Goal: Book appointment/travel/reservation

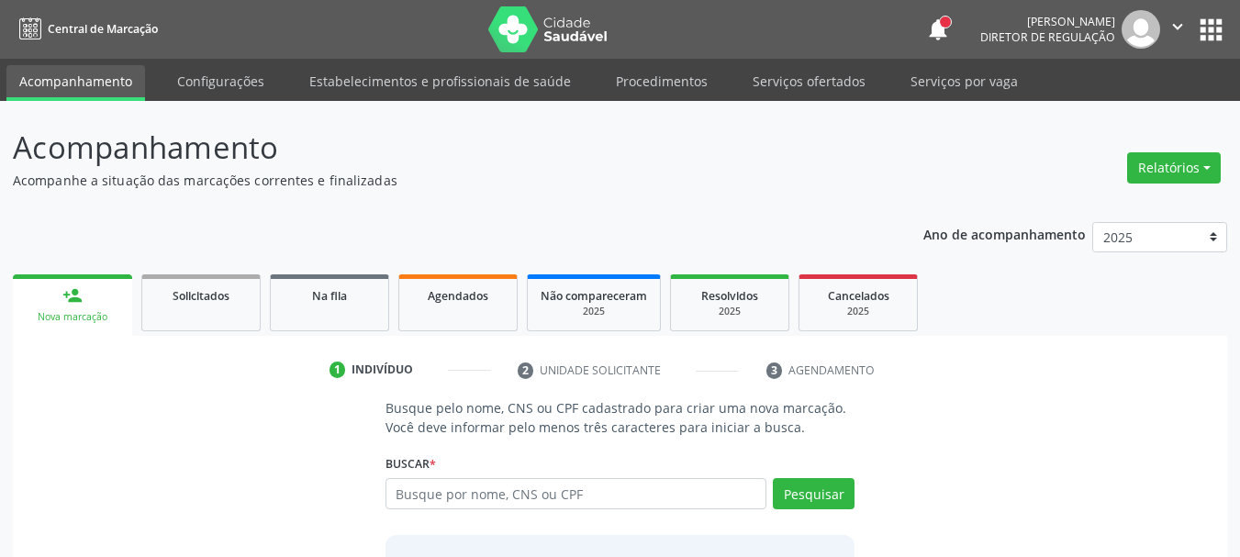
click at [515, 491] on input "text" at bounding box center [576, 493] width 382 height 31
type input "705008064387154"
click at [839, 485] on button "Pesquisar" at bounding box center [814, 493] width 82 height 31
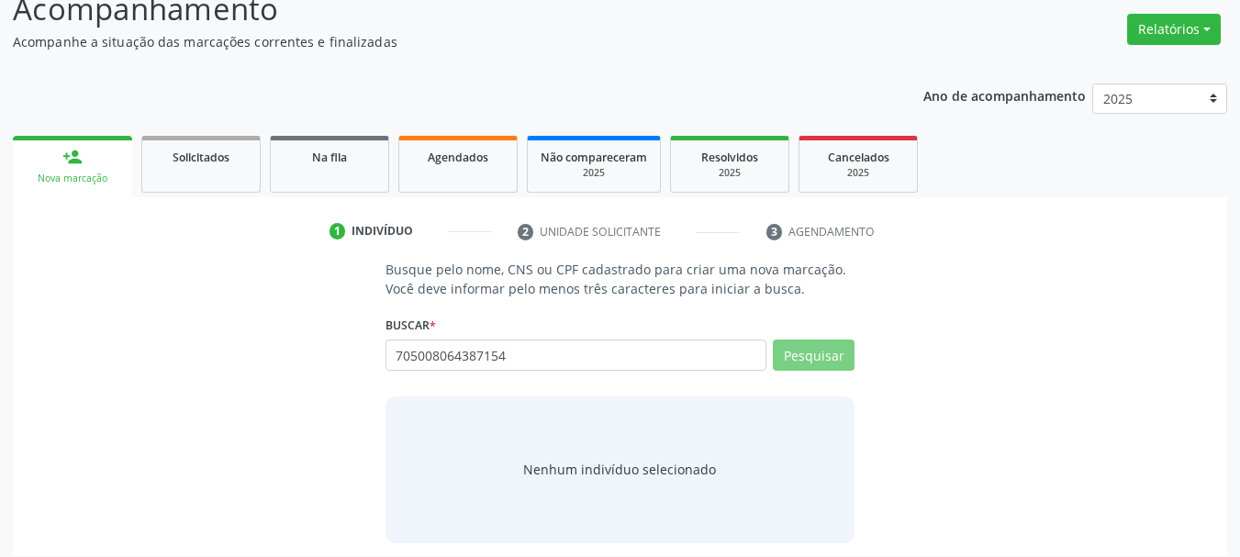
scroll to position [150, 0]
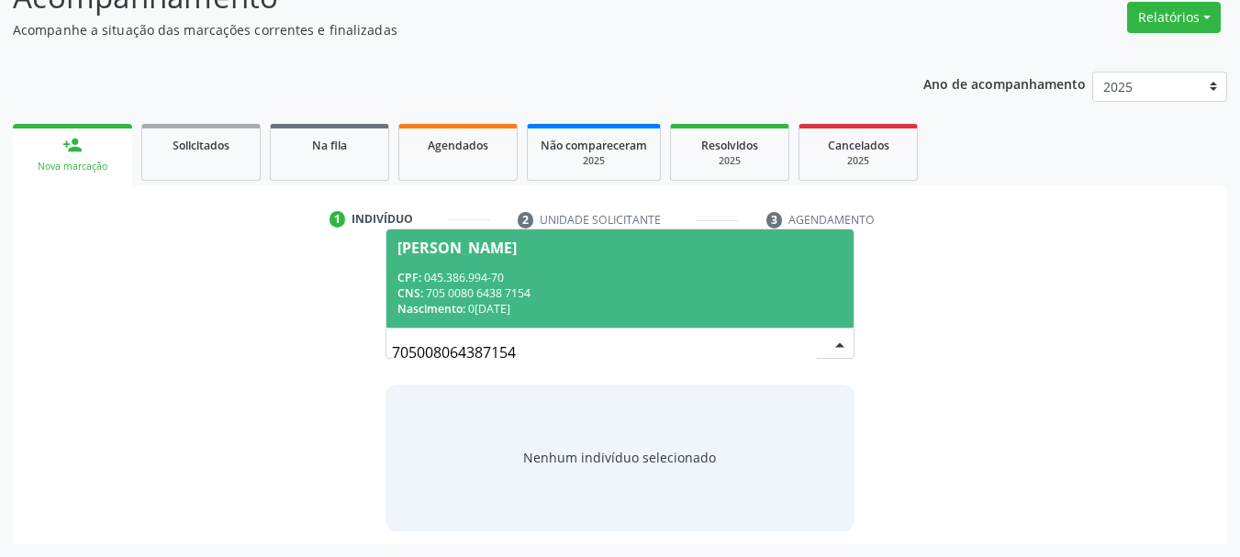
click at [507, 288] on div "CNS: 705 0080 6438 7154" at bounding box center [620, 293] width 446 height 16
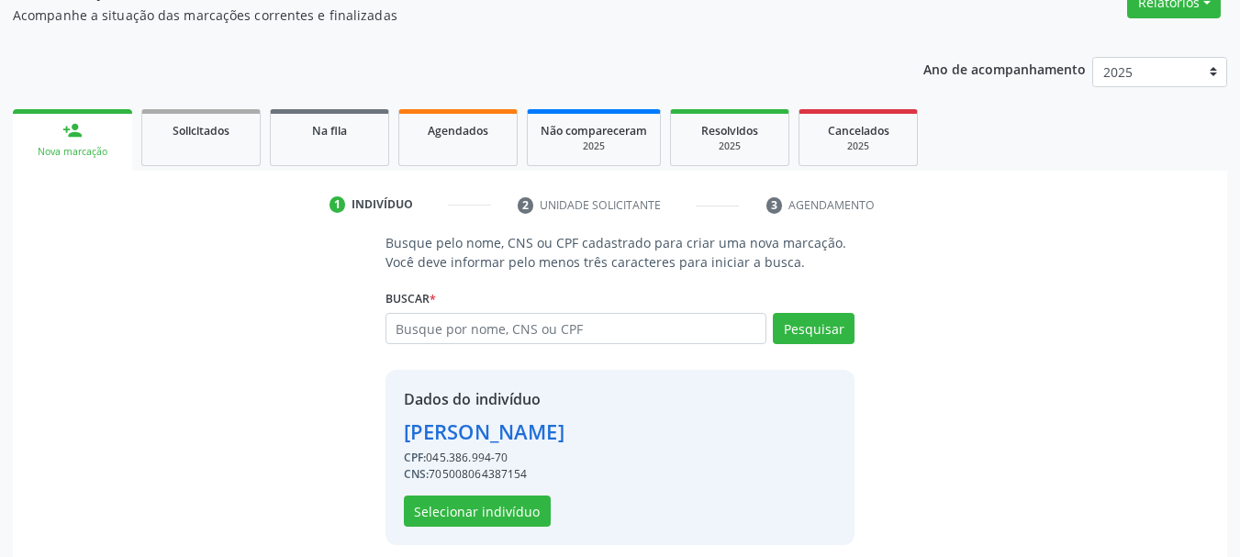
scroll to position [179, 0]
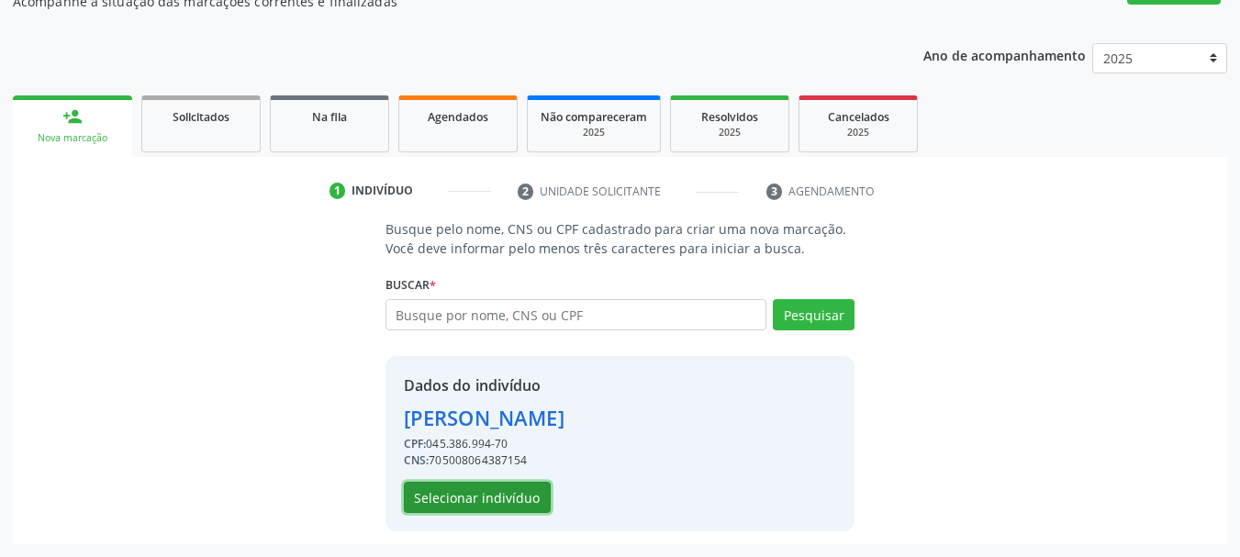
click at [493, 494] on button "Selecionar indivíduo" at bounding box center [477, 497] width 147 height 31
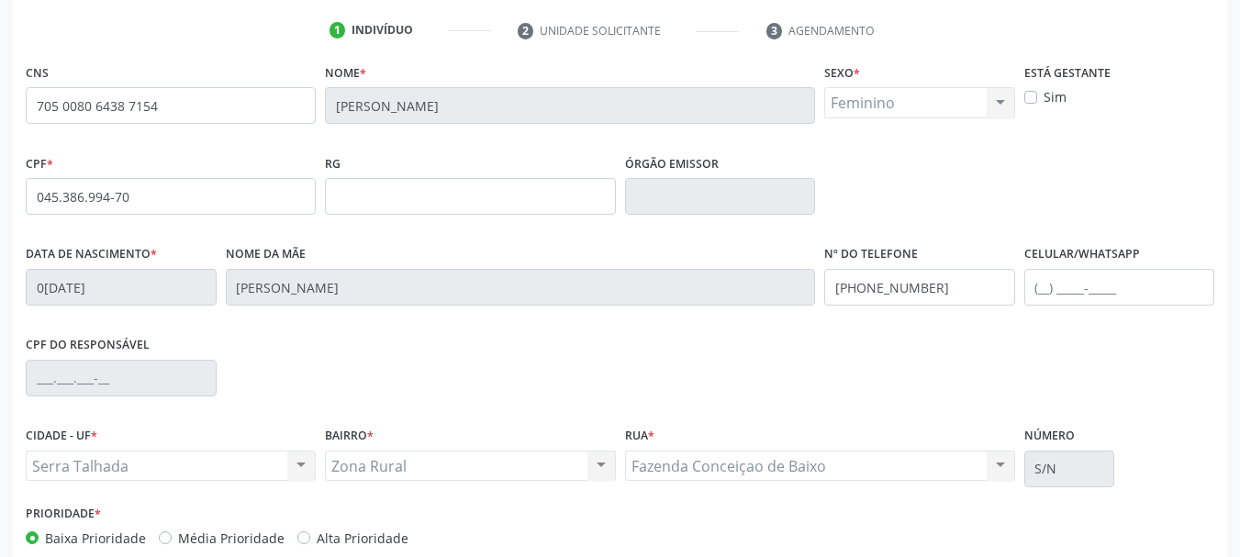
scroll to position [362, 0]
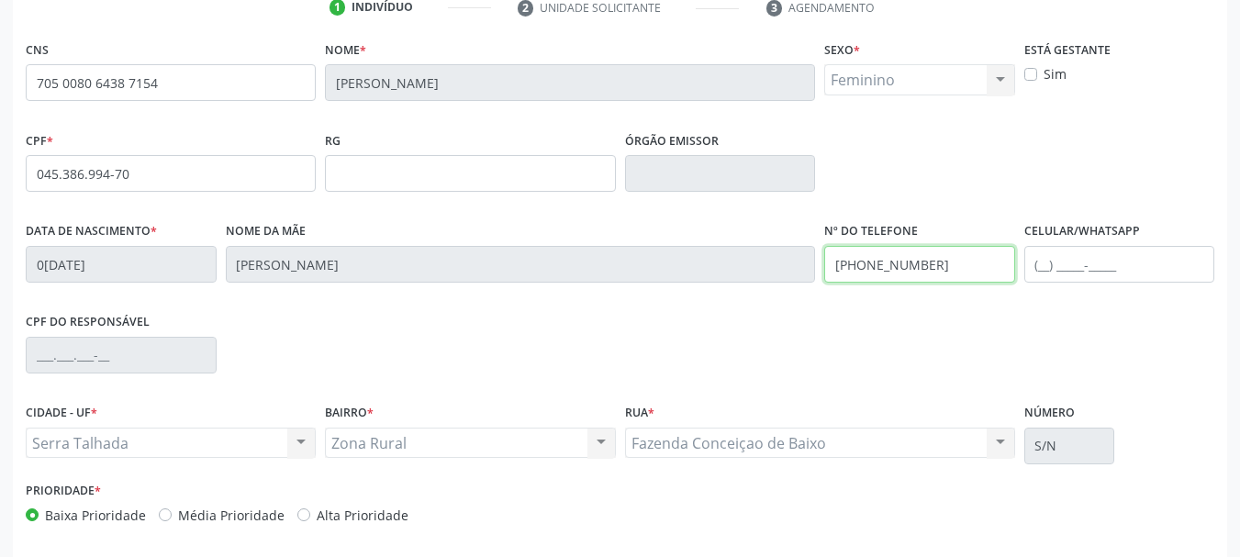
click at [652, 277] on div "Data de nascimento * 0[DATE] Nome da mãe [PERSON_NAME] da Rocho Nº do Telefone …" at bounding box center [620, 262] width 1198 height 91
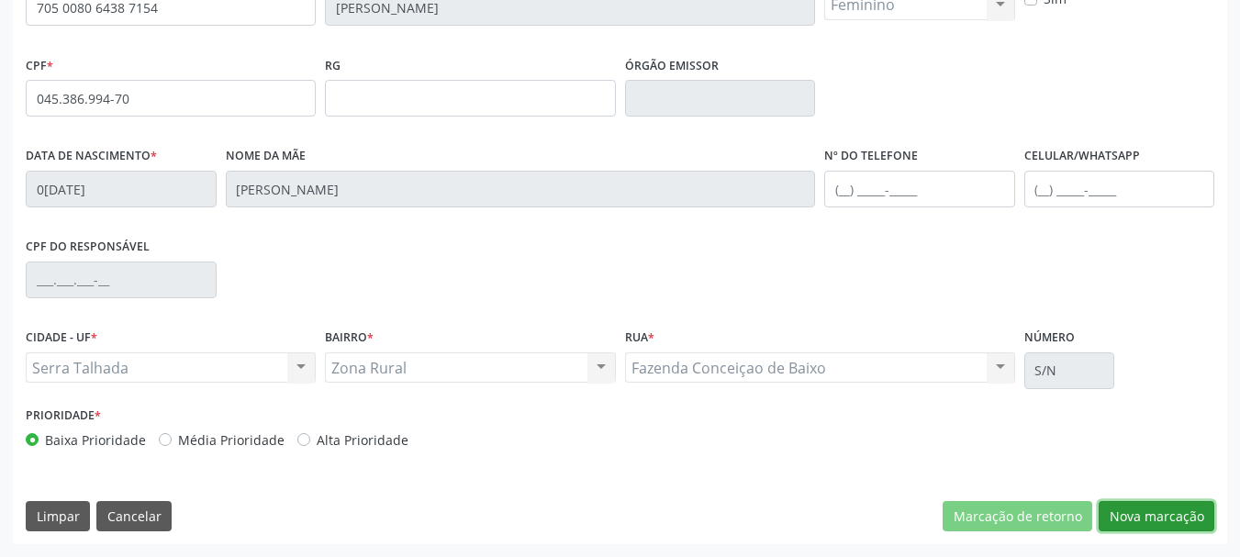
click at [1198, 518] on button "Nova marcação" at bounding box center [1156, 516] width 116 height 31
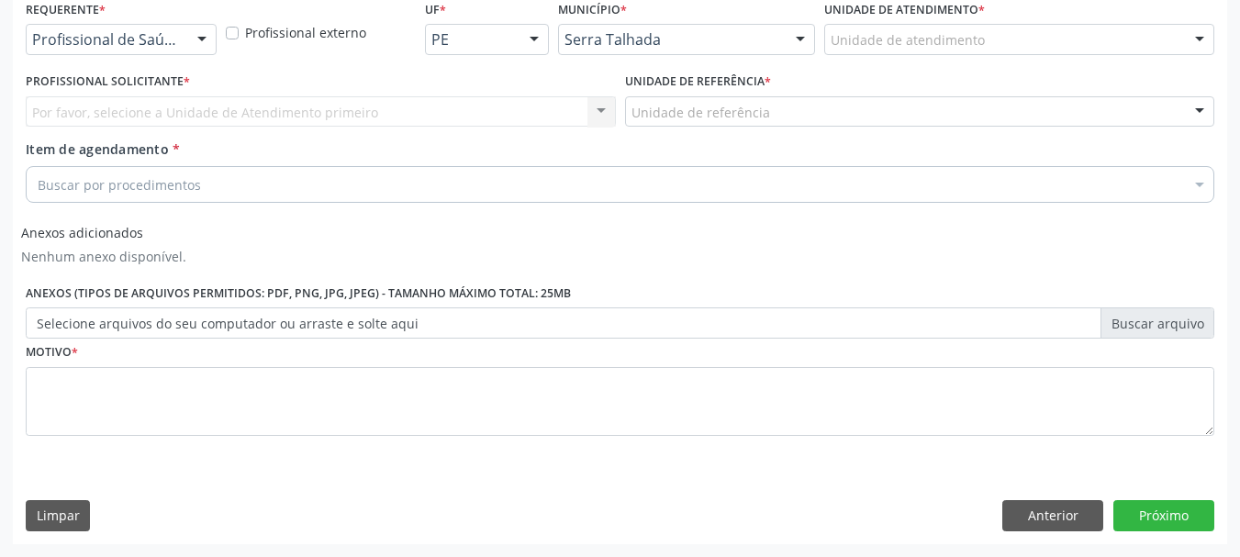
scroll to position [219, 0]
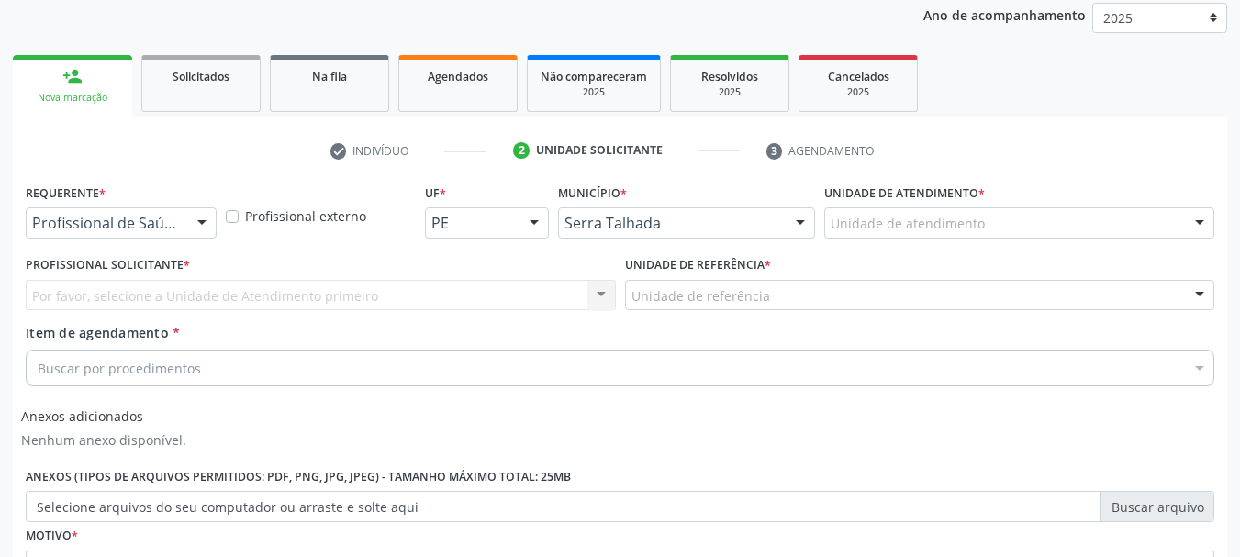
click at [184, 219] on div "Profissional de Saúde" at bounding box center [121, 222] width 191 height 31
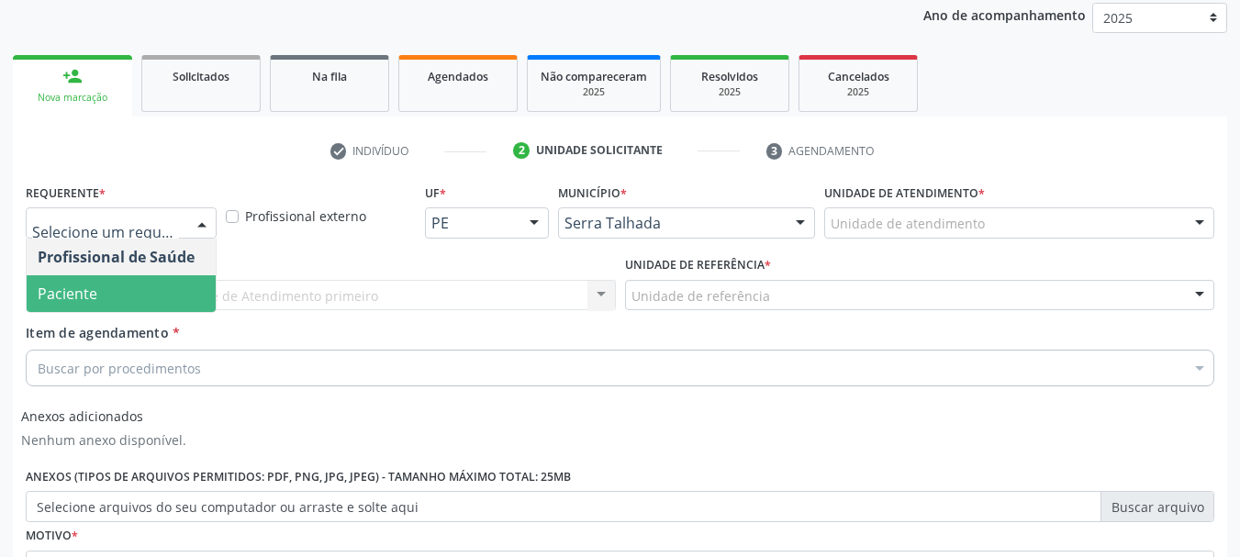
click at [123, 291] on span "Paciente" at bounding box center [121, 293] width 189 height 37
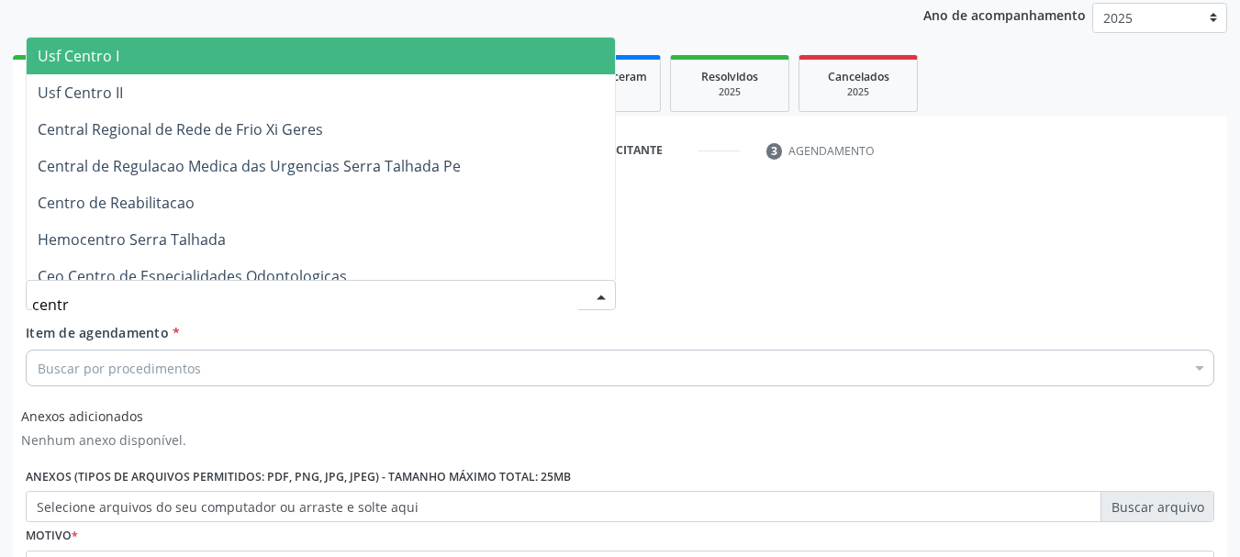
type input "centro"
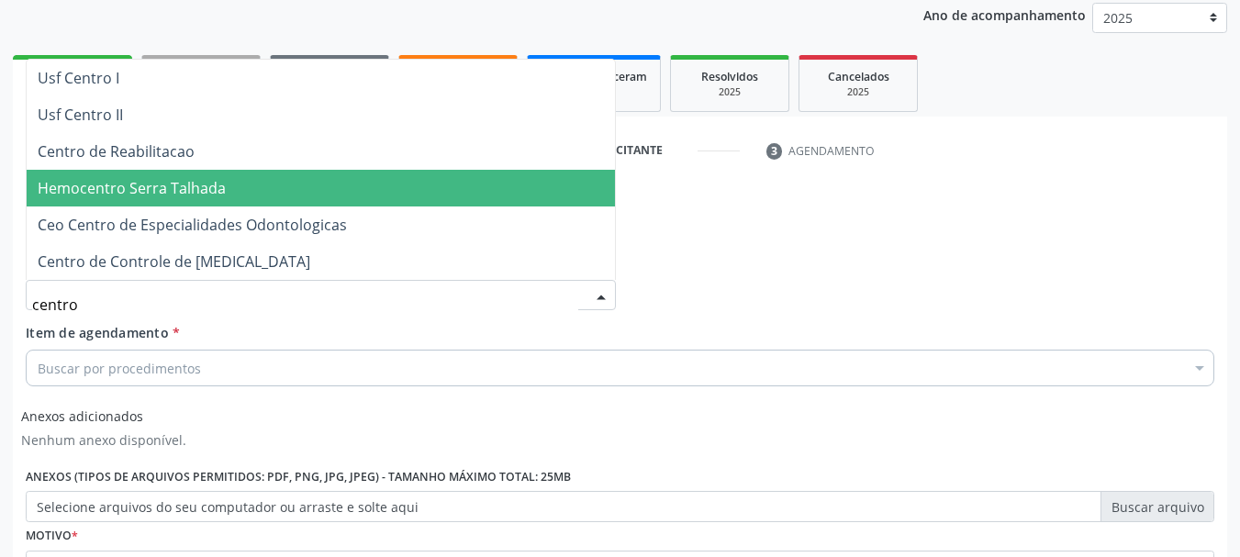
click at [120, 144] on span "Centro de Reabilitacao" at bounding box center [116, 151] width 157 height 20
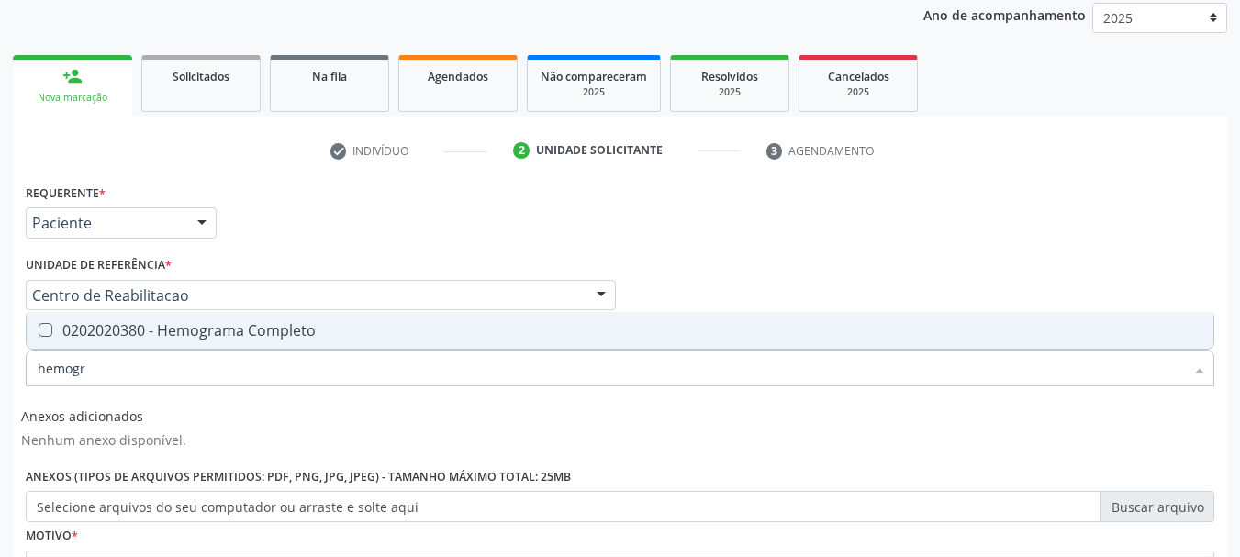
type input "hemogra"
click at [103, 338] on div "0202020380 - Hemograma Completo" at bounding box center [620, 330] width 1164 height 15
checkbox Completo "true"
type input "hemog"
checkbox Completo "false"
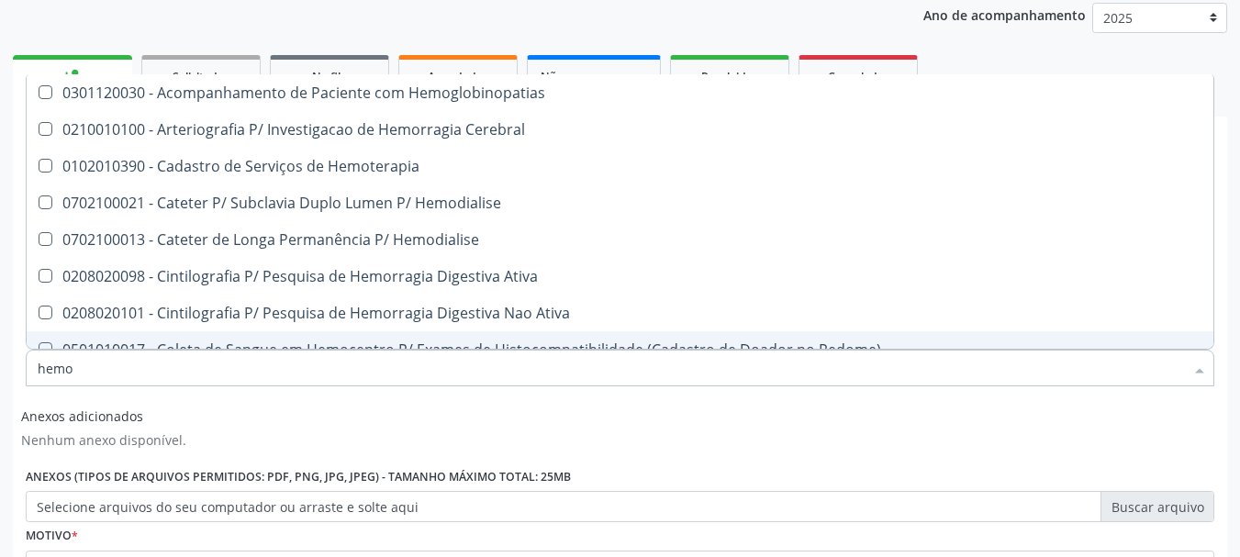
type input "hem"
checkbox Completo "false"
checkbox Elástica "true"
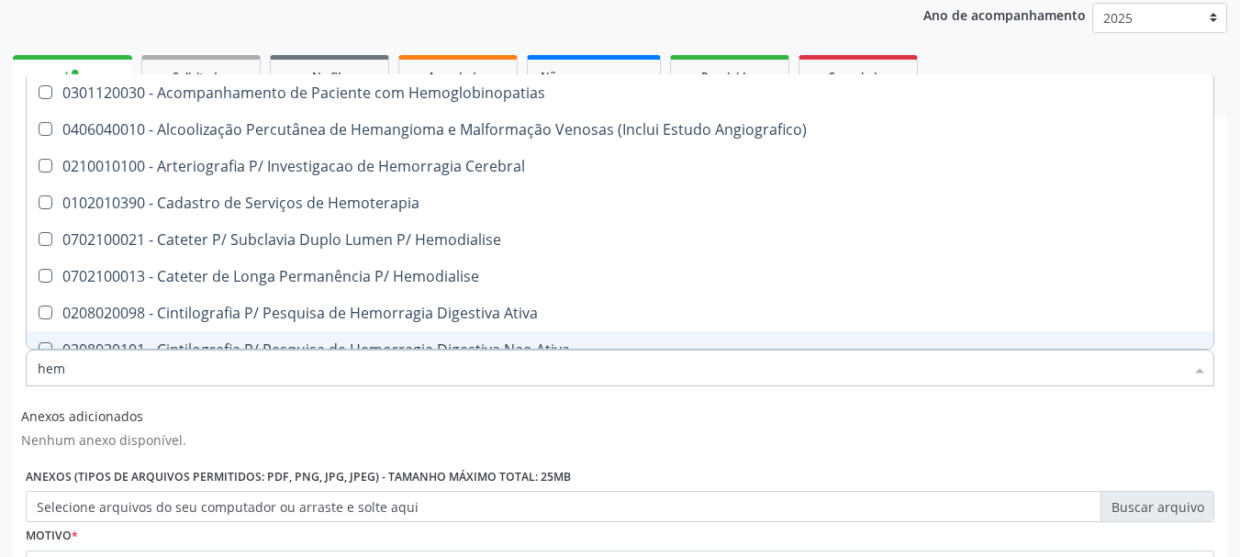
type input "he"
checkbox Completo "false"
checkbox Orgaos "true"
type input "h"
checkbox Orgaos "false"
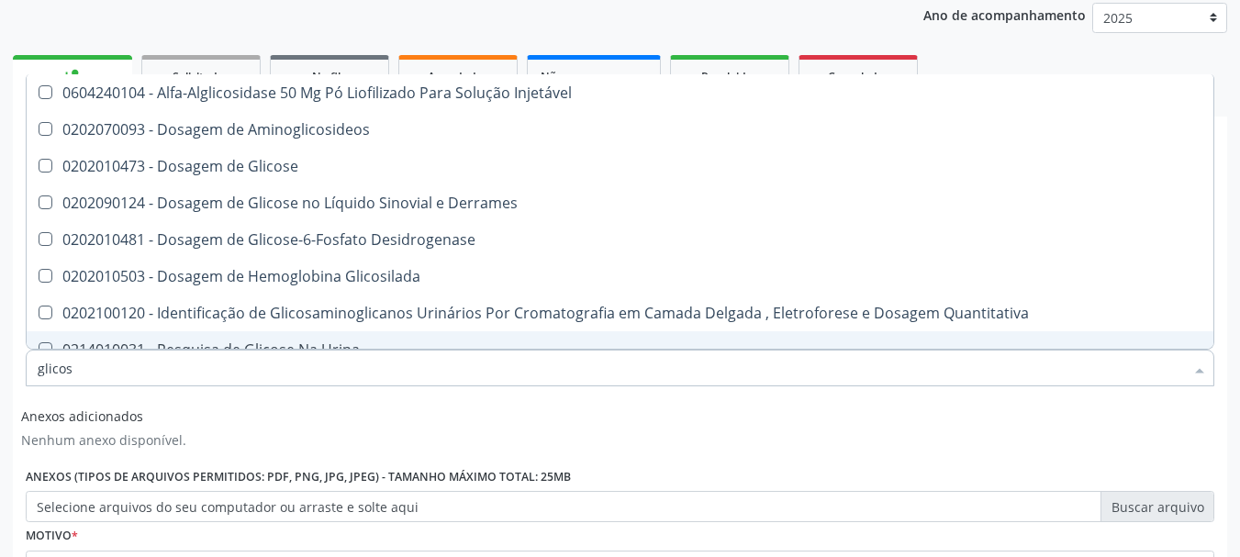
type input "glicose"
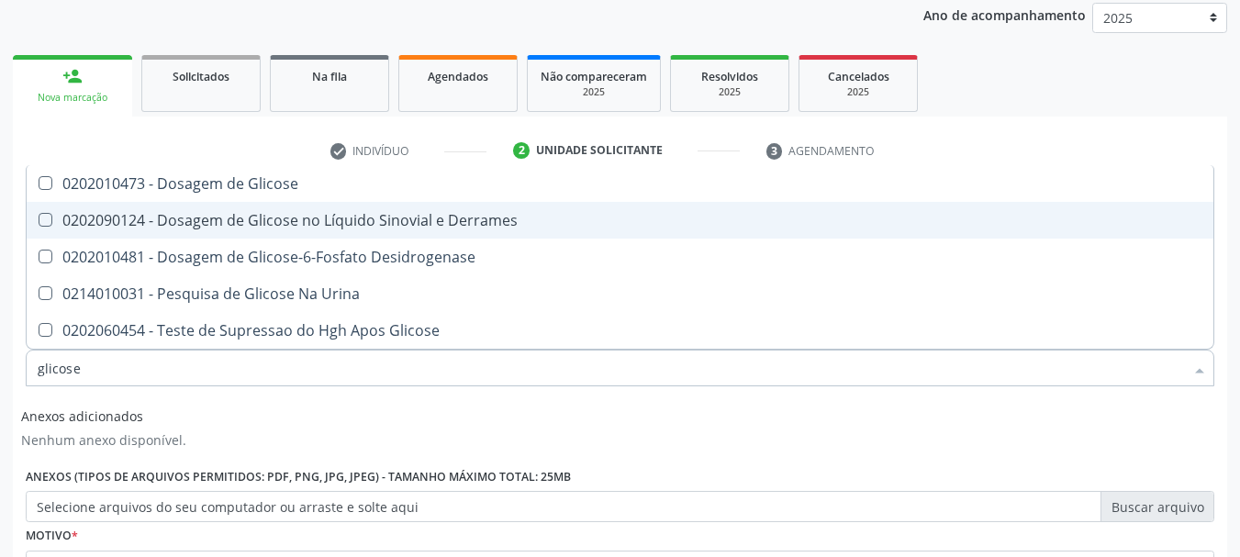
click at [201, 181] on div "0202010473 - Dosagem de Glicose" at bounding box center [620, 183] width 1164 height 15
checkbox Glicose "true"
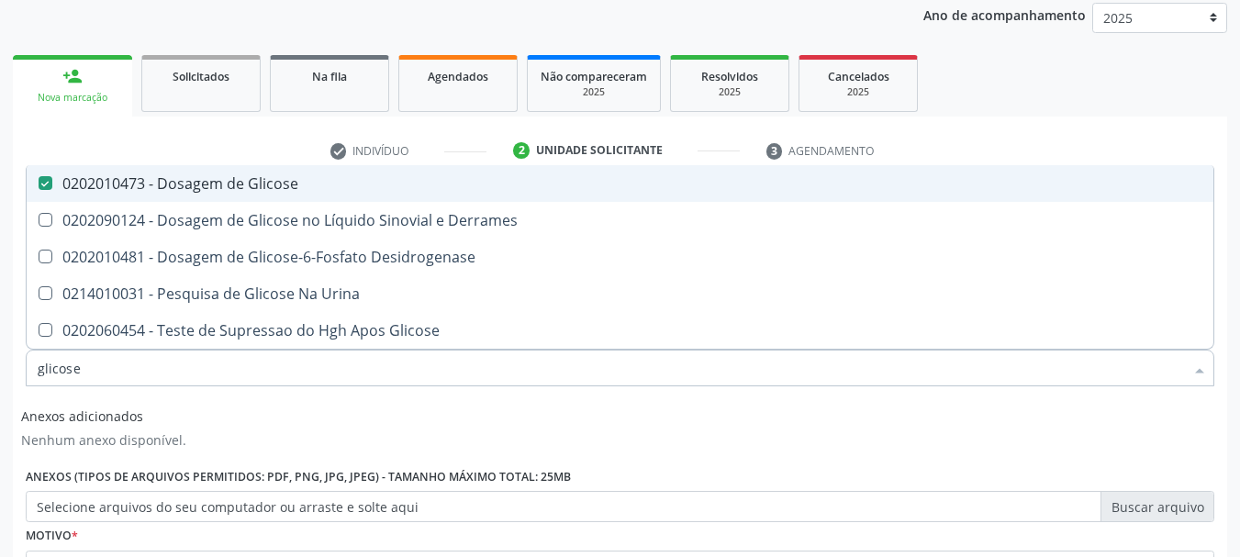
type input "glicos"
checkbox Glicose "false"
checkbox Desidrogenase "true"
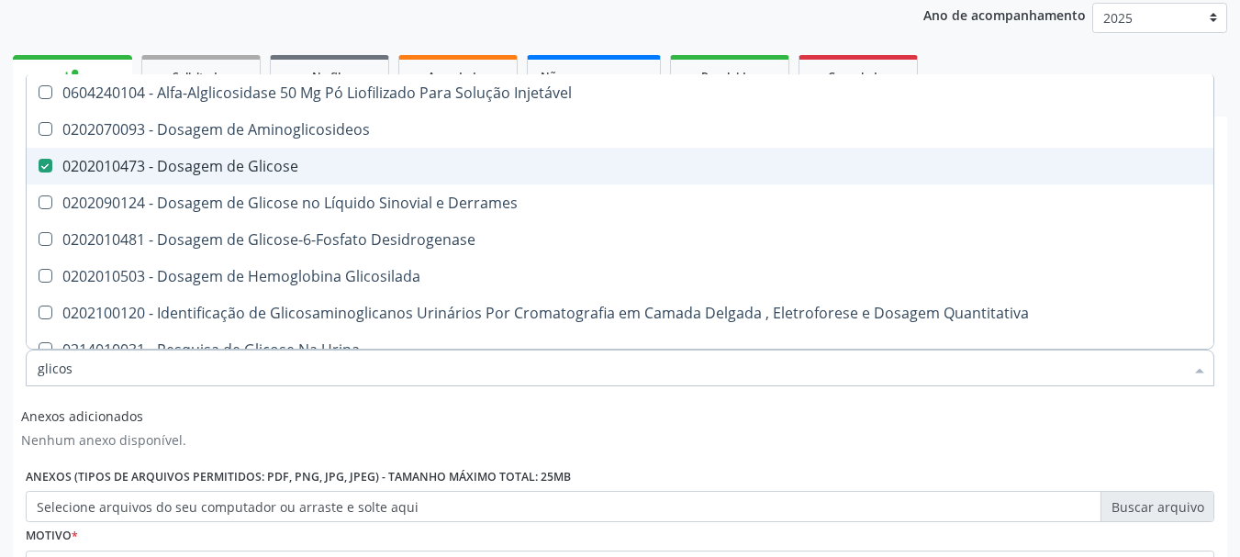
type input "glico"
checkbox Glicose "false"
checkbox Glicosilada "true"
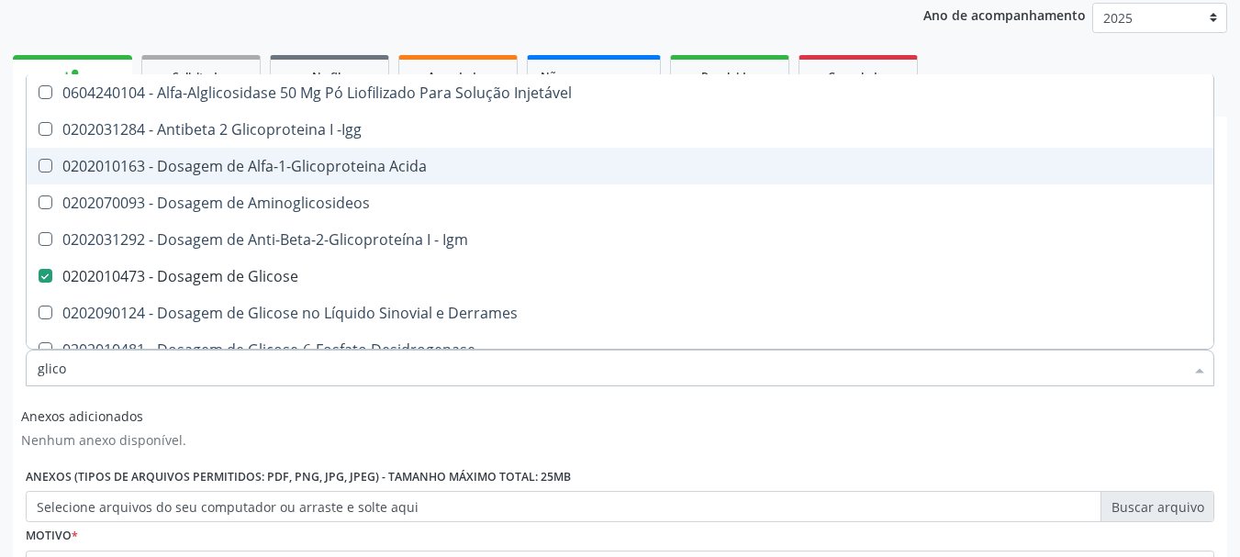
type input "glic"
checkbox Glicose "false"
checkbox Glicose "true"
type input "gli"
checkbox Glicose "false"
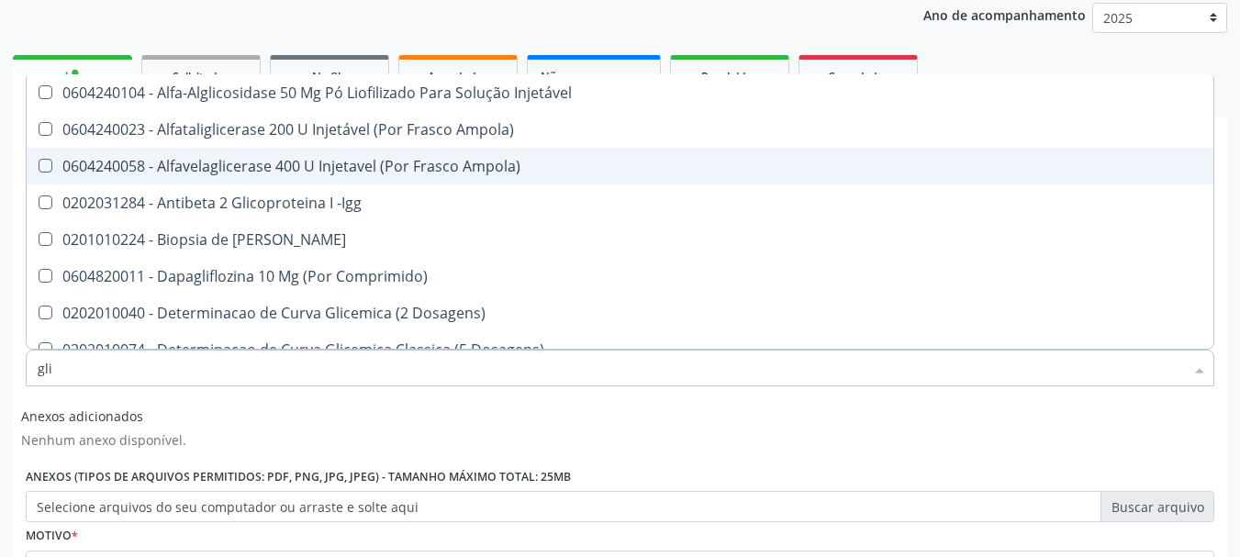
type input "gl"
checkbox Glicose "false"
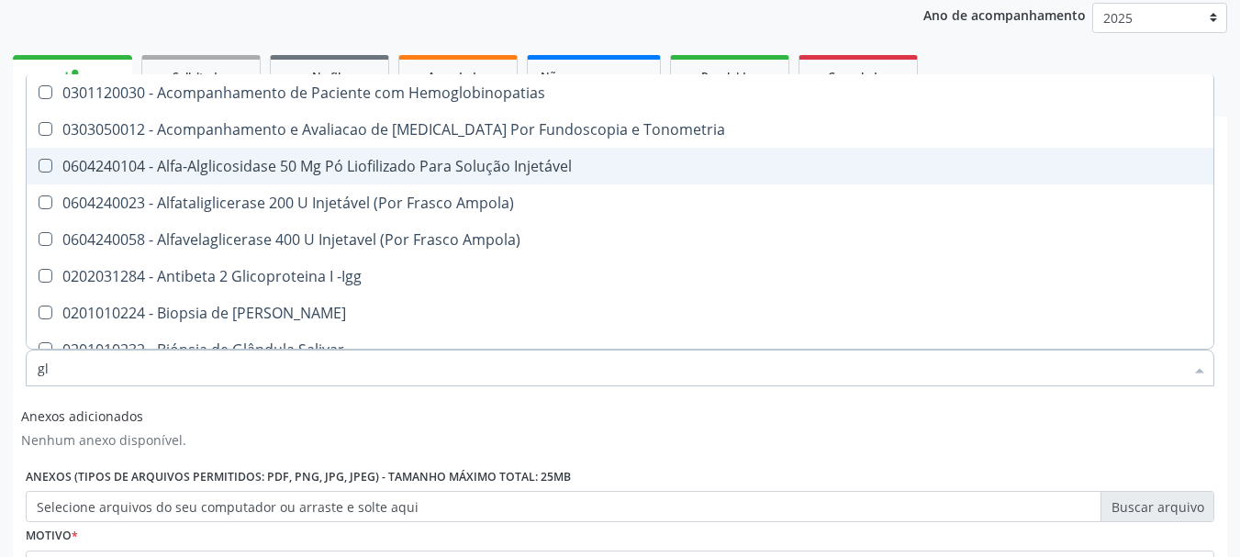
type input "g"
checkbox Glicose "false"
type input "gli"
checkbox \(Confirmatorio\) "true"
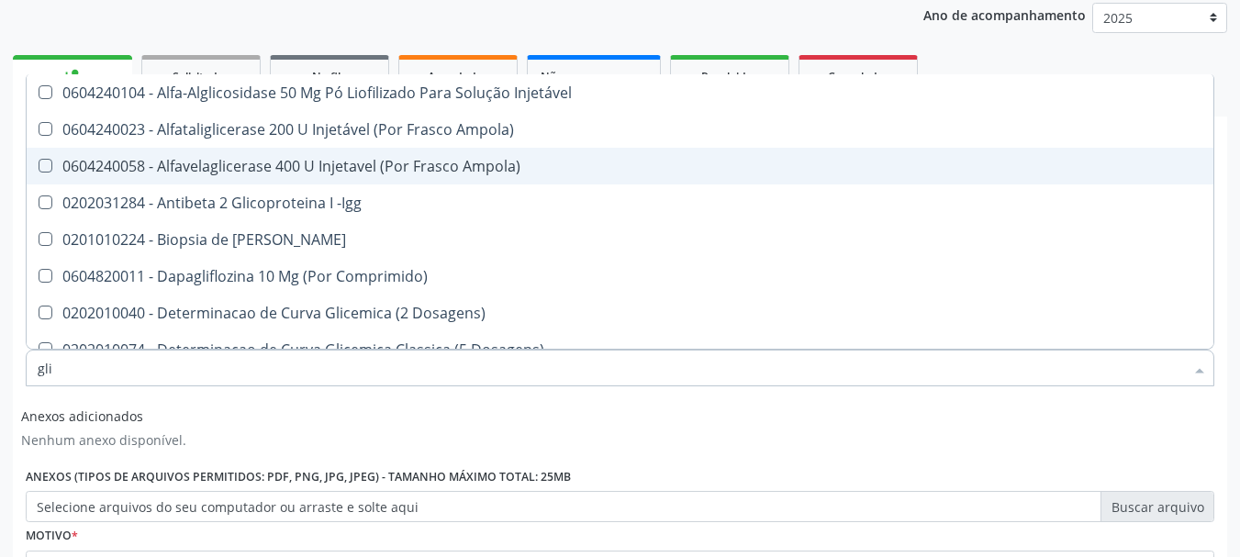
type input "glic"
checkbox Aminoglicosideos "true"
checkbox Glicose "false"
type input "glico"
checkbox Comprimido\) "true"
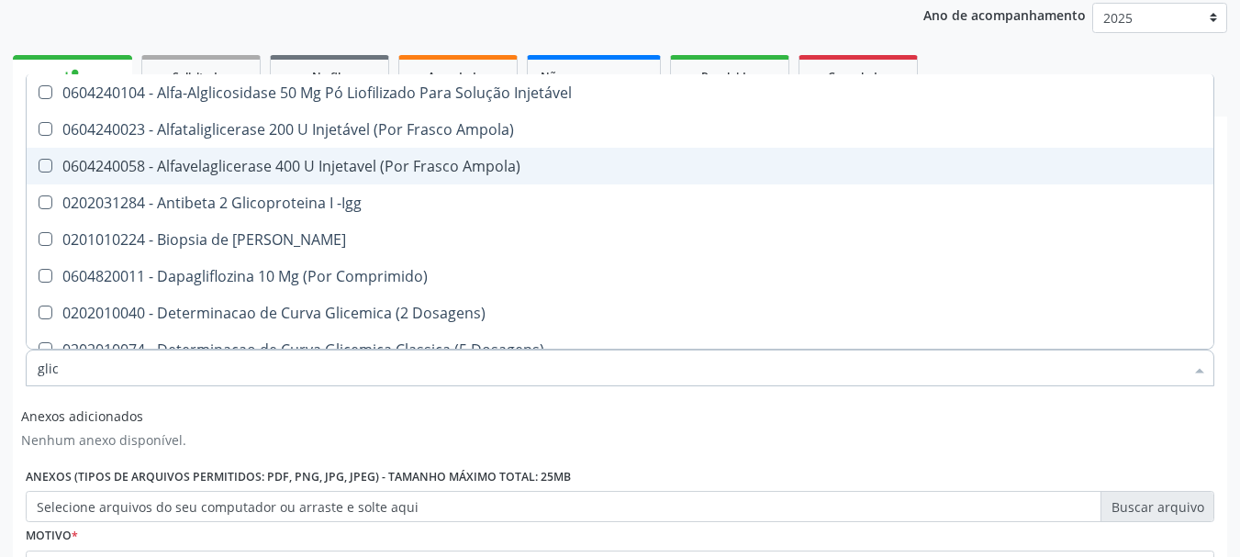
checkbox Aminoglicosideos "false"
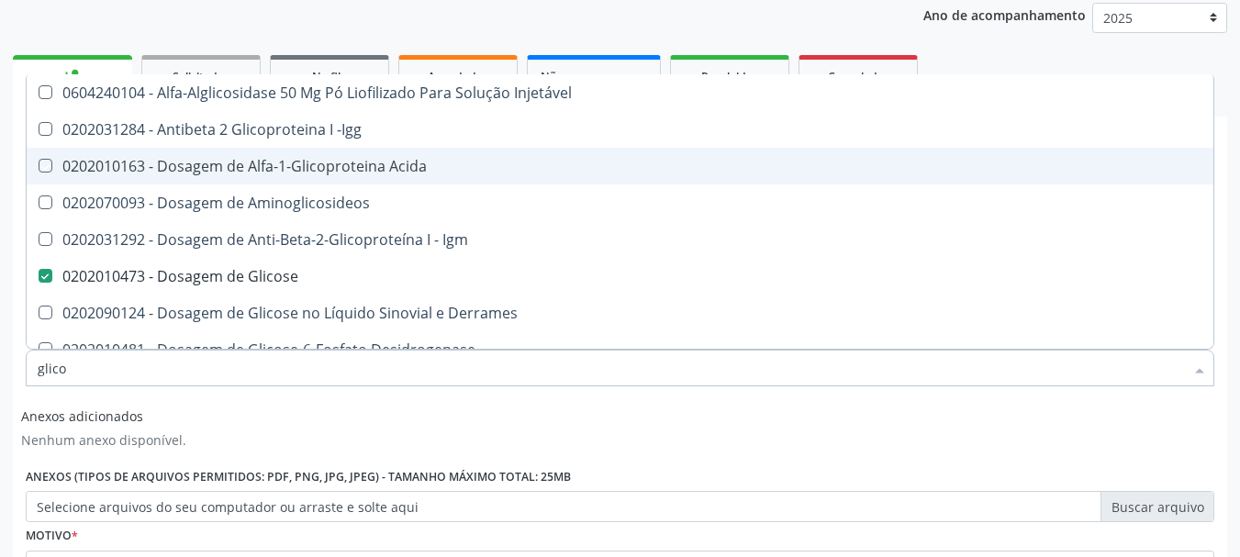
type input "glicos"
checkbox Acida "true"
checkbox Glicose "false"
type input "glicosi"
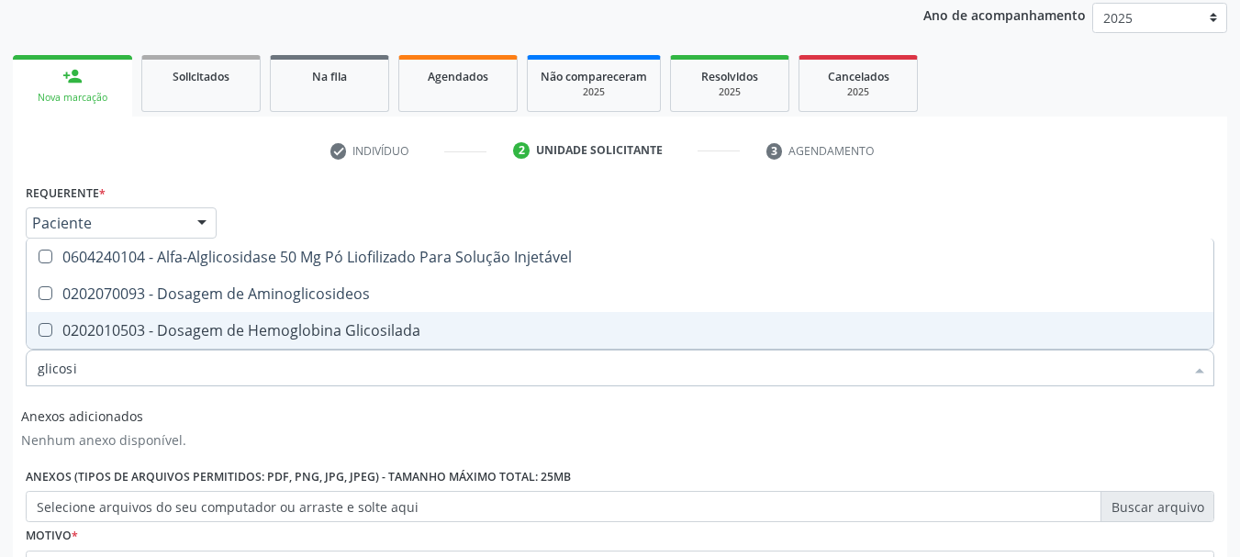
click at [184, 338] on div "0202010503 - Dosagem de Hemoglobina Glicosilada" at bounding box center [620, 330] width 1164 height 15
checkbox Glicosilada "true"
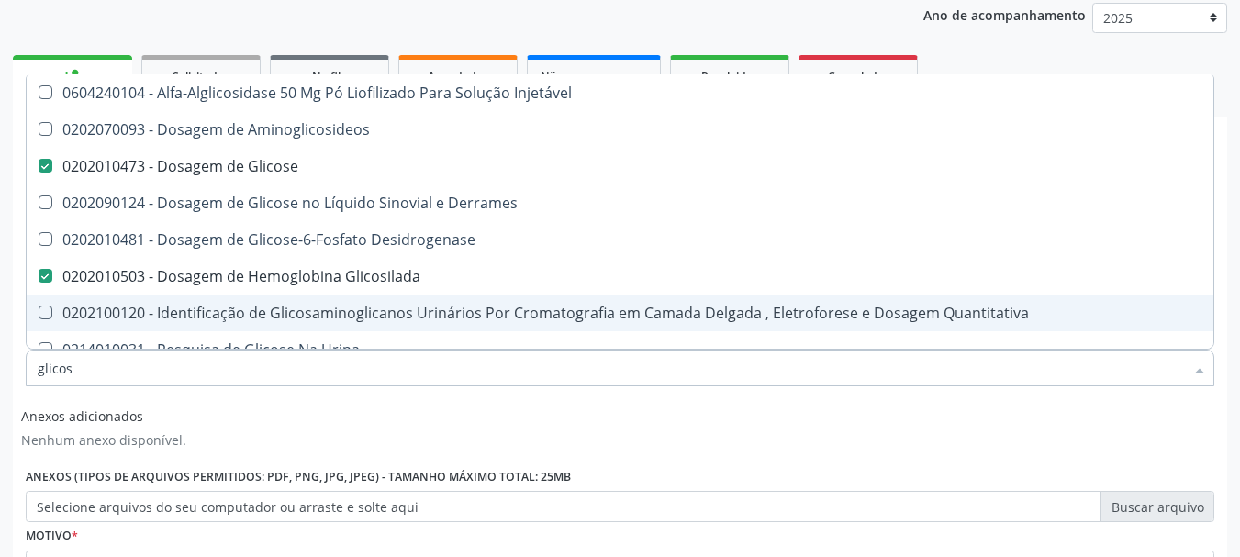
type input "glico"
checkbox Glicose "false"
checkbox Glicose "true"
type input "glic"
checkbox Glicosilada "false"
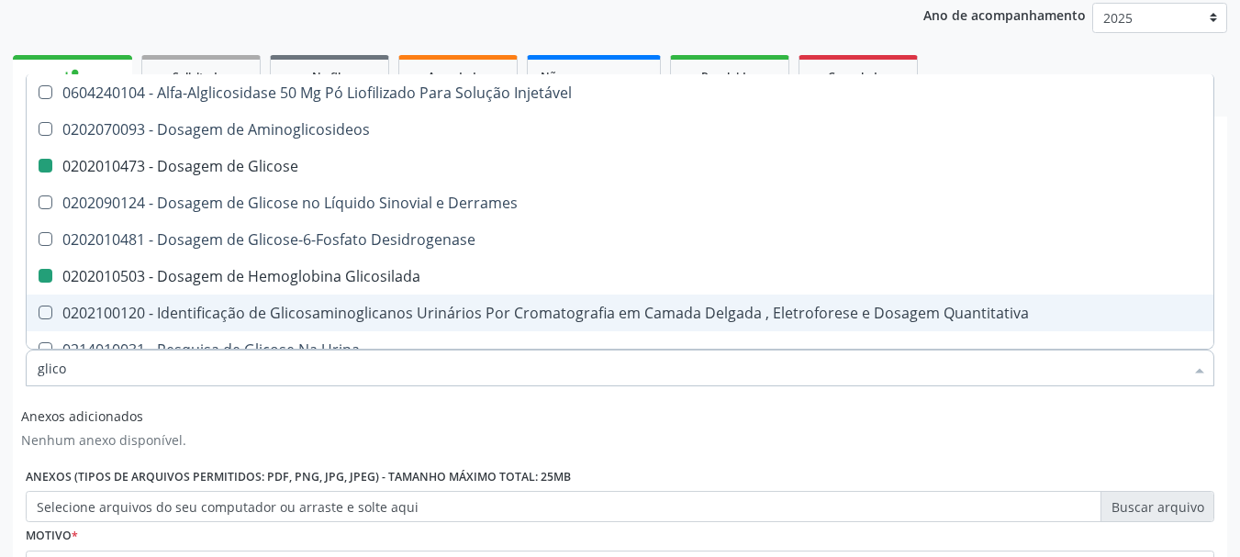
checkbox Glicose "false"
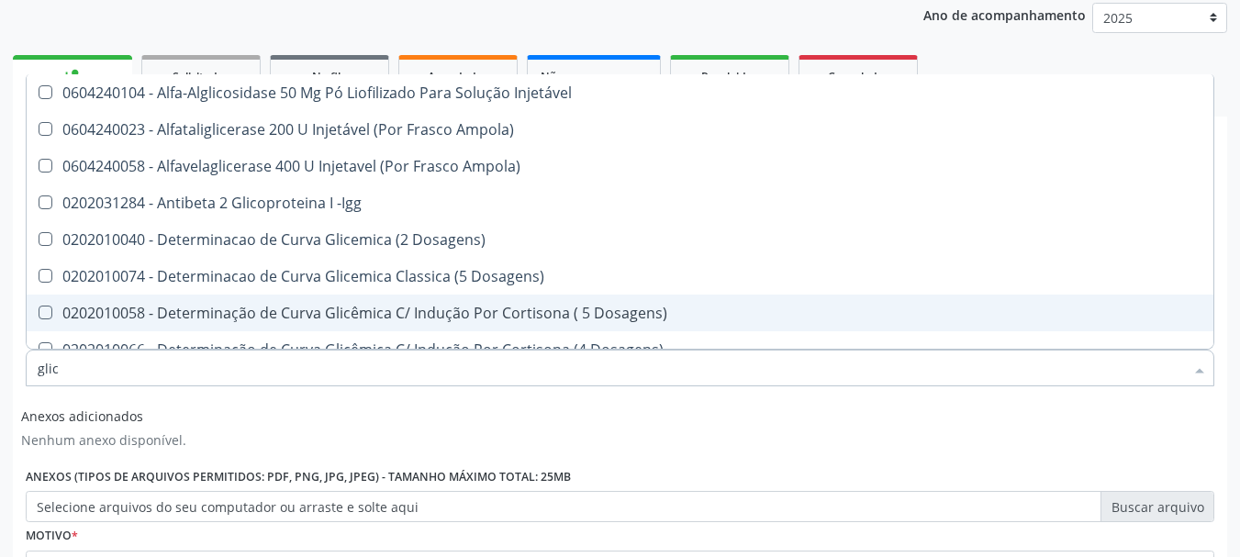
type input "gli"
checkbox Glicose "false"
checkbox Quantitativa "true"
type input "gl"
checkbox Glicose "false"
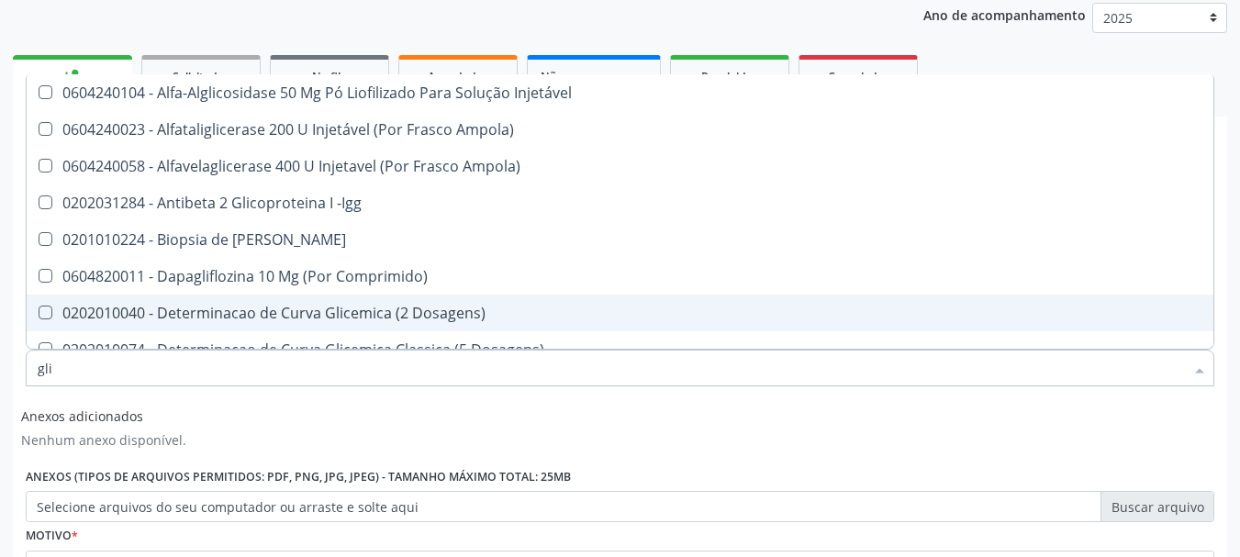
checkbox Glicosilada "false"
type input "g"
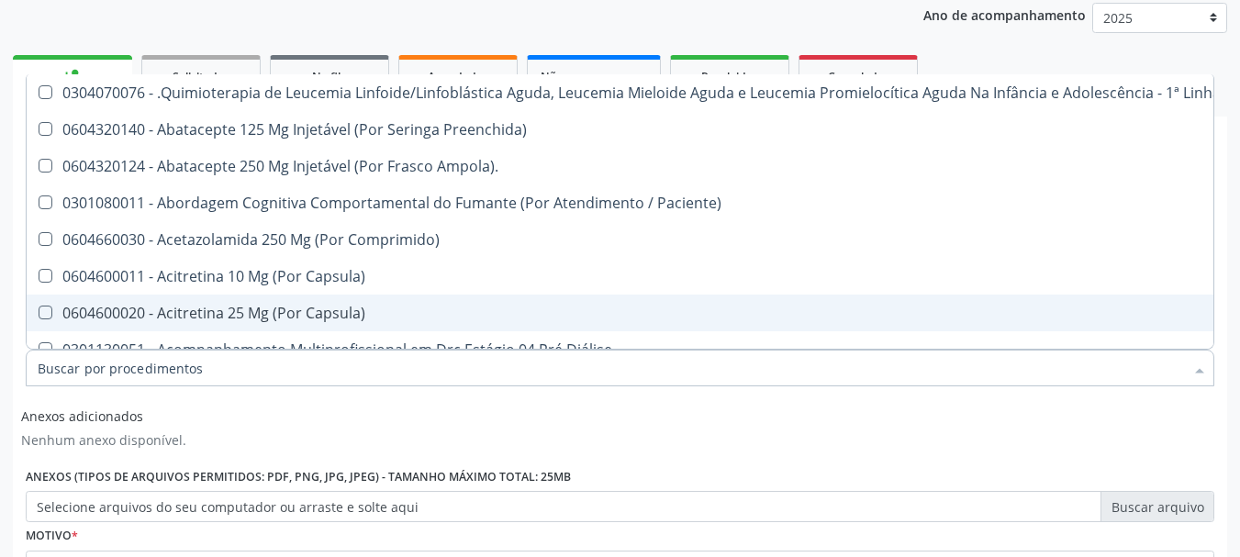
checkbox Glicose "false"
checkbox Glicosilada "false"
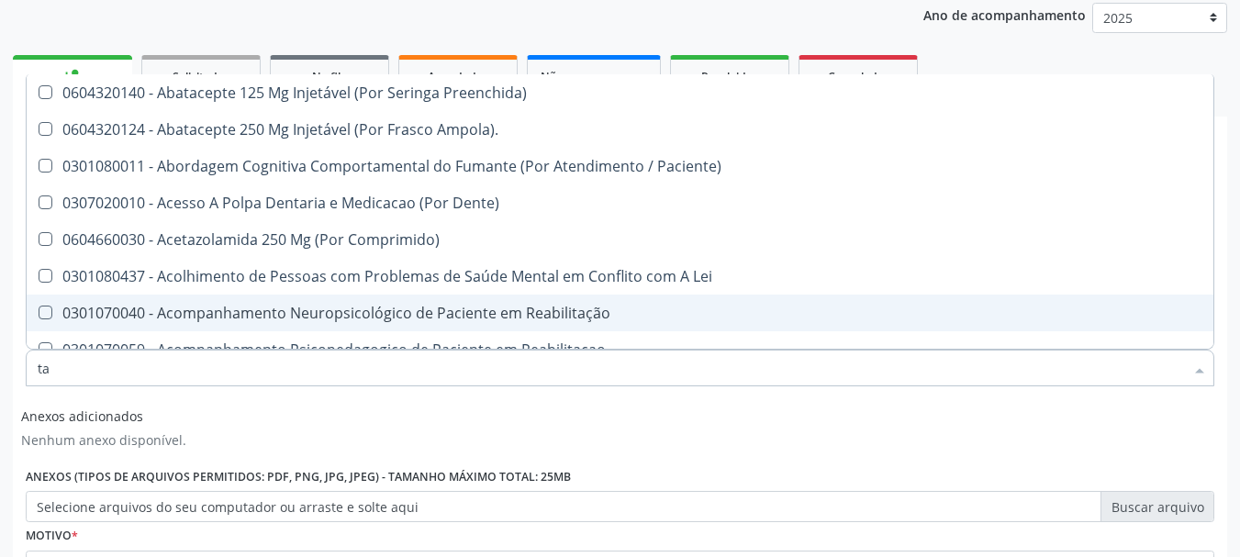
type input "tap"
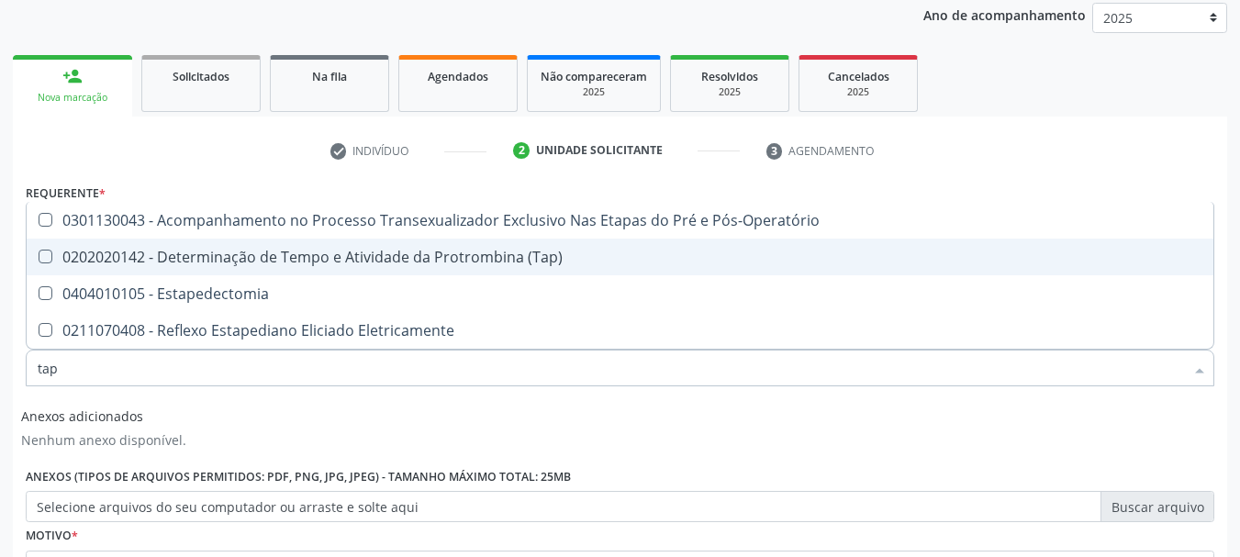
click at [206, 259] on div "0202020142 - Determinação de Tempo e Atividade da Protrombina (Tap)" at bounding box center [620, 257] width 1164 height 15
checkbox \(Tap\) "true"
type input "t"
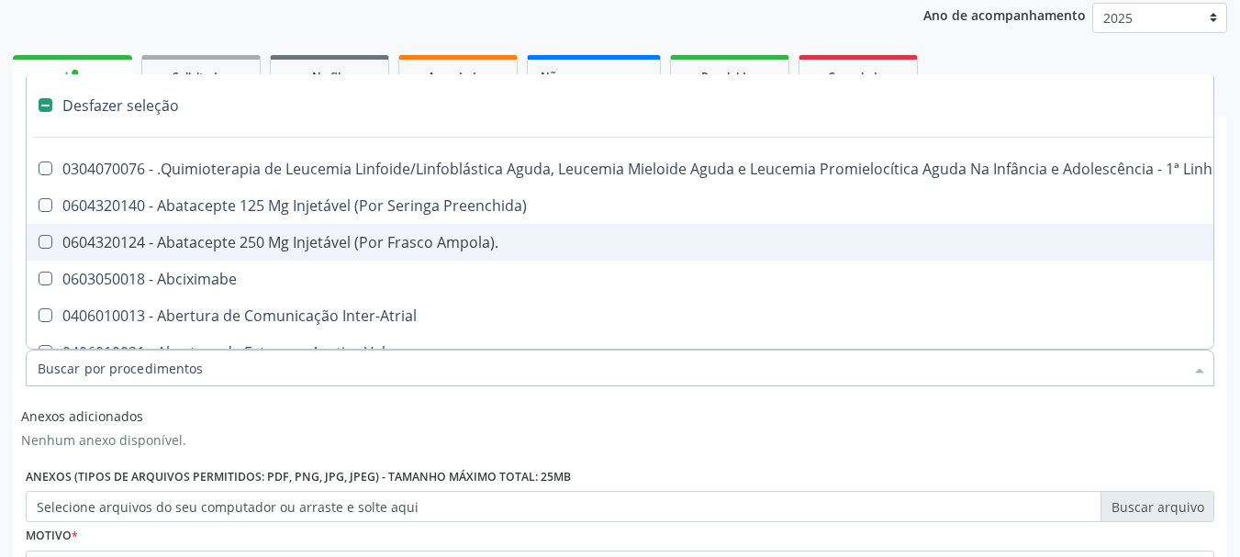
checkbox Preenchida\) "false"
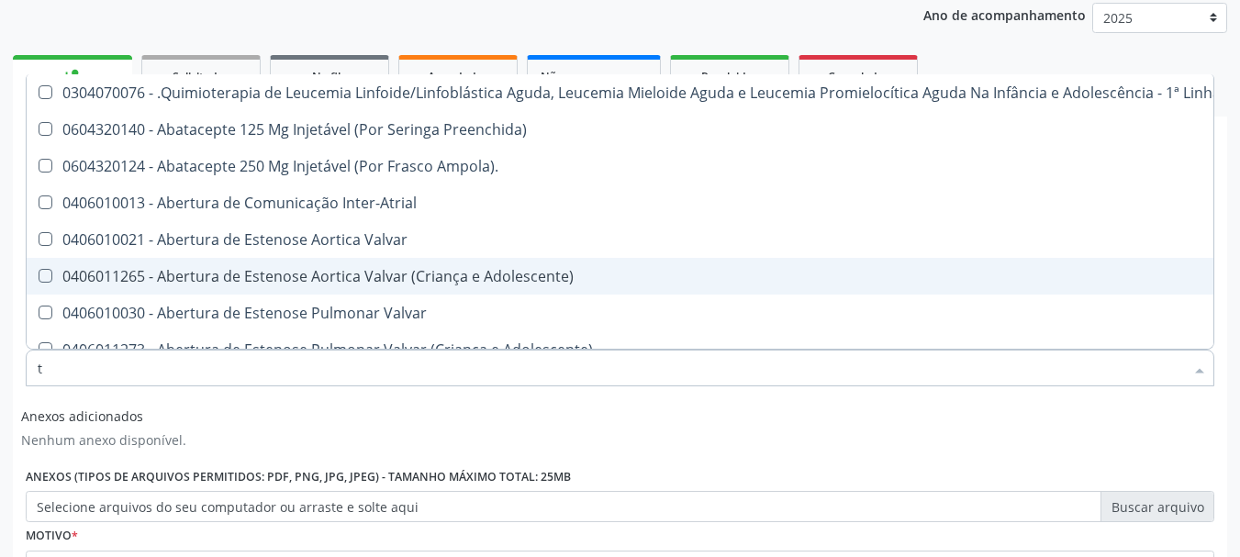
type input "te"
checkbox Balao "true"
type input "tem"
checkbox Terapeutica\) "true"
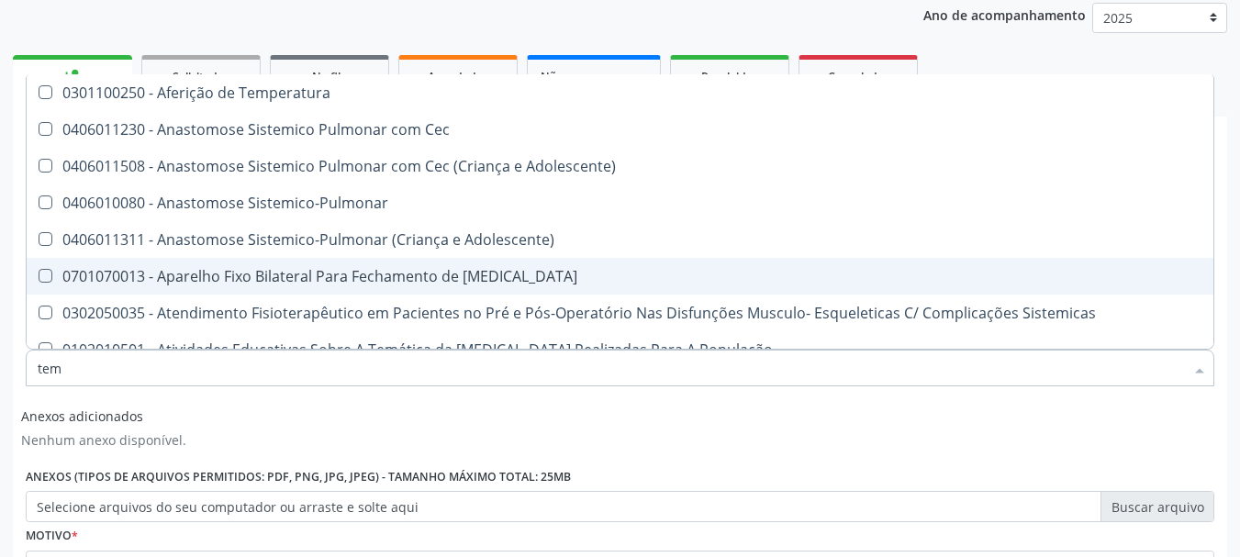
type input "temp"
checkbox Visceral\ "true"
type input "tempo"
checkbox Hanseníase "true"
checkbox Visceral\ "false"
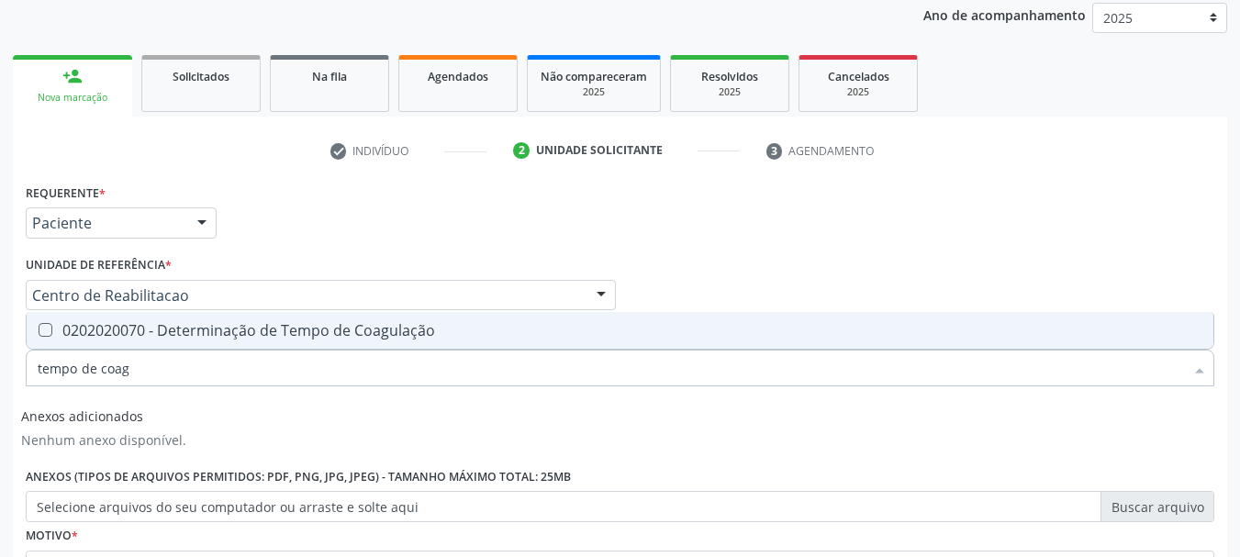
type input "tempo de coagu"
click at [214, 317] on span "0202020070 - Determinação de Tempo de Coagulação" at bounding box center [620, 330] width 1187 height 37
checkbox Coagulação "true"
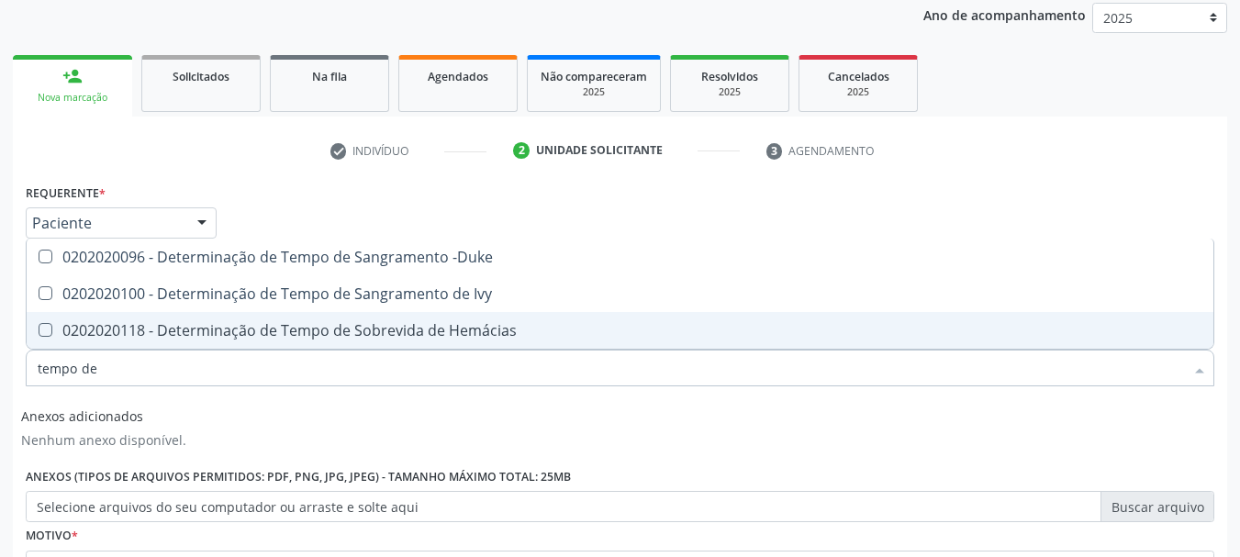
type input "tempo de s"
checkbox -Duke "false"
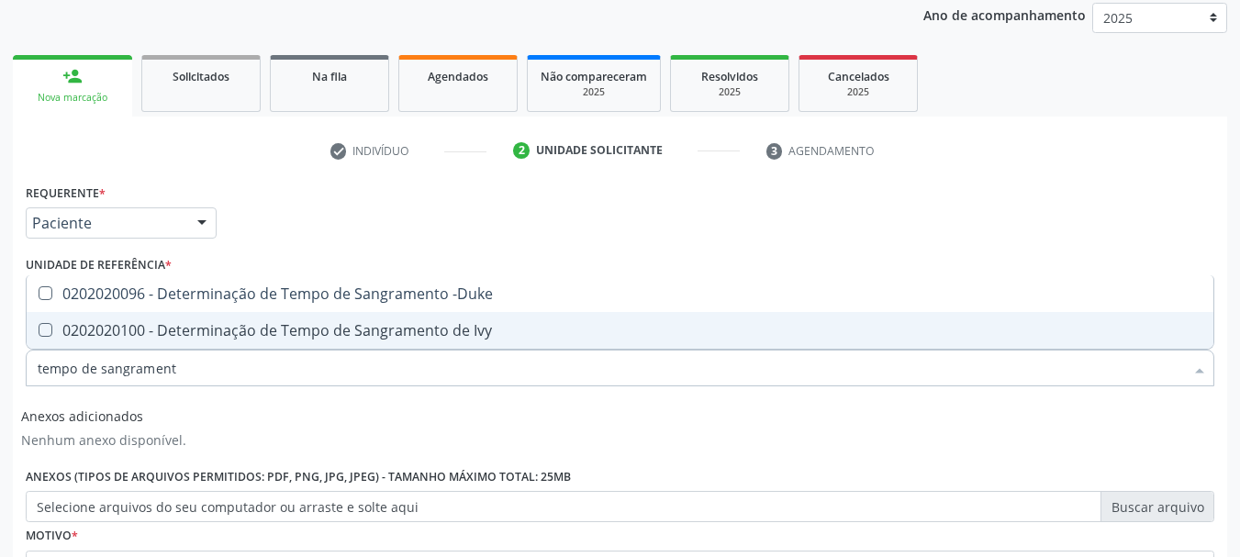
type input "tempo de sangramento"
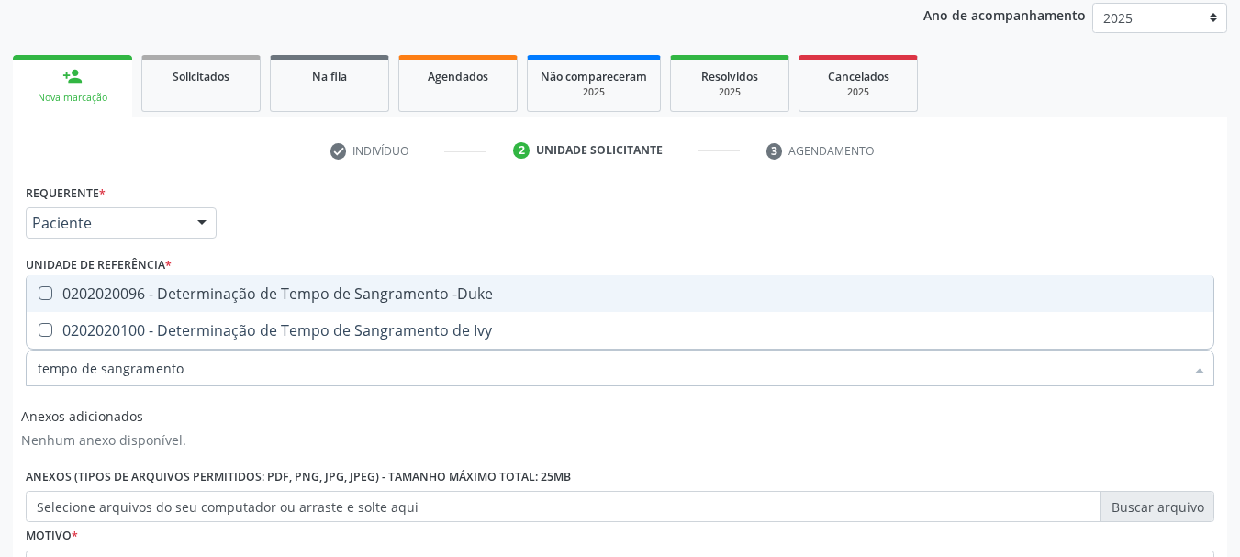
click at [212, 298] on div "0202020096 - Determinação de Tempo de Sangramento -Duke" at bounding box center [620, 293] width 1164 height 15
checkbox -Duke "true"
click at [793, 190] on div "Requerente * Paciente Profissional de Saúde Paciente Nenhum resultado encontrad…" at bounding box center [620, 412] width 1188 height 466
checkbox Ivy "true"
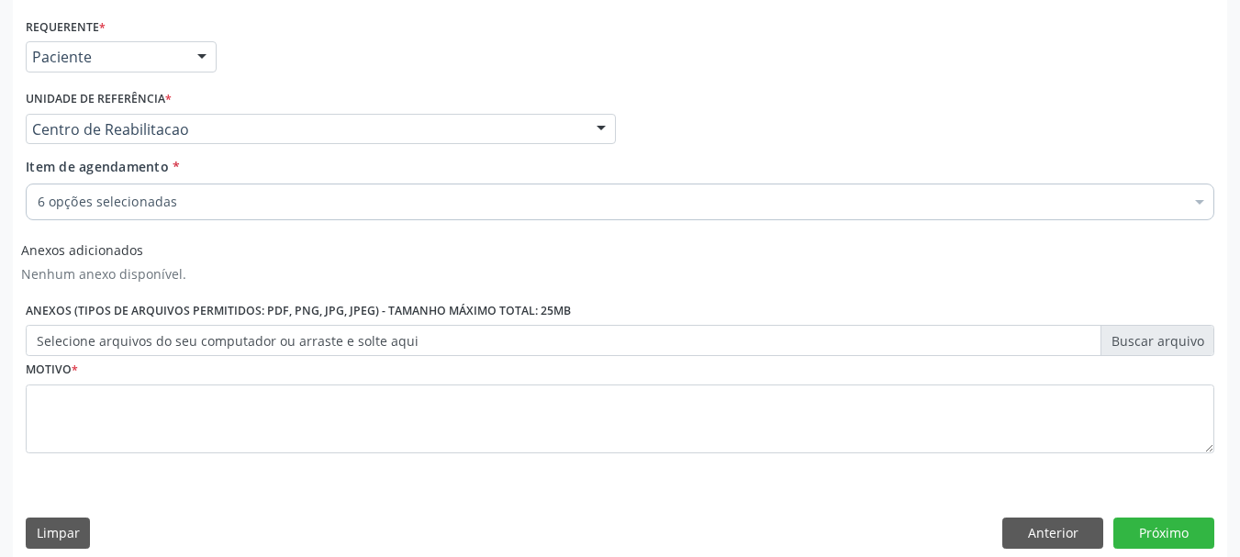
scroll to position [403, 0]
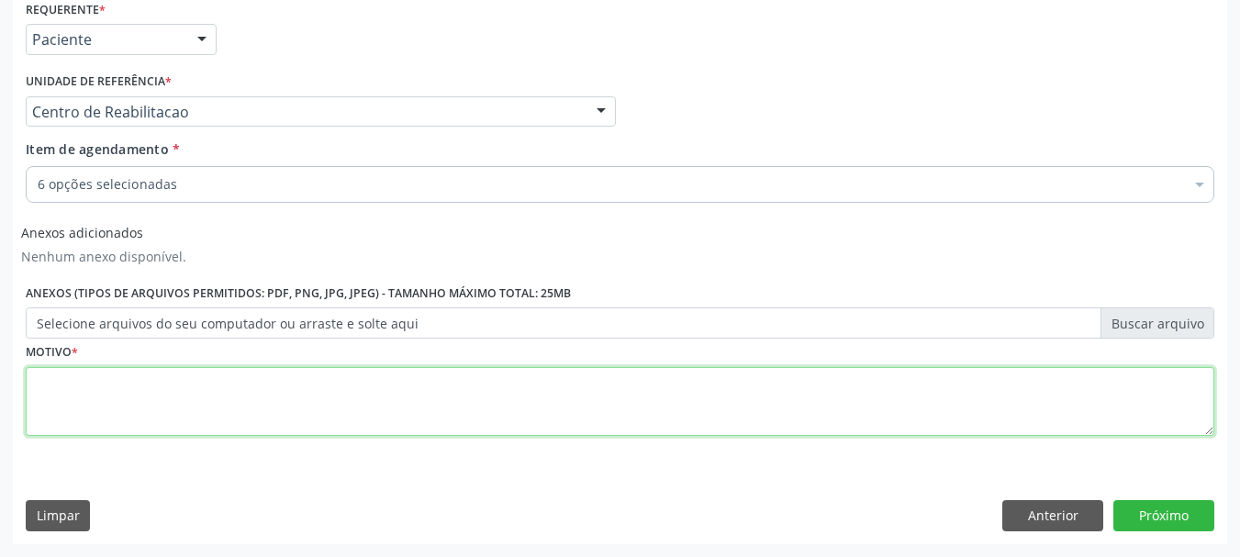
click at [162, 397] on textarea at bounding box center [620, 402] width 1188 height 70
type textarea "..."
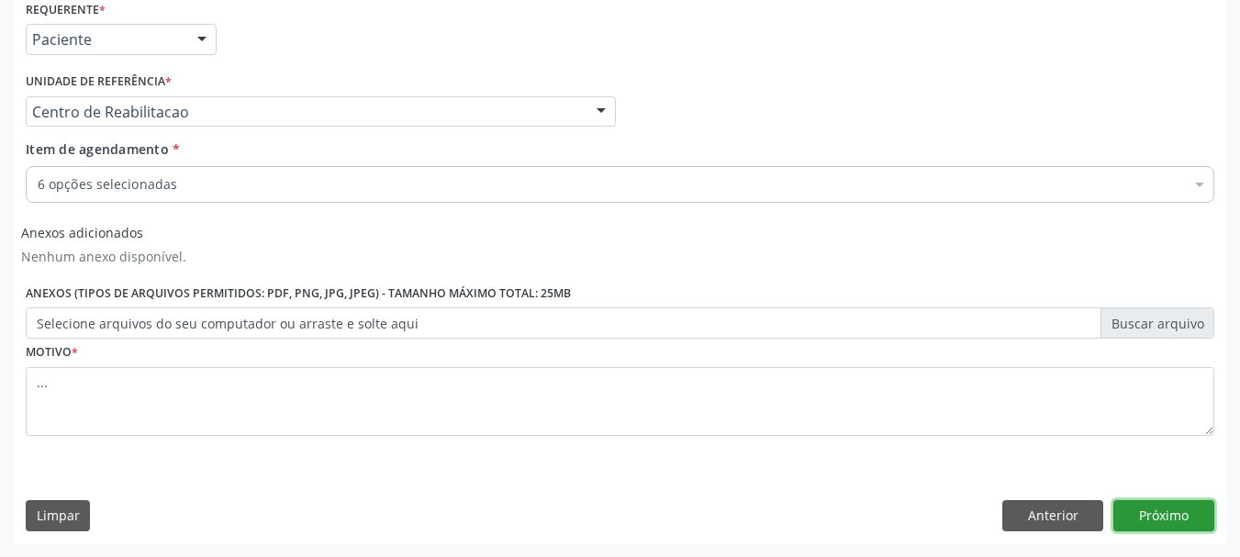
click at [1194, 512] on button "Próximo" at bounding box center [1163, 515] width 101 height 31
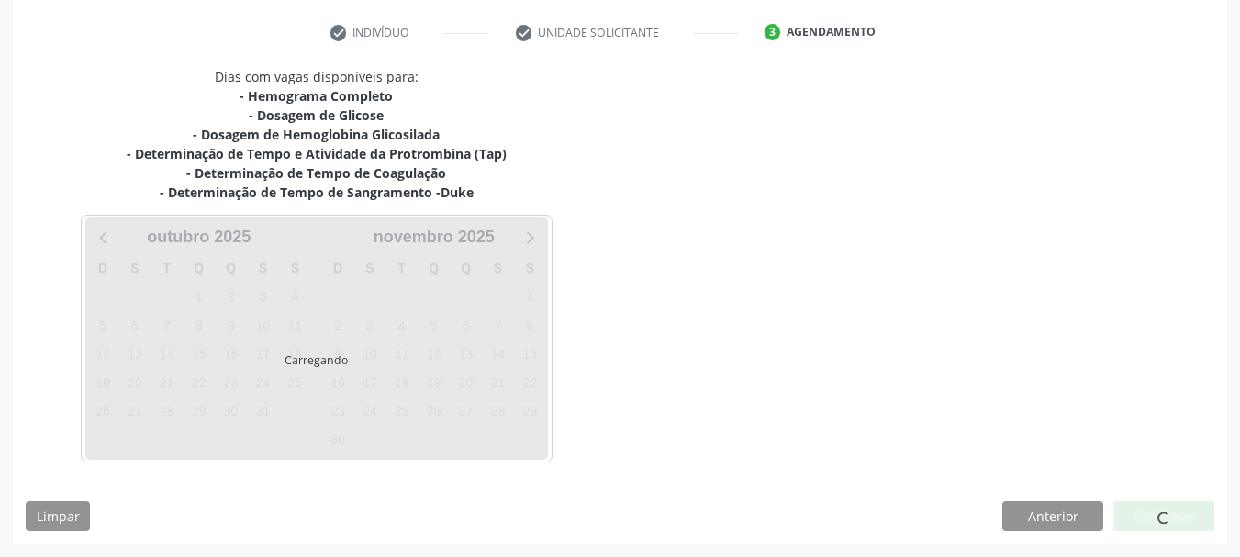
scroll to position [338, 0]
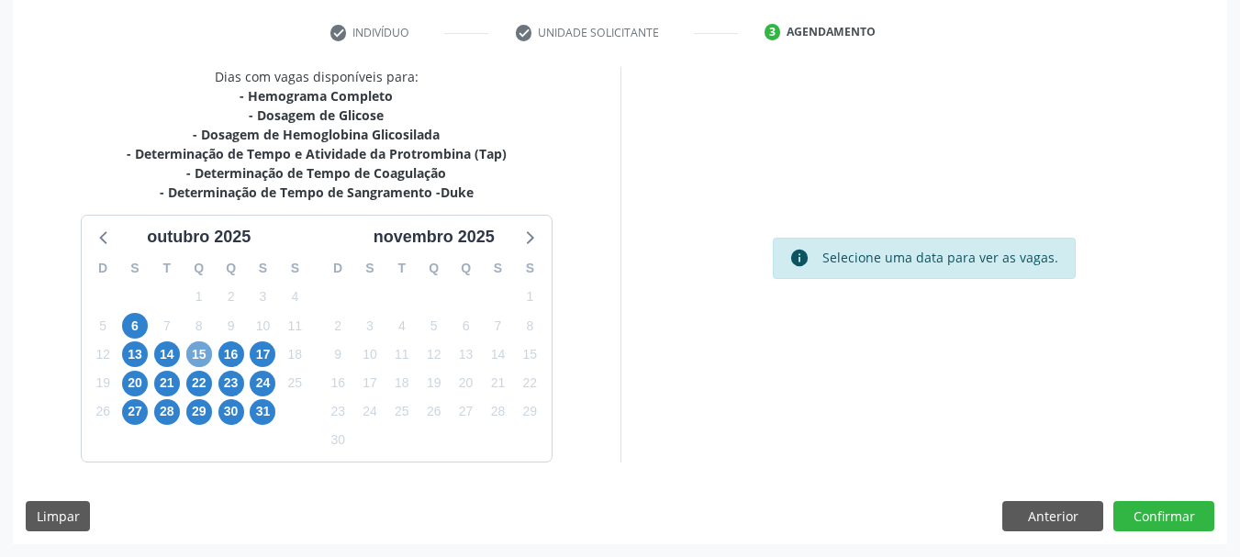
click at [205, 351] on span "15" at bounding box center [199, 354] width 26 height 26
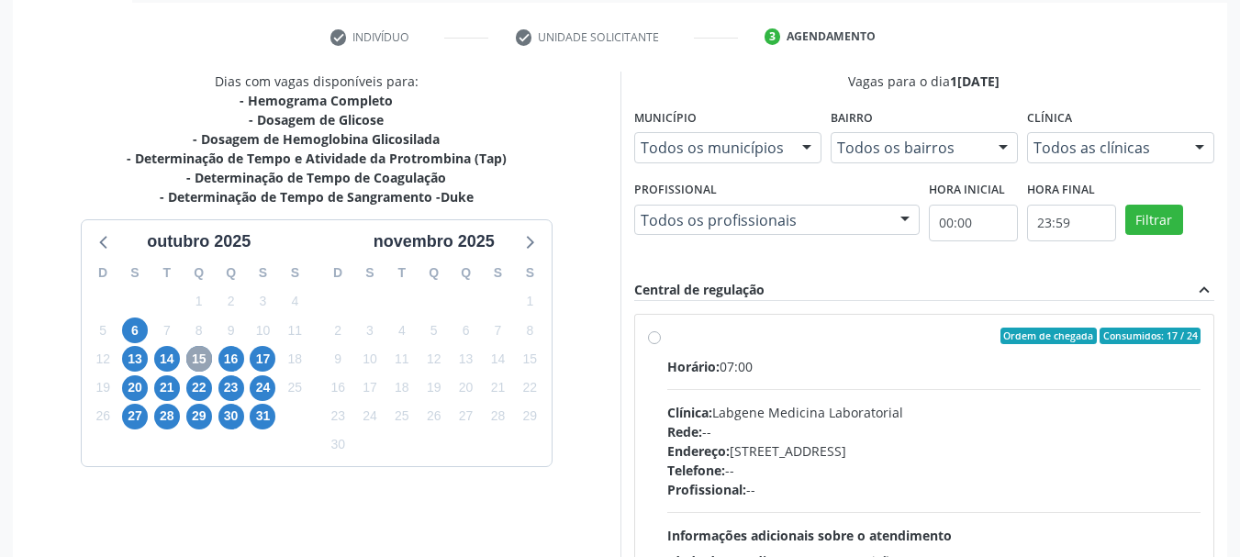
scroll to position [323, 0]
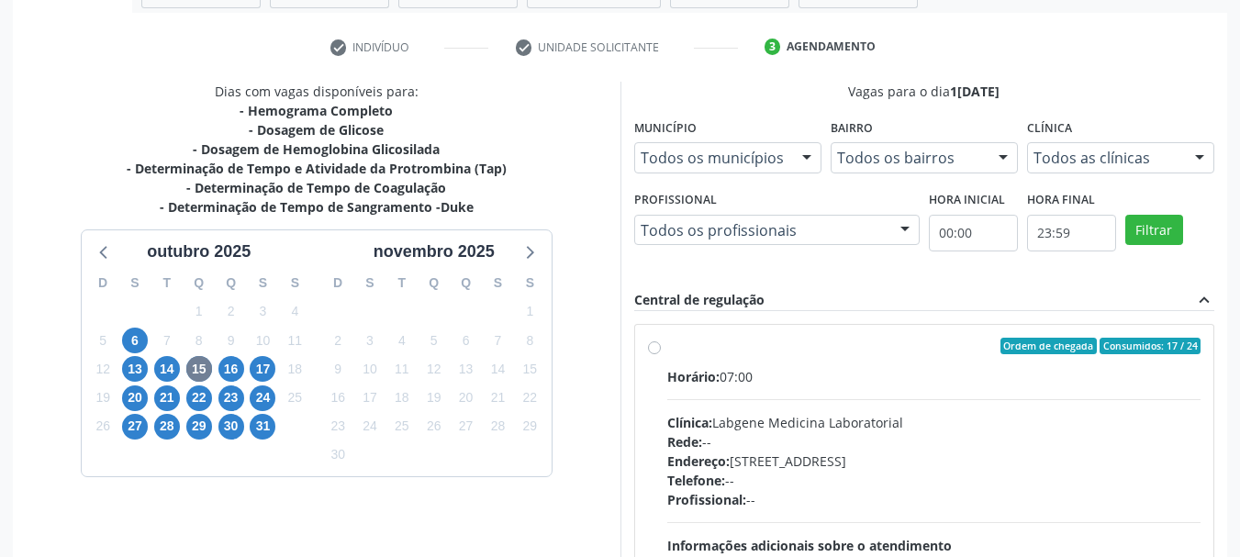
drag, startPoint x: 654, startPoint y: 345, endPoint x: 719, endPoint y: 346, distance: 65.2
click at [667, 345] on label "Ordem de chegada Consumidos: 17 / 24 Horário: 07:00 Clínica: Labgene Medicina L…" at bounding box center [934, 479] width 534 height 282
click at [655, 345] on input "Ordem de chegada Consumidos: 17 / 24 Horário: 07:00 Clínica: Labgene Medicina L…" at bounding box center [654, 346] width 13 height 17
radio input "true"
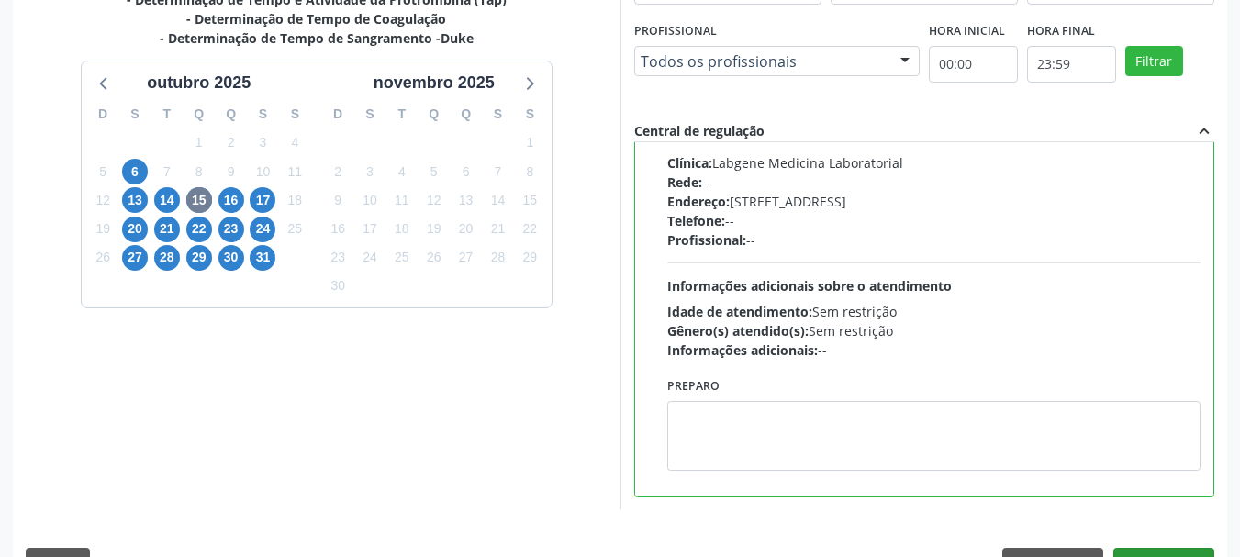
scroll to position [540, 0]
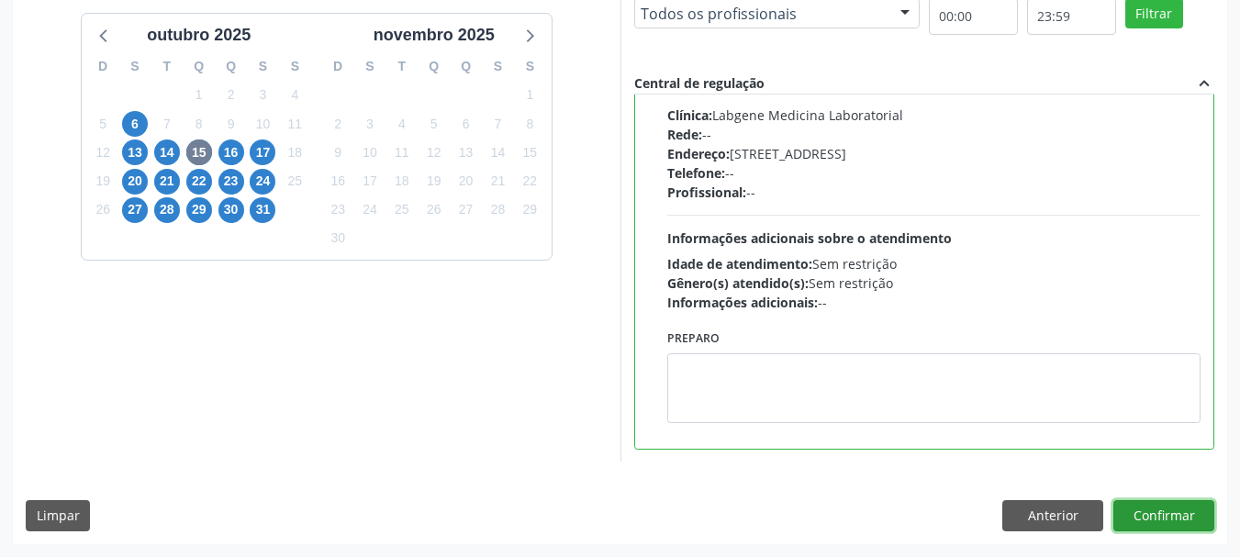
click at [1183, 521] on button "Confirmar" at bounding box center [1163, 515] width 101 height 31
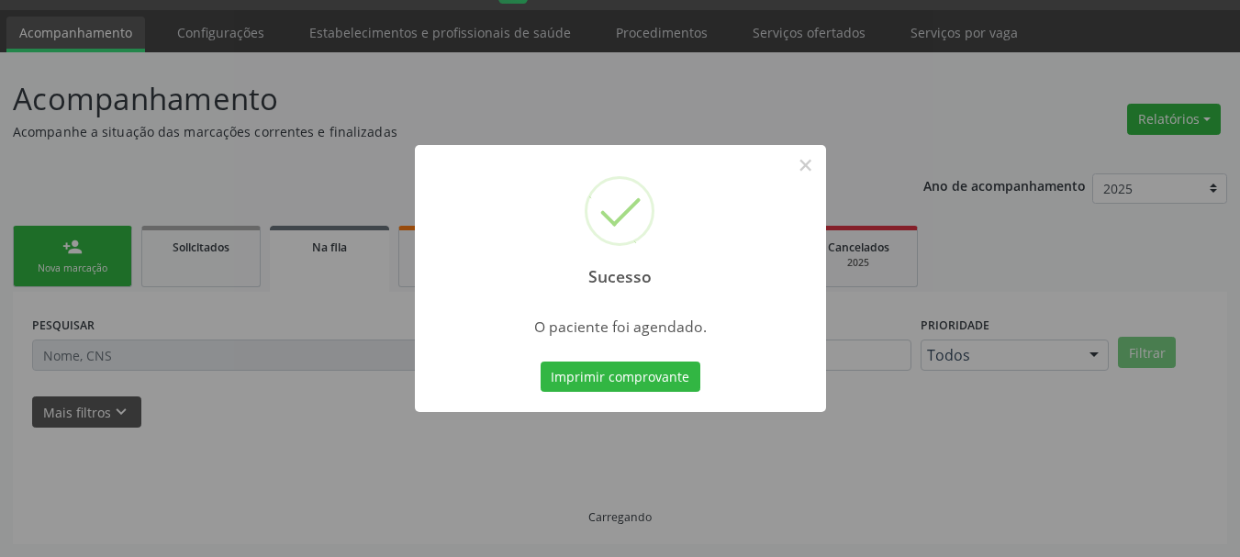
scroll to position [49, 0]
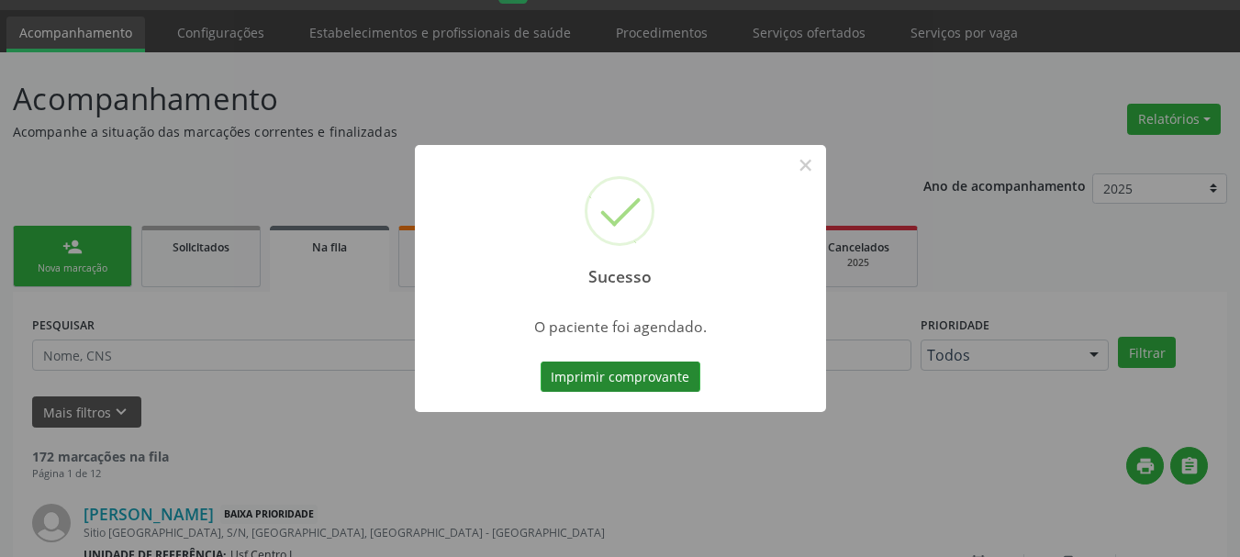
click at [650, 379] on button "Imprimir comprovante" at bounding box center [620, 377] width 160 height 31
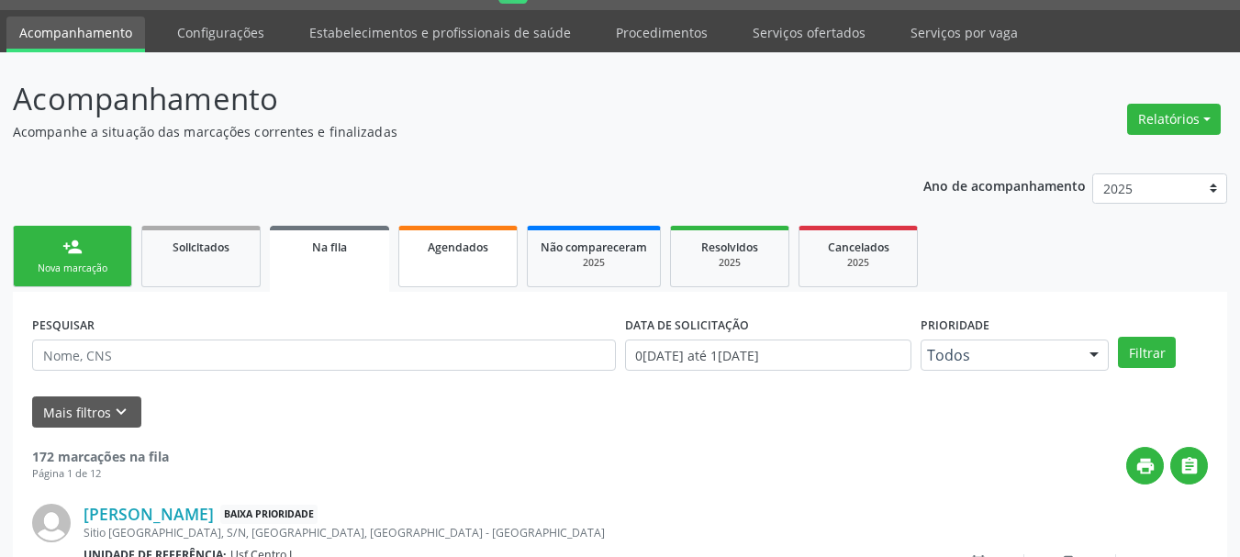
click at [472, 261] on link "Agendados" at bounding box center [457, 256] width 119 height 61
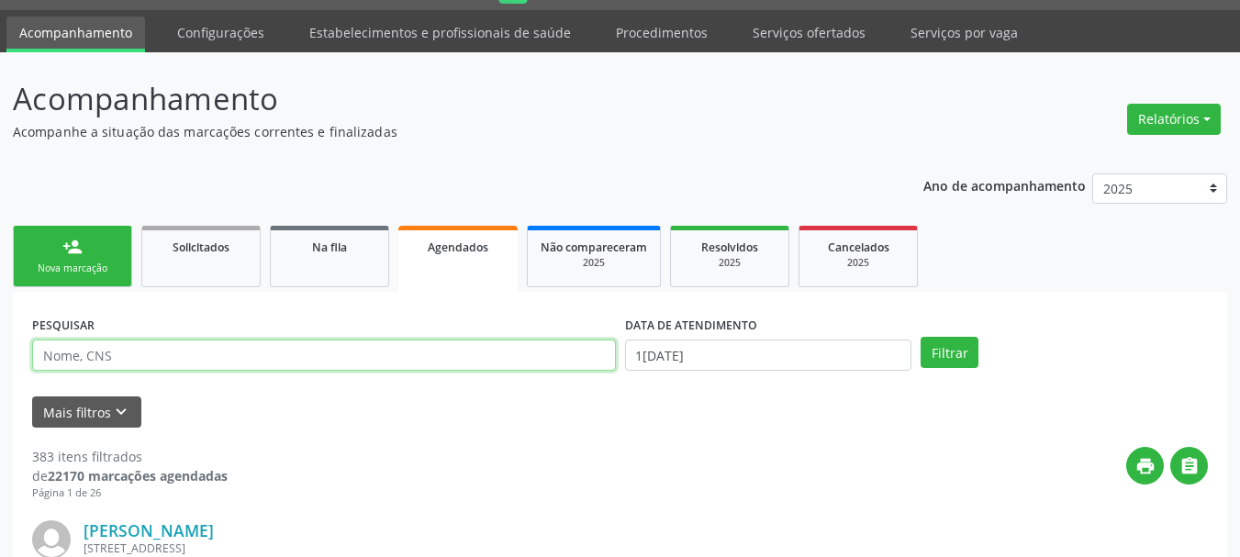
paste input "705 0080 6438 7154"
type input "705 0080 6438 7154"
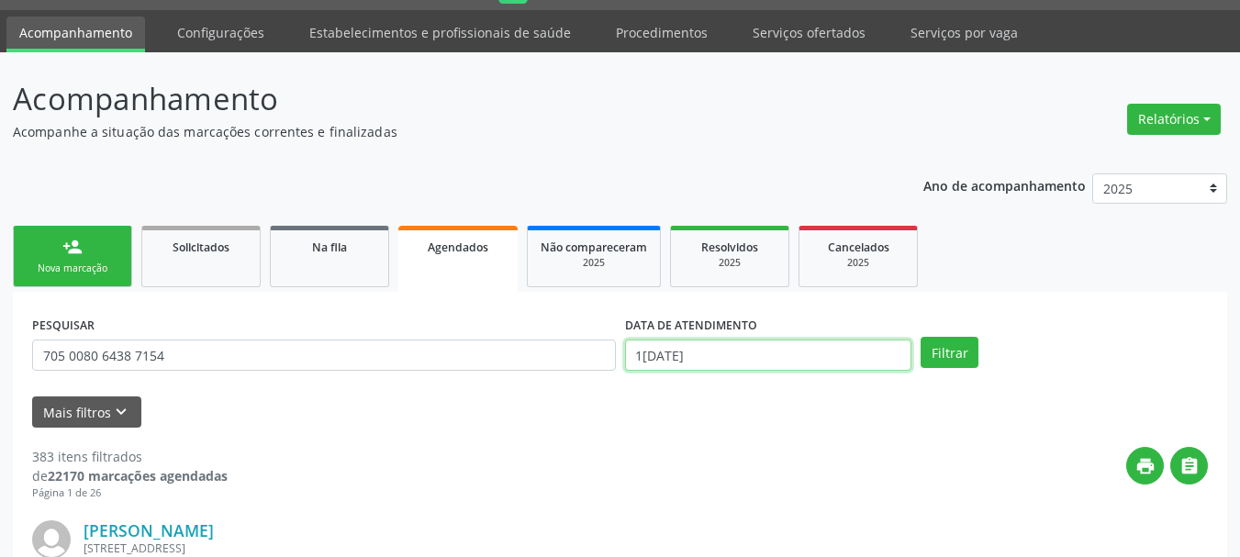
click at [709, 355] on input "1[DATE]" at bounding box center [768, 355] width 287 height 31
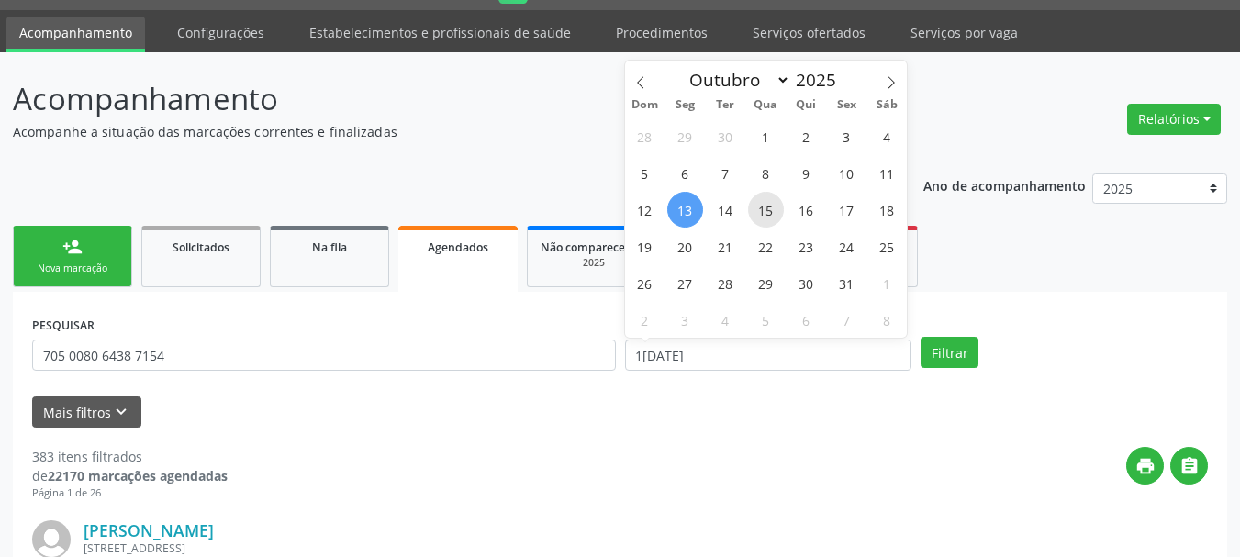
click at [777, 201] on span "15" at bounding box center [766, 210] width 36 height 36
type input "1[DATE]"
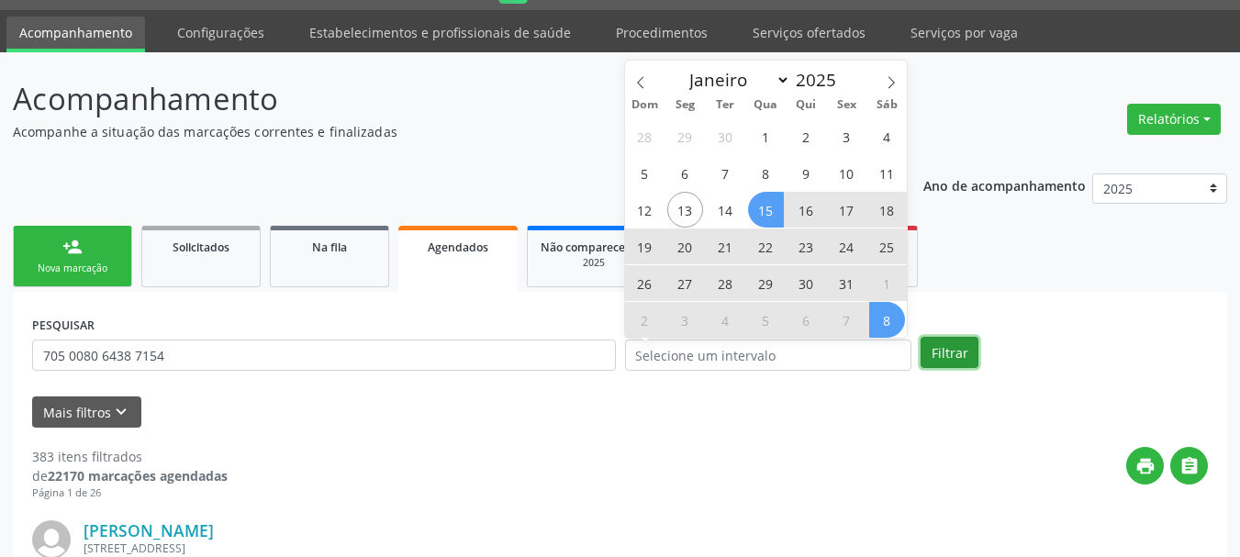
click at [958, 354] on button "Filtrar" at bounding box center [949, 352] width 58 height 31
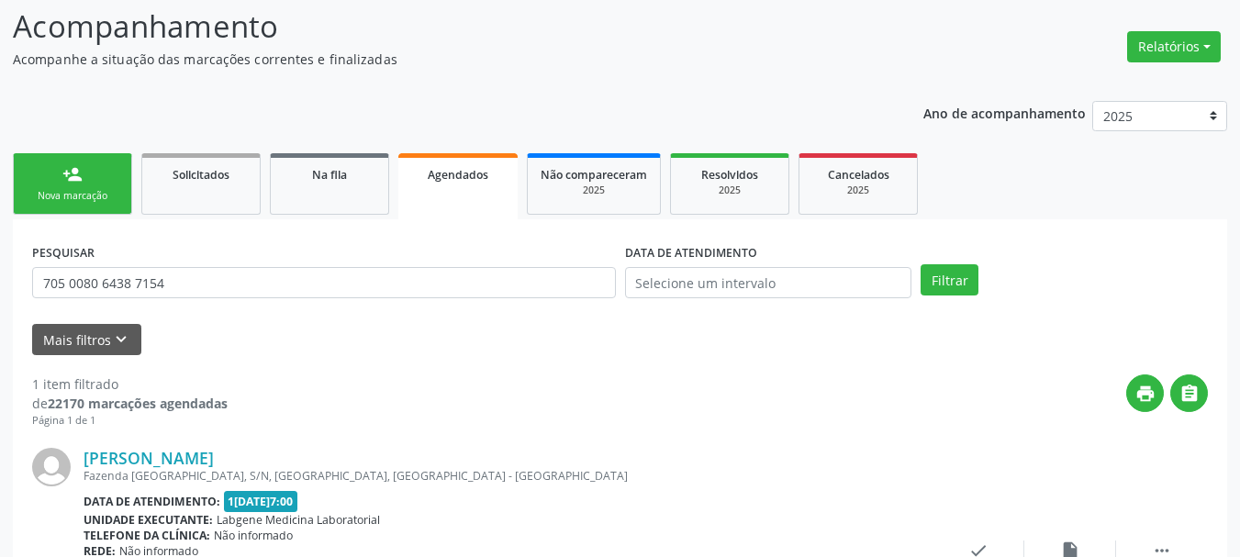
scroll to position [288, 0]
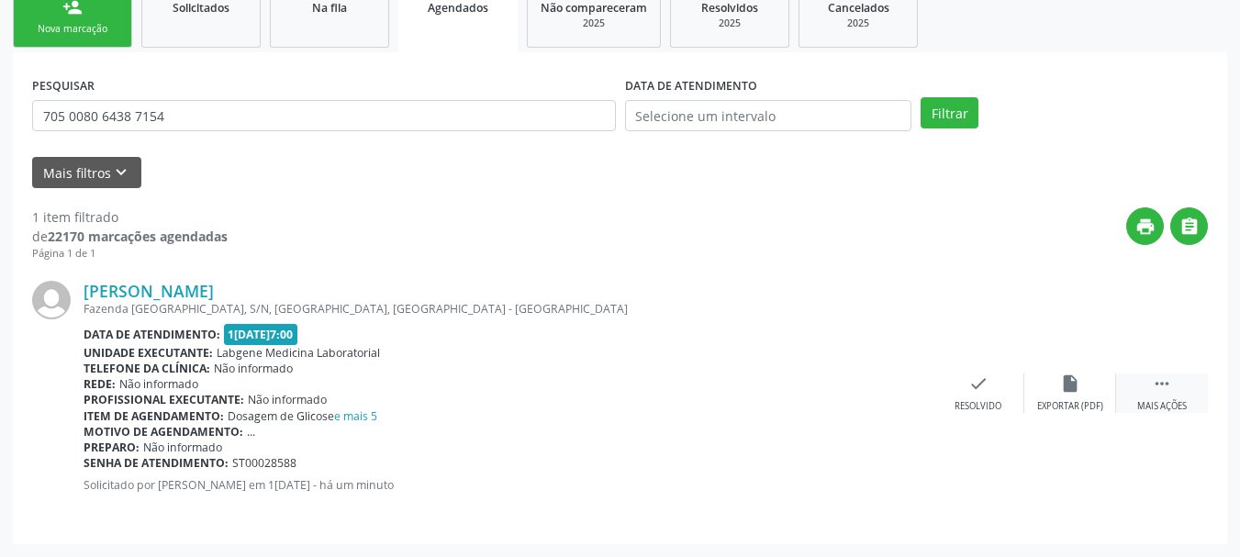
click at [1172, 381] on div " Mais ações" at bounding box center [1162, 392] width 92 height 39
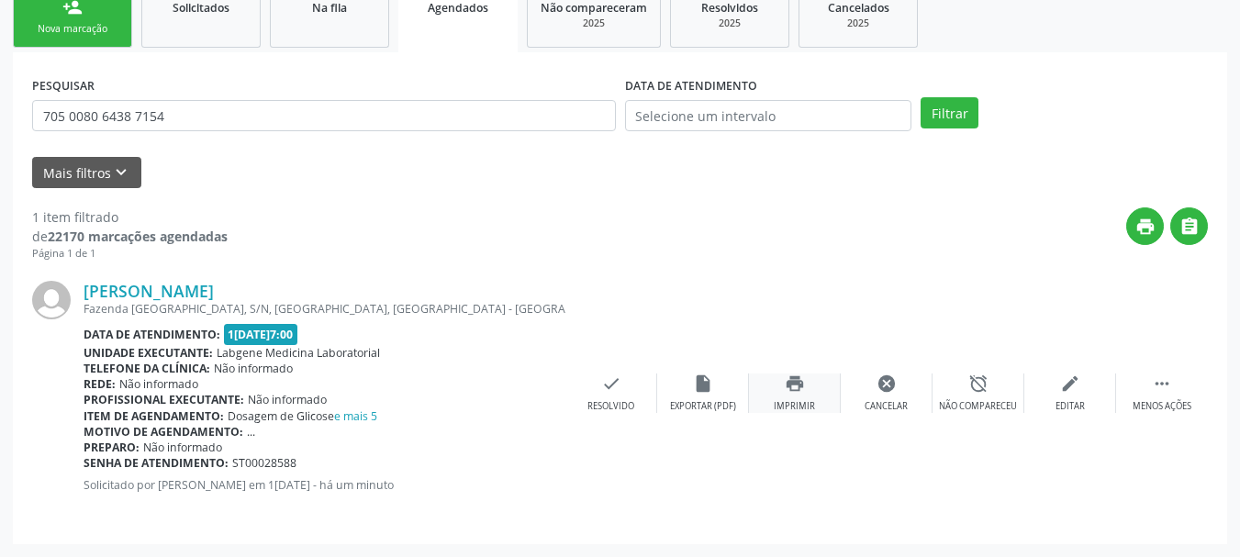
click at [791, 397] on div "print Imprimir" at bounding box center [795, 392] width 92 height 39
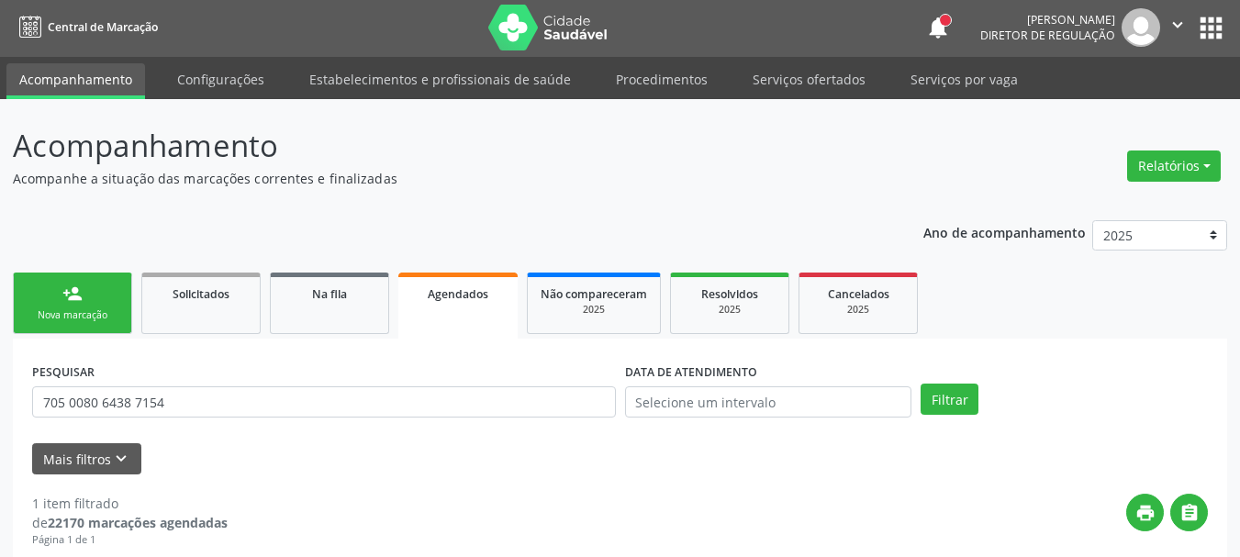
scroll to position [0, 0]
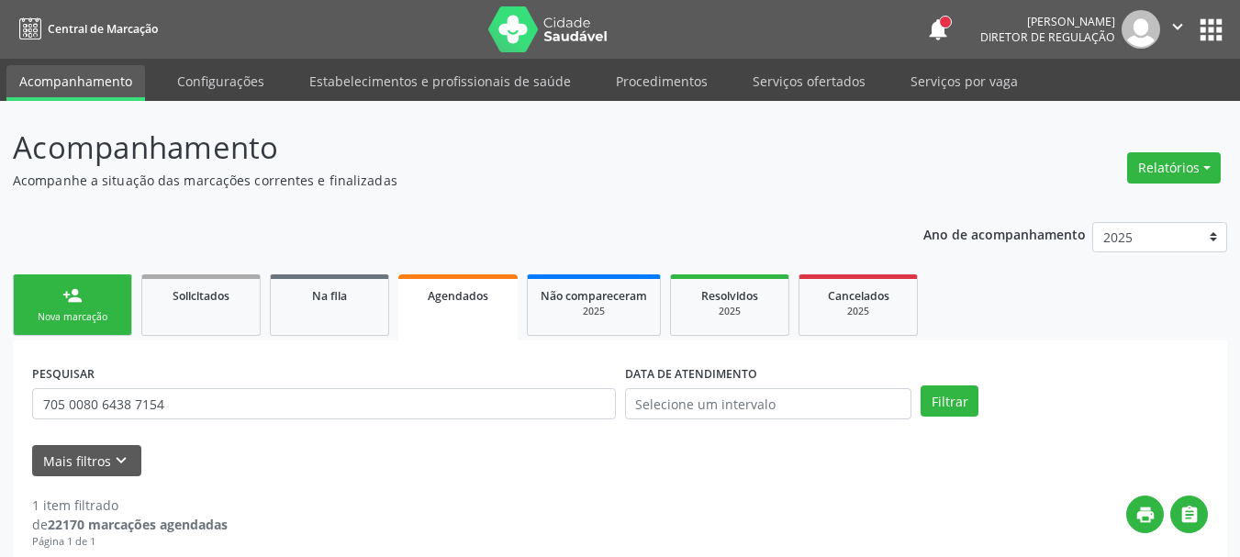
click at [1215, 36] on button "apps" at bounding box center [1211, 30] width 32 height 32
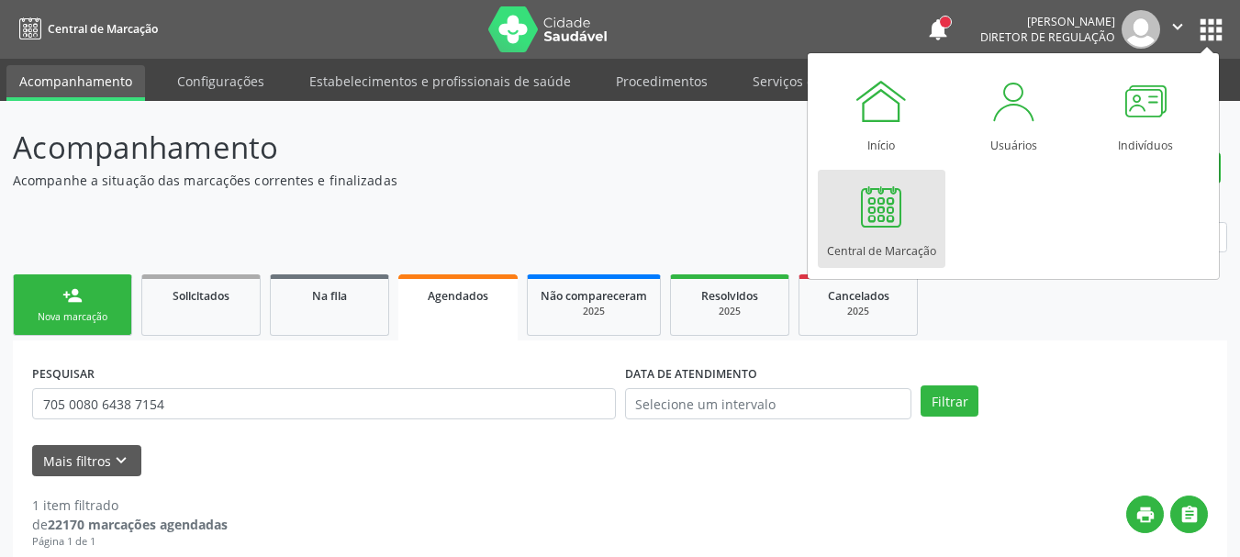
click at [882, 205] on div at bounding box center [880, 206] width 55 height 55
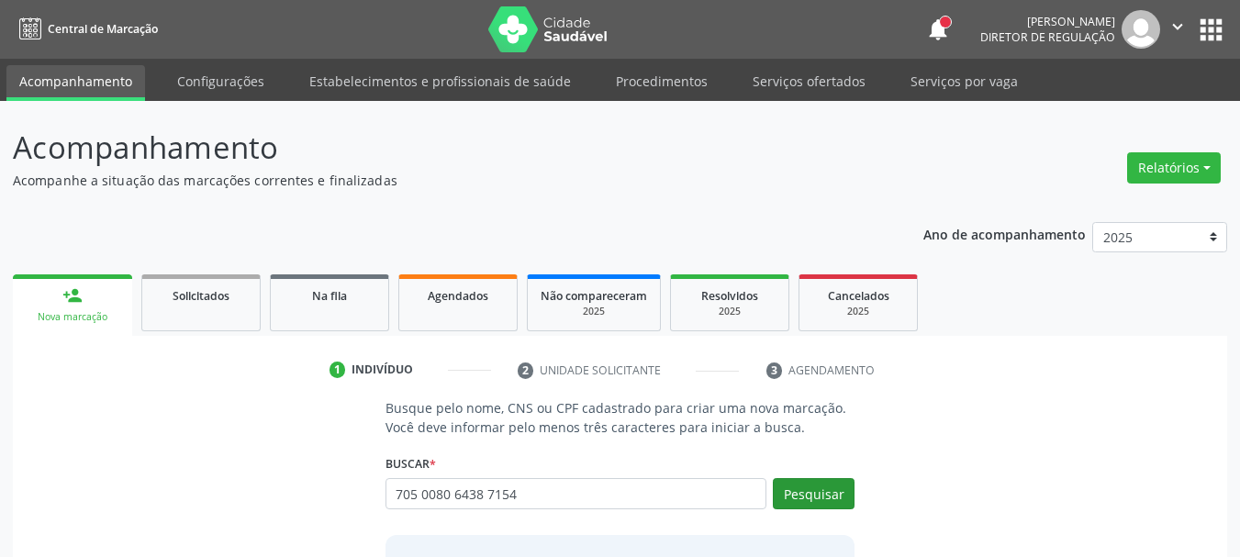
type input "705 0080 6438 7154"
drag, startPoint x: 824, startPoint y: 495, endPoint x: 641, endPoint y: 398, distance: 207.3
click at [822, 496] on button "Pesquisar" at bounding box center [814, 493] width 82 height 31
type input "705 0080 6438 7154"
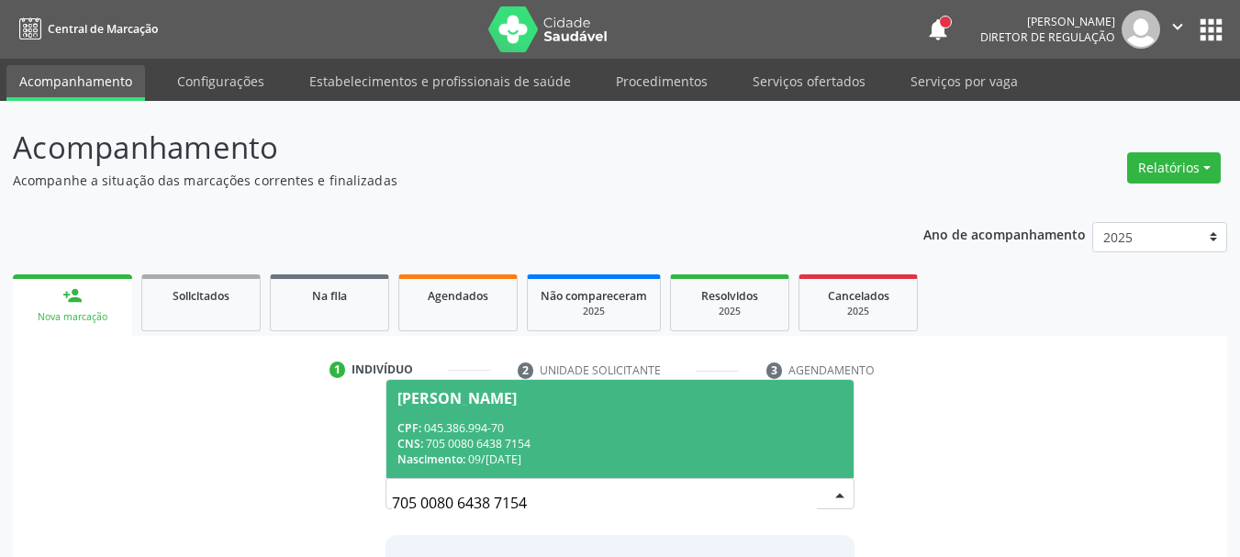
scroll to position [150, 0]
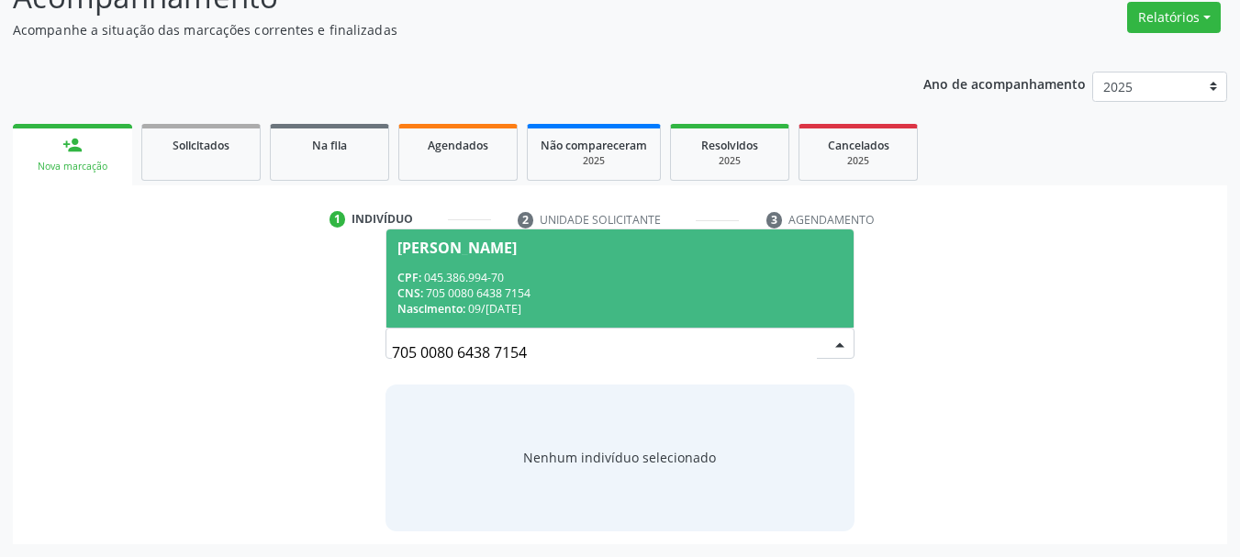
click at [517, 295] on div "CNS: 705 0080 6438 7154" at bounding box center [620, 293] width 446 height 16
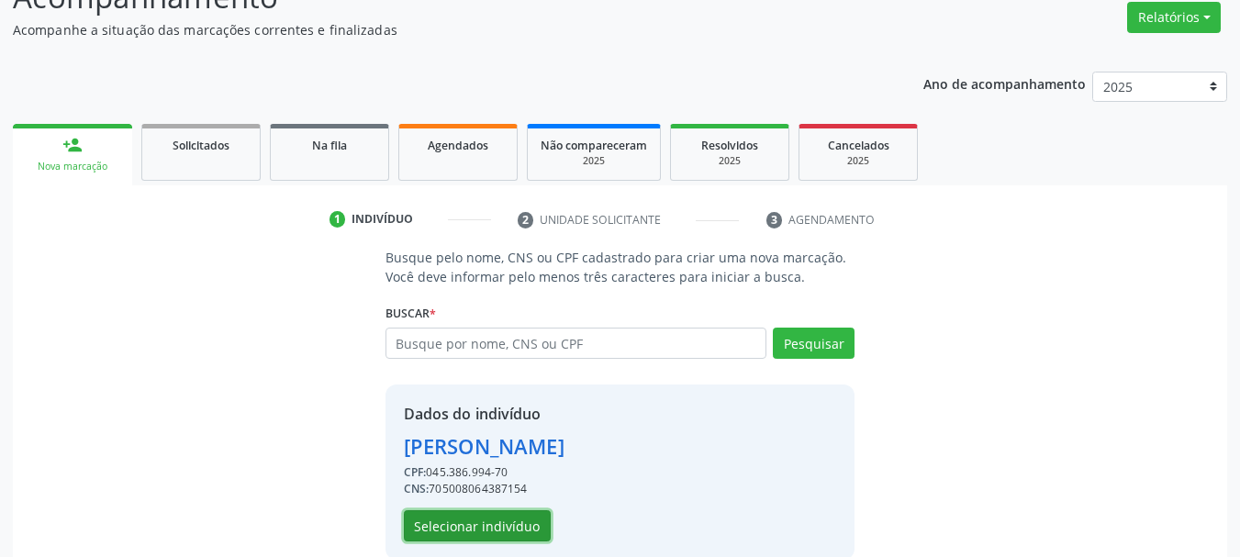
click at [506, 526] on button "Selecionar indivíduo" at bounding box center [477, 525] width 147 height 31
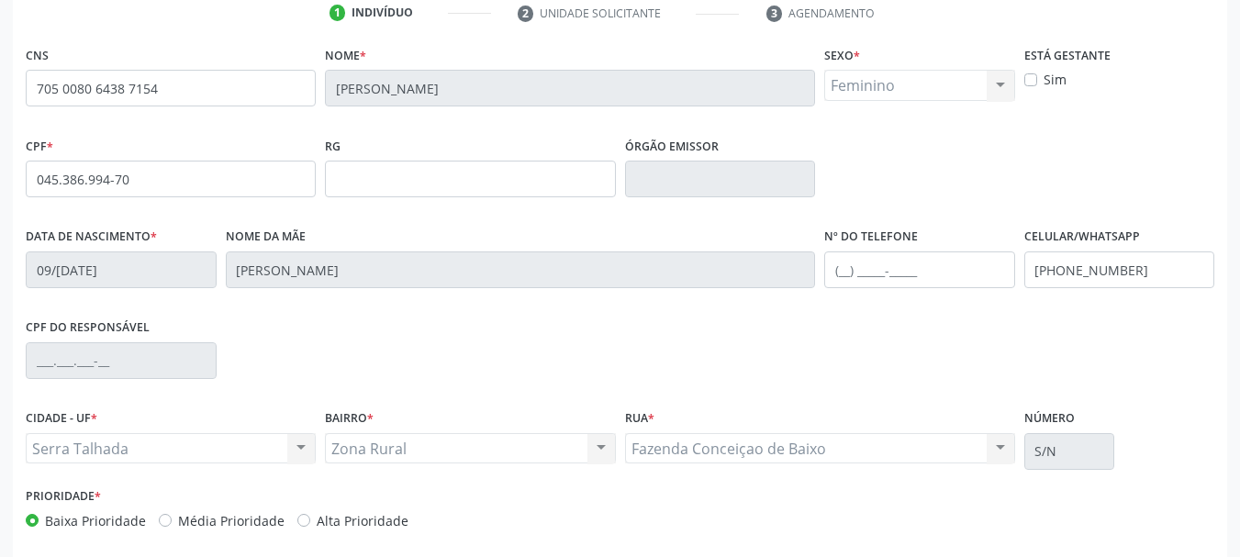
scroll to position [426, 0]
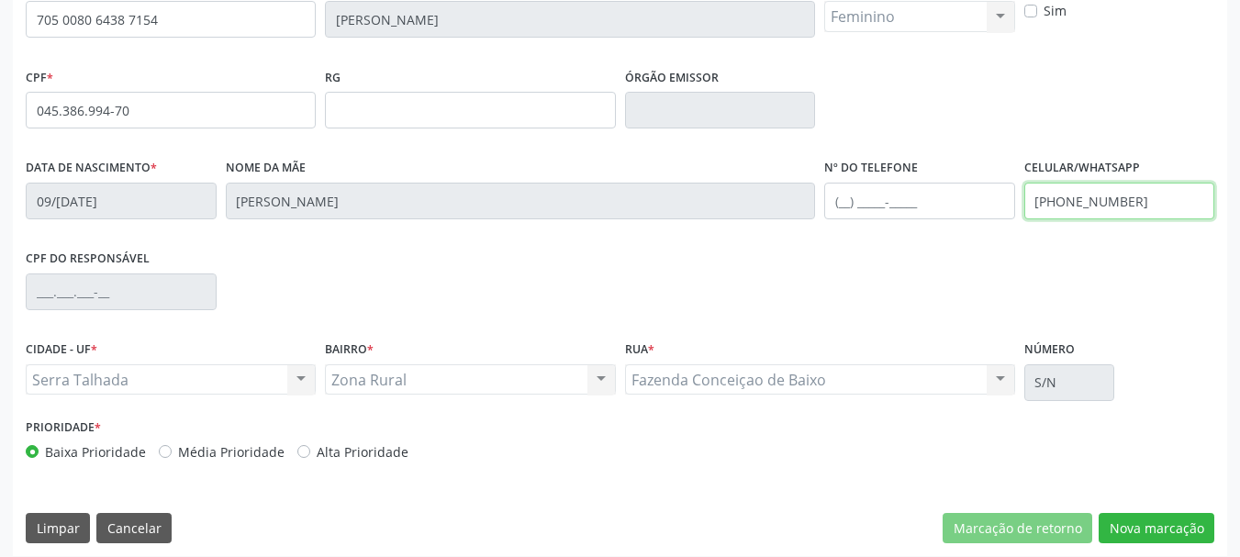
click at [1153, 196] on input "[PHONE_NUMBER]" at bounding box center [1119, 201] width 191 height 37
click at [814, 201] on div "Data de nascimento * 09/01/1971 Nome da mãe Geraldina Tertulina da Rocho Nº do …" at bounding box center [620, 199] width 1198 height 91
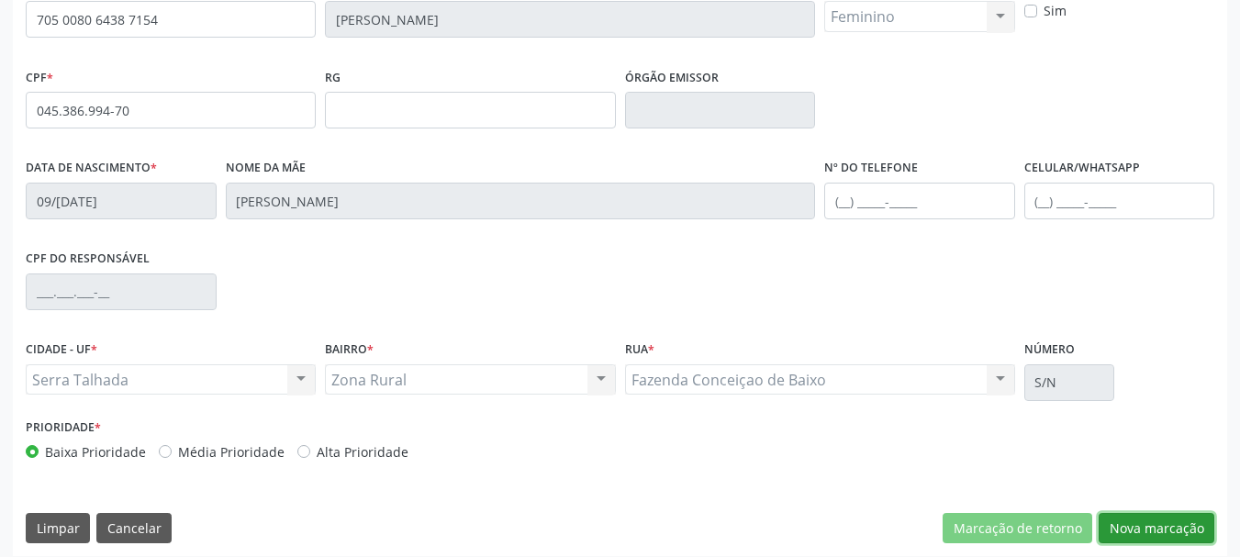
click at [1142, 523] on button "Nova marcação" at bounding box center [1156, 528] width 116 height 31
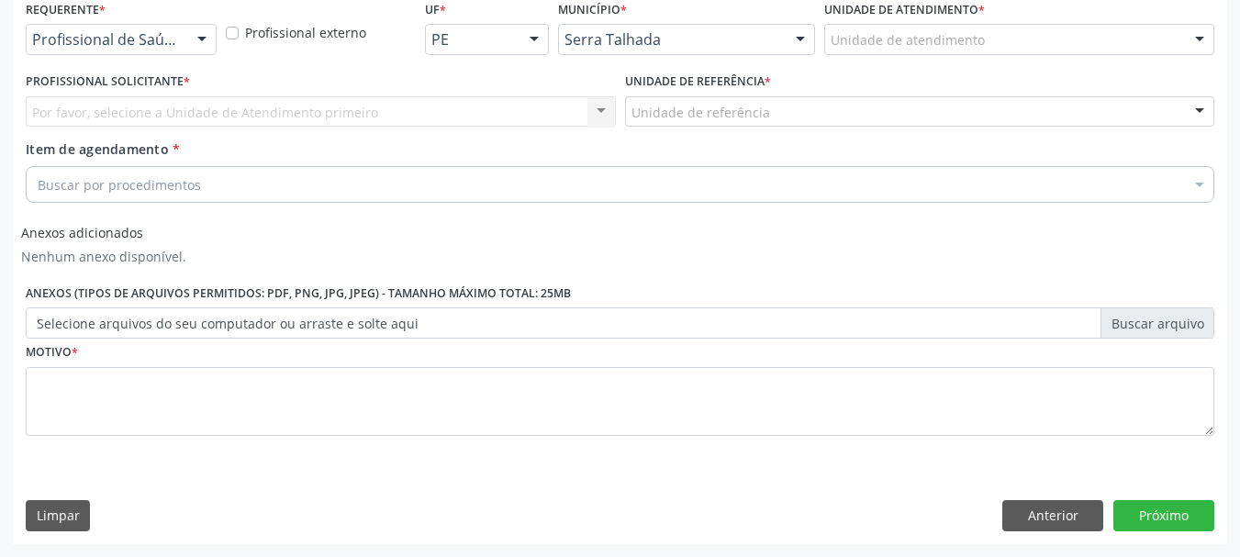
scroll to position [403, 0]
click at [192, 39] on div at bounding box center [202, 40] width 28 height 31
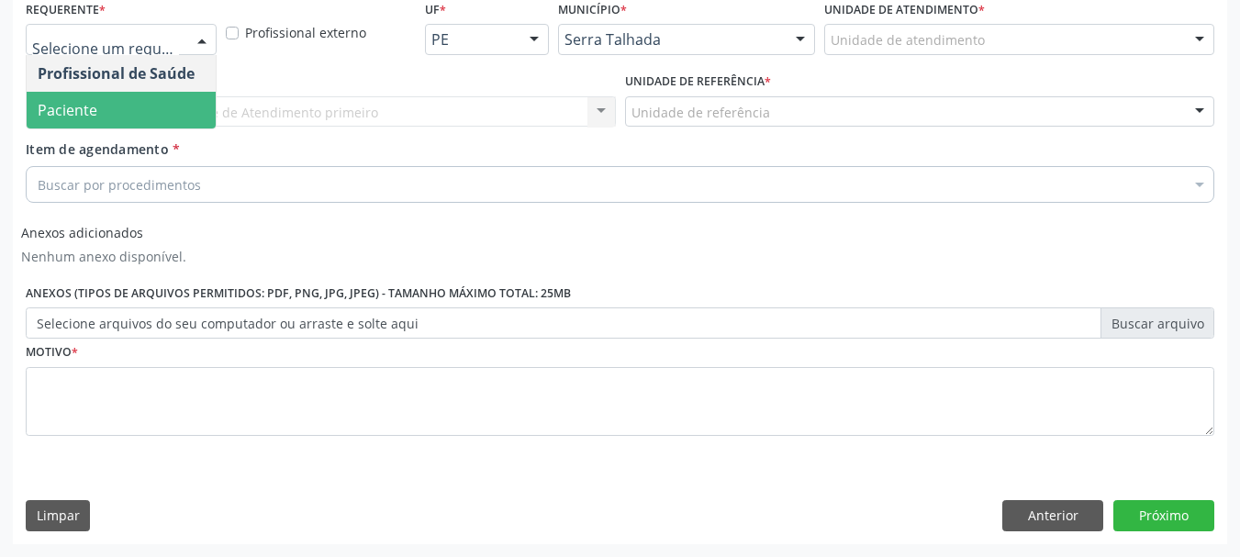
click at [133, 102] on span "Paciente" at bounding box center [121, 110] width 189 height 37
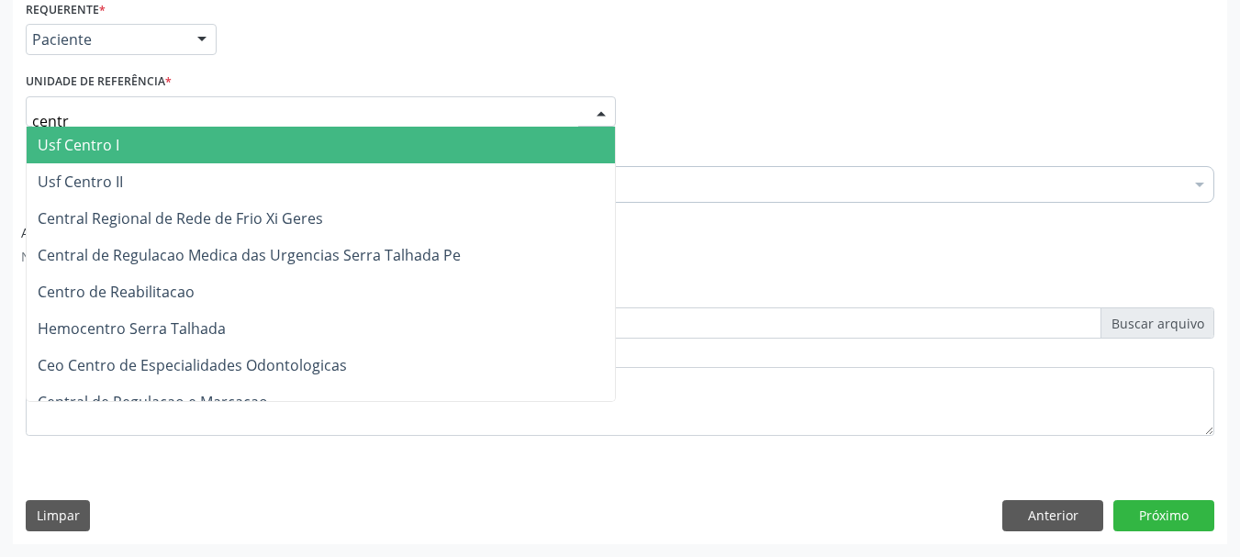
type input "centro"
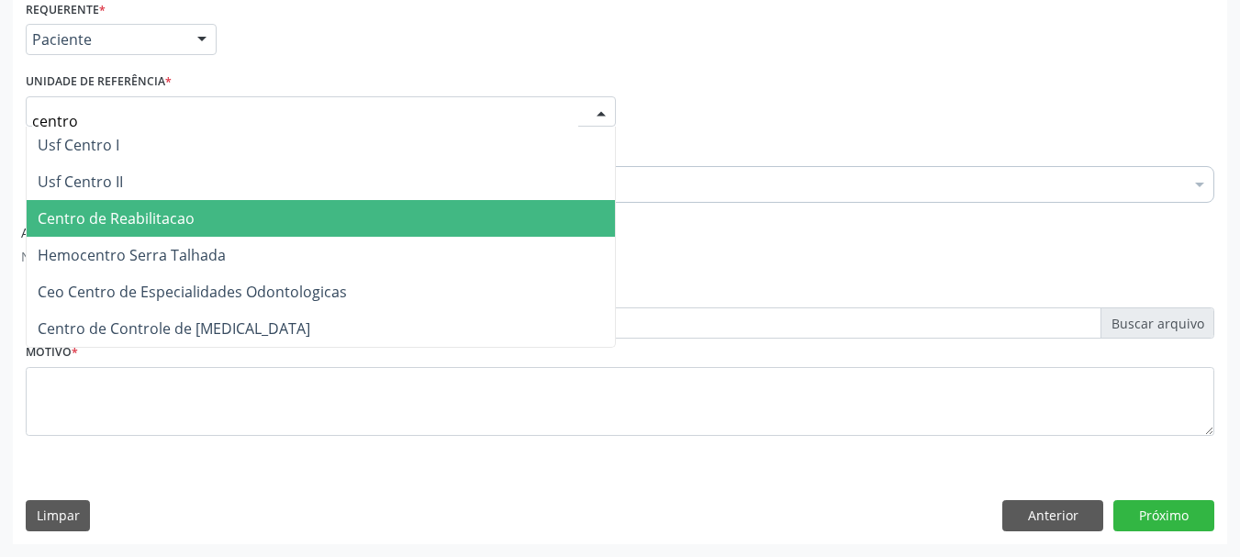
click at [150, 217] on span "Centro de Reabilitacao" at bounding box center [116, 218] width 157 height 20
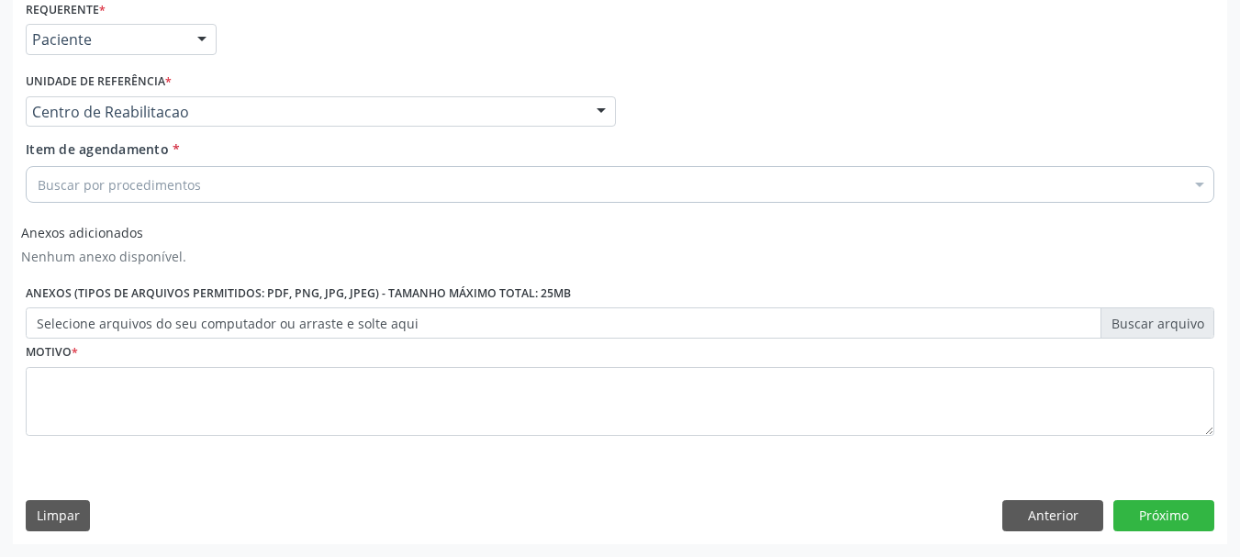
click at [133, 195] on div "Buscar por procedimentos" at bounding box center [620, 184] width 1188 height 37
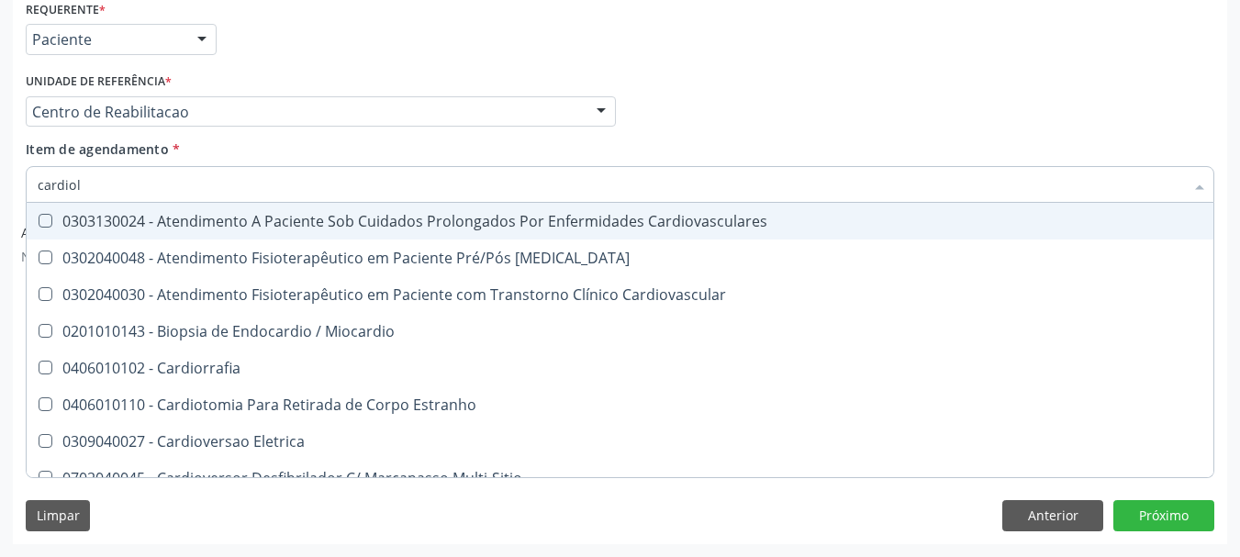
type input "cardiolo"
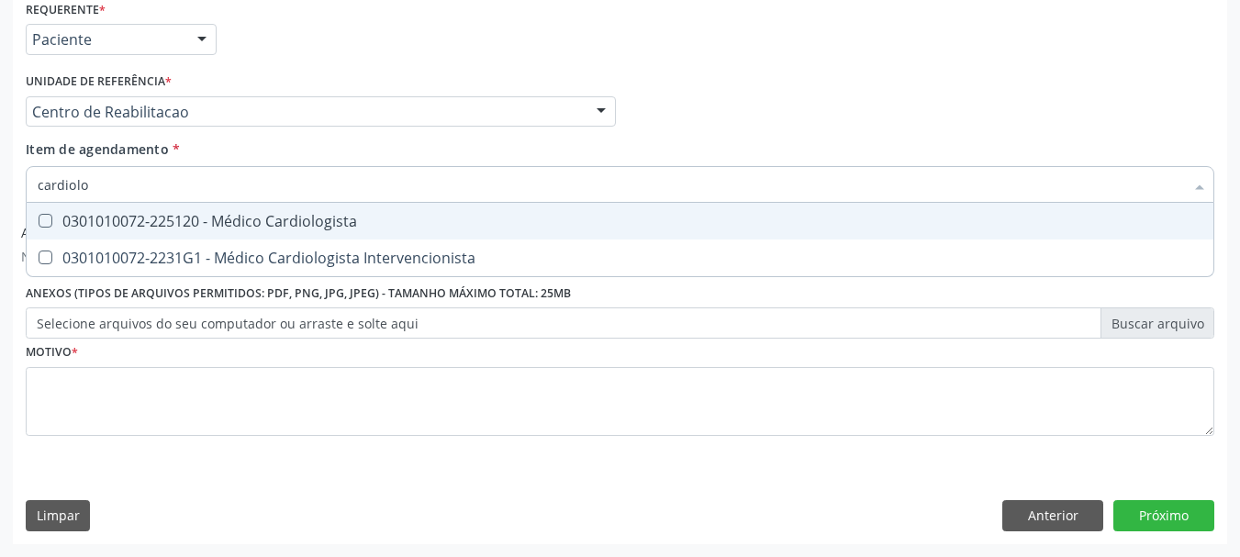
click at [168, 225] on div "0301010072-225120 - Médico Cardiologista" at bounding box center [620, 221] width 1164 height 15
checkbox Cardiologista "true"
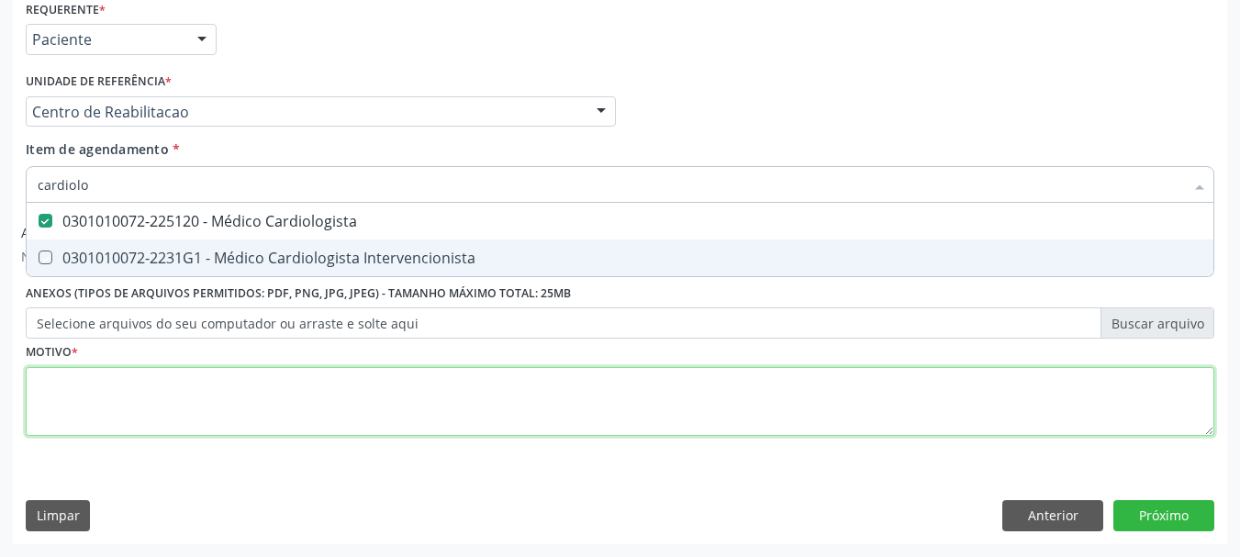
click at [107, 390] on div "Requerente * Paciente Profissional de Saúde Paciente Nenhum resultado encontrad…" at bounding box center [620, 228] width 1188 height 466
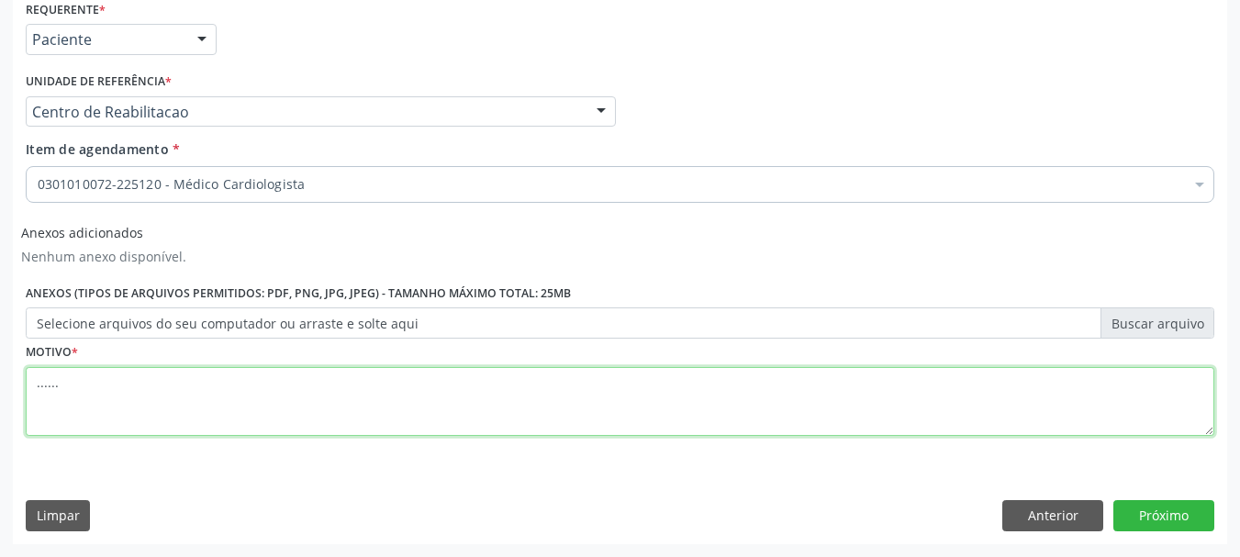
type textarea "......"
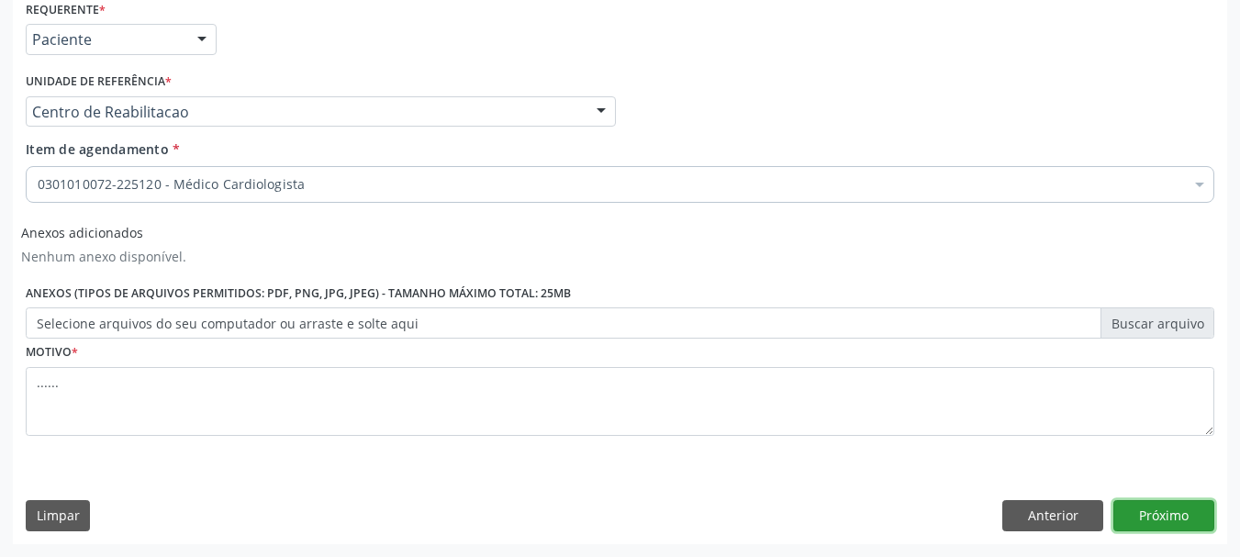
drag, startPoint x: 1140, startPoint y: 518, endPoint x: 1128, endPoint y: 519, distance: 12.1
click at [1128, 519] on button "Próximo" at bounding box center [1163, 515] width 101 height 31
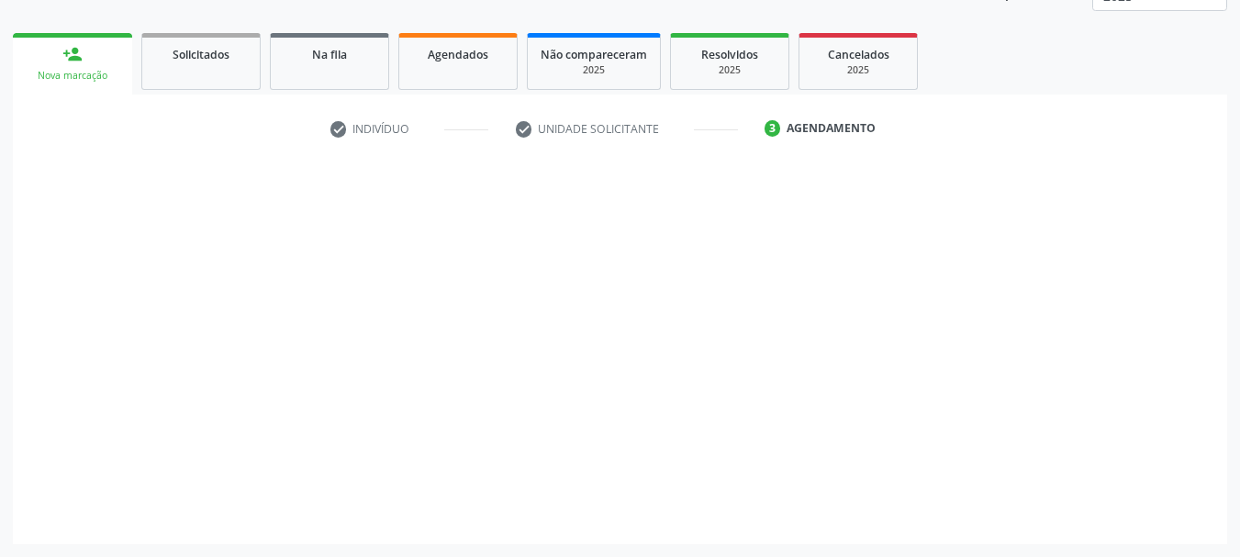
scroll to position [241, 0]
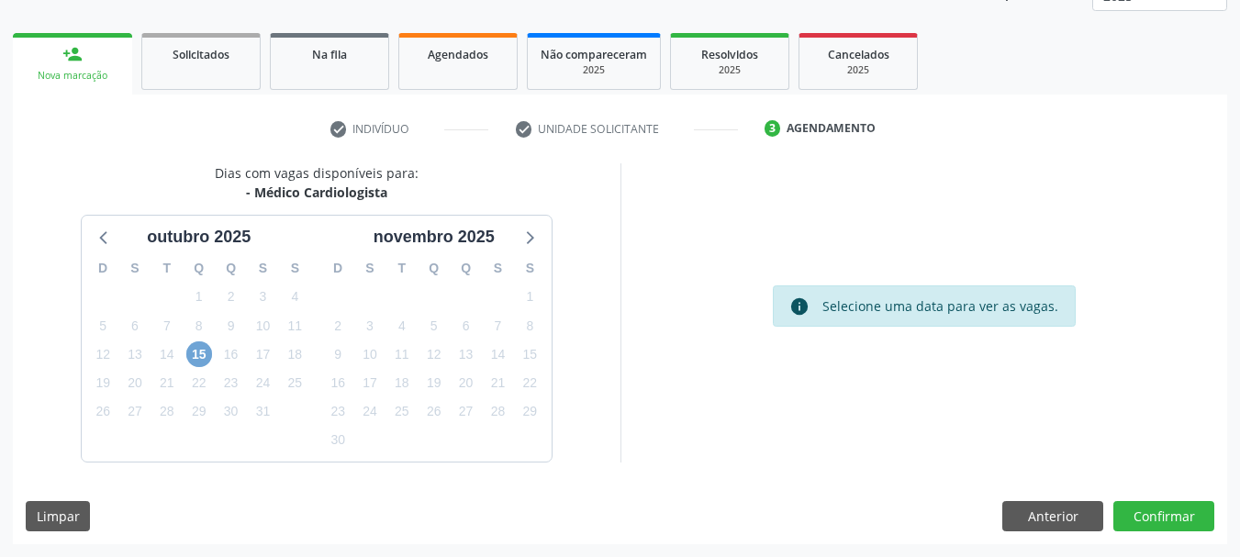
click at [203, 354] on span "15" at bounding box center [199, 354] width 26 height 26
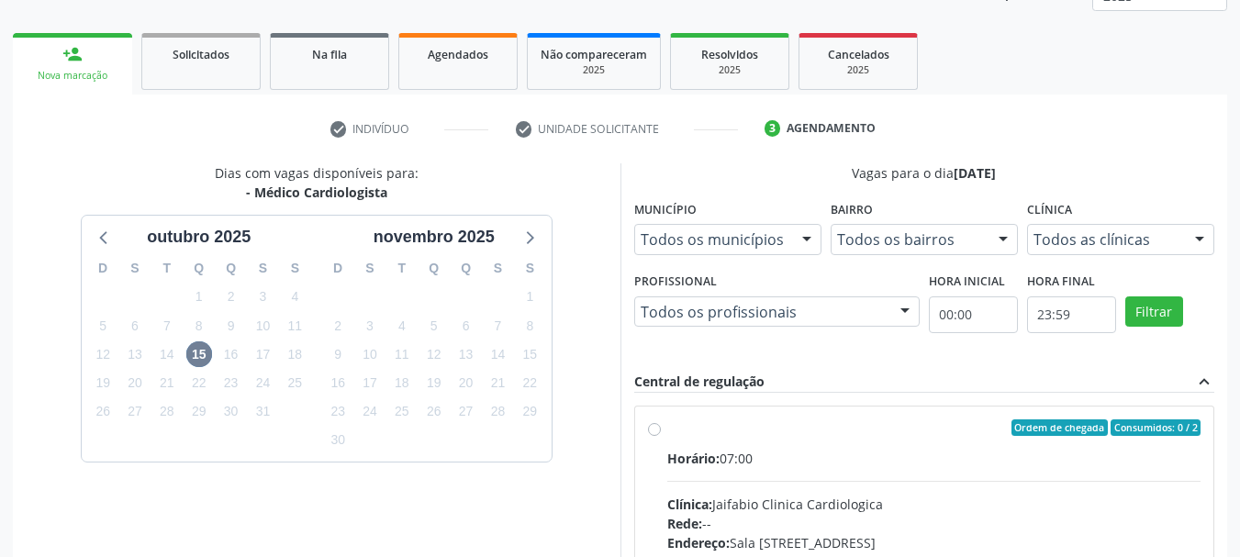
click at [667, 425] on label "Ordem de chegada Consumidos: 0 / 2 Horário: 07:00 Clínica: Jaifabio Clinica Car…" at bounding box center [934, 560] width 534 height 282
click at [657, 425] on input "Ordem de chegada Consumidos: 0 / 2 Horário: 07:00 Clínica: Jaifabio Clinica Car…" at bounding box center [654, 427] width 13 height 17
radio input "true"
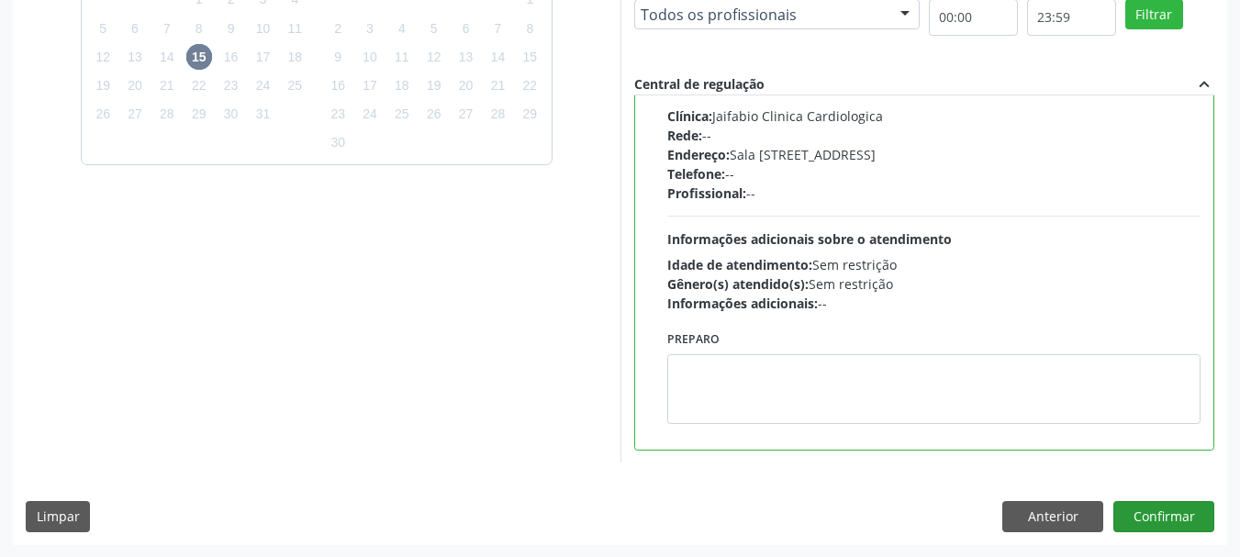
scroll to position [540, 0]
click at [1198, 511] on button "Confirmar" at bounding box center [1163, 515] width 101 height 31
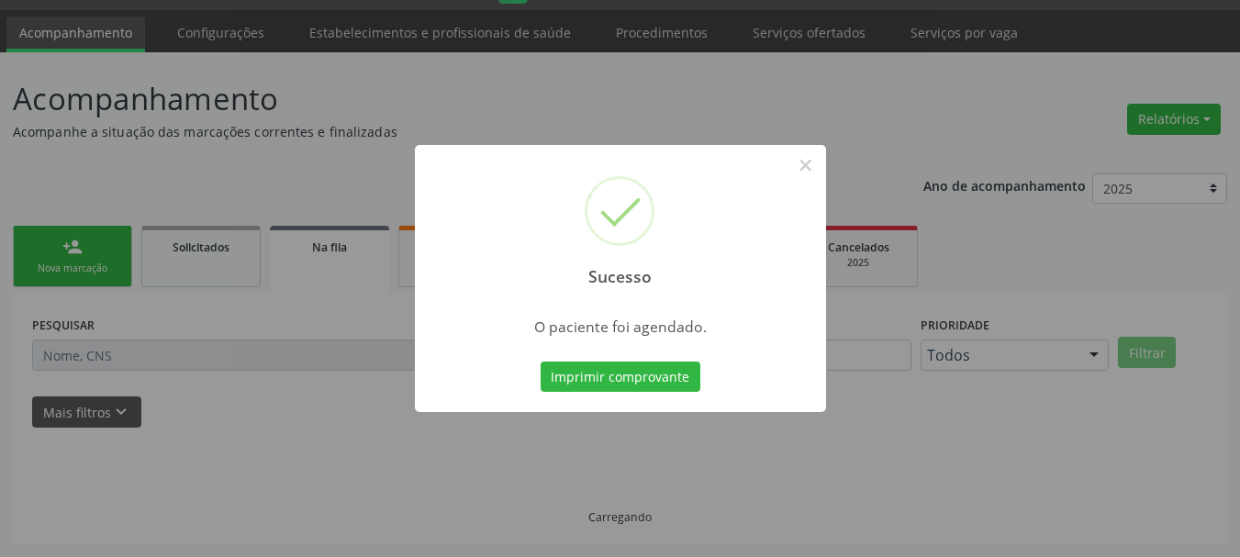
scroll to position [49, 0]
click at [654, 373] on button "Imprimir comprovante" at bounding box center [620, 377] width 160 height 31
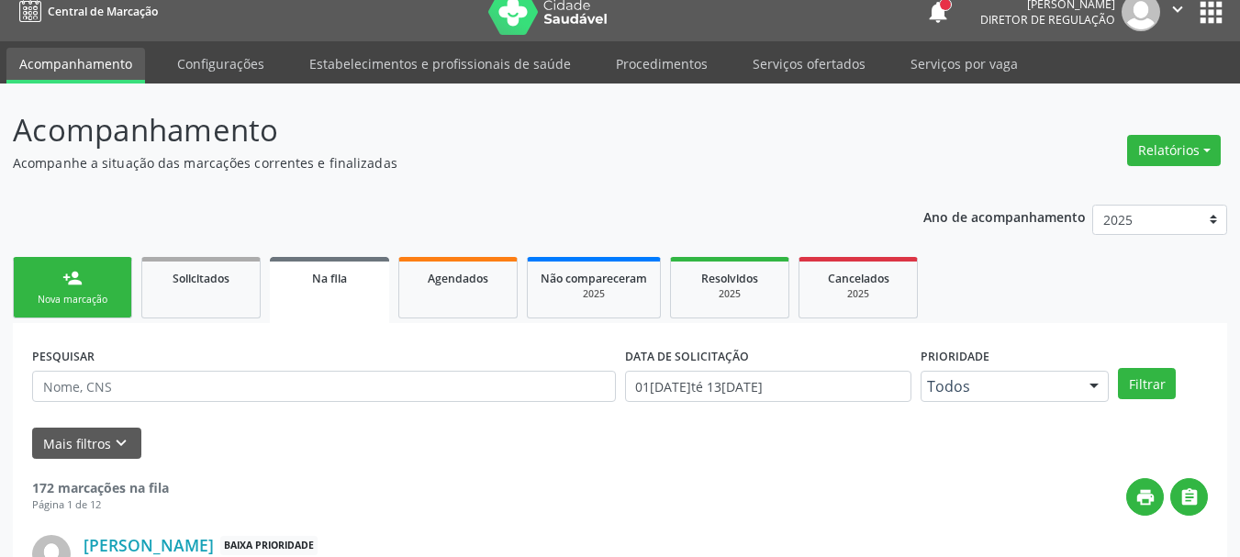
scroll to position [0, 0]
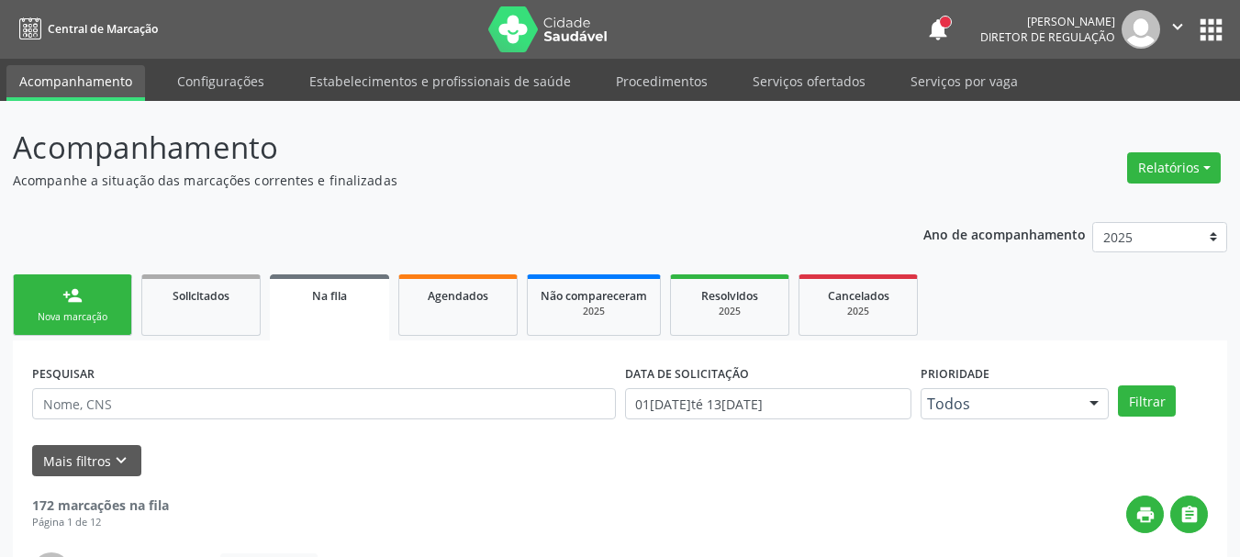
click at [1214, 30] on button "apps" at bounding box center [1211, 30] width 32 height 32
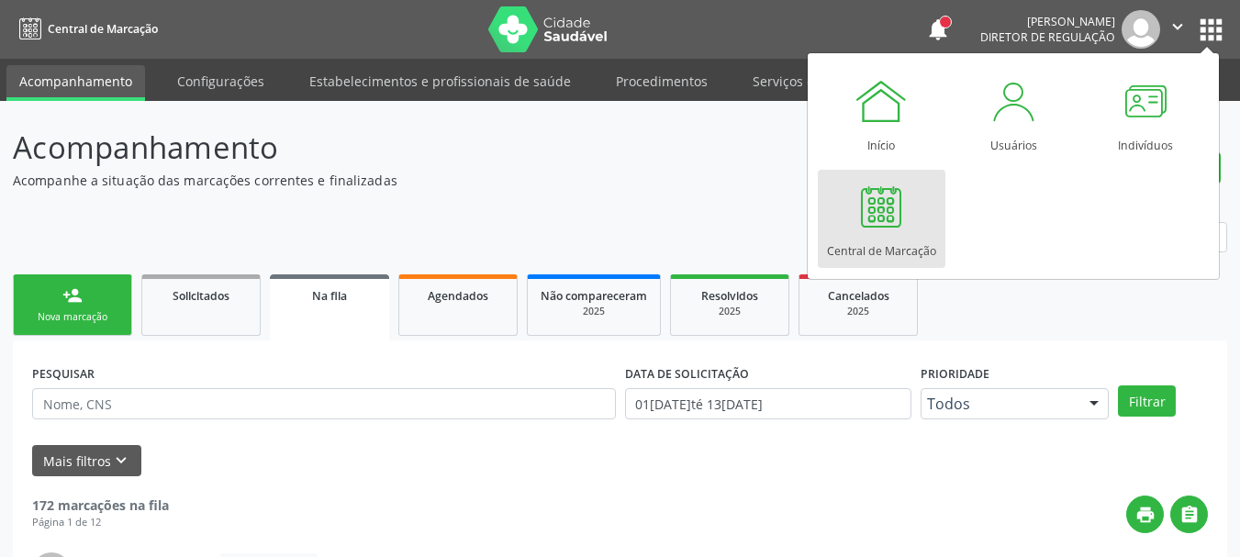
click at [902, 209] on div at bounding box center [880, 206] width 55 height 55
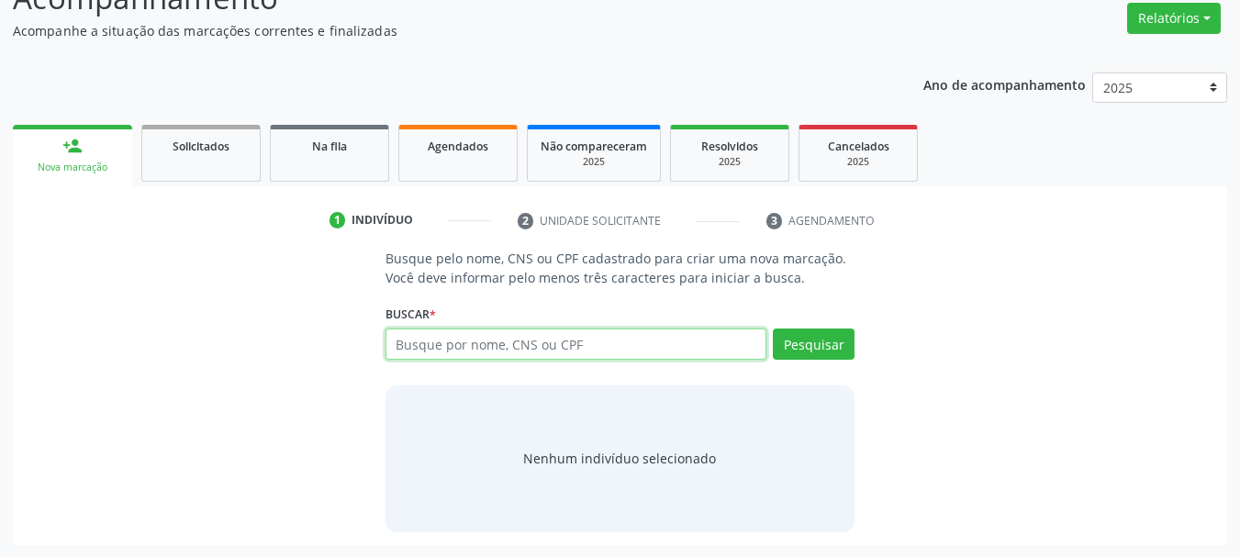
scroll to position [150, 0]
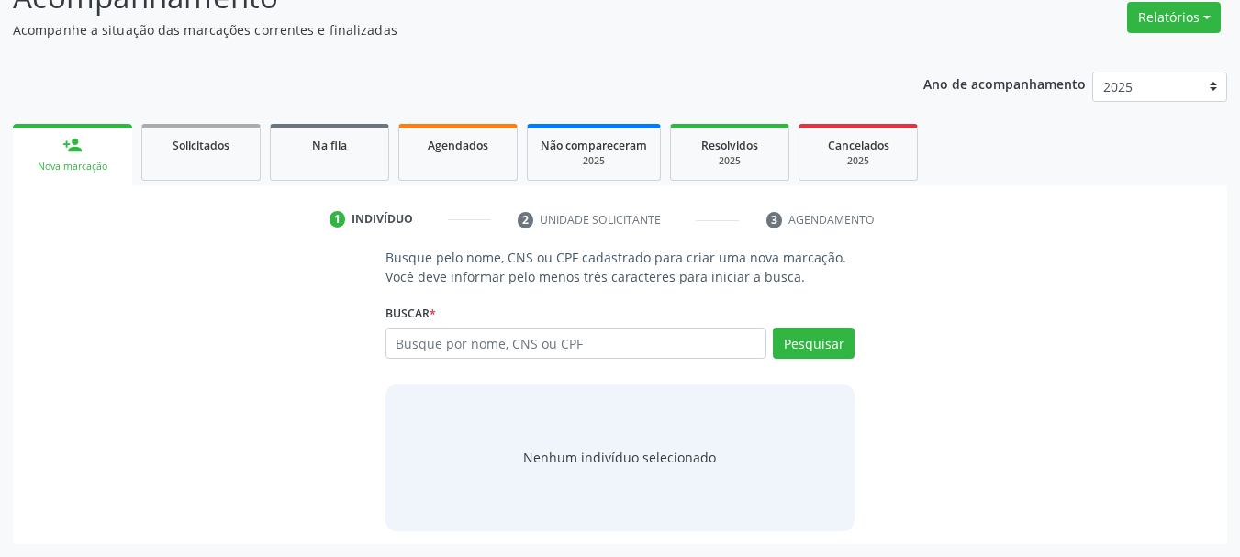
click at [440, 367] on div "Busque por nome, CNS ou CPF Nenhum resultado encontrado para: " " Digite nome, …" at bounding box center [620, 350] width 470 height 44
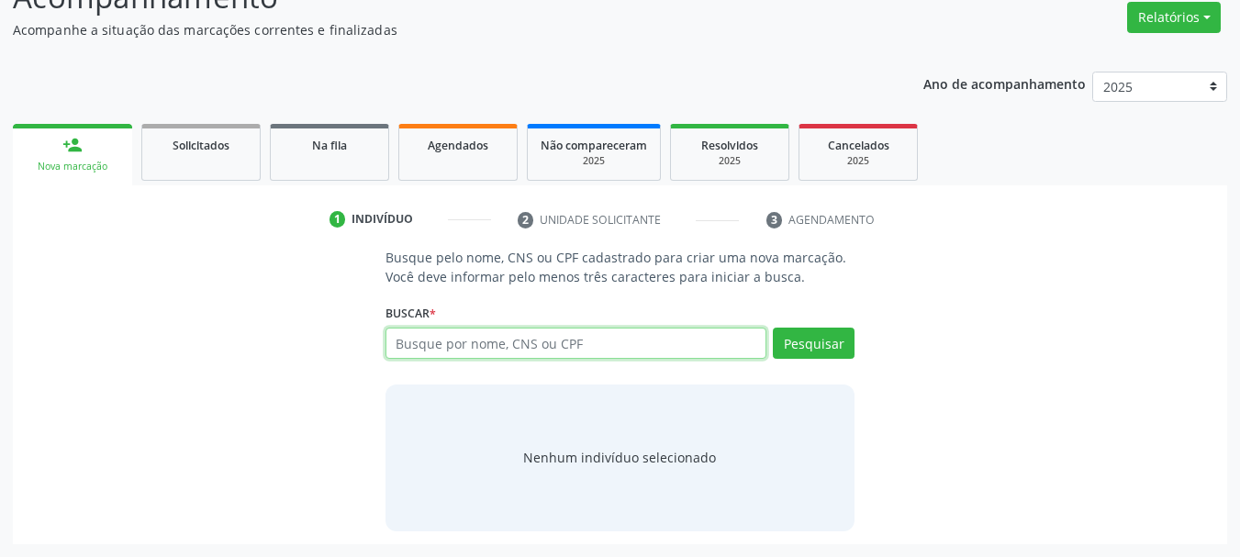
click at [435, 342] on input "text" at bounding box center [576, 343] width 382 height 31
type input "708201163892341"
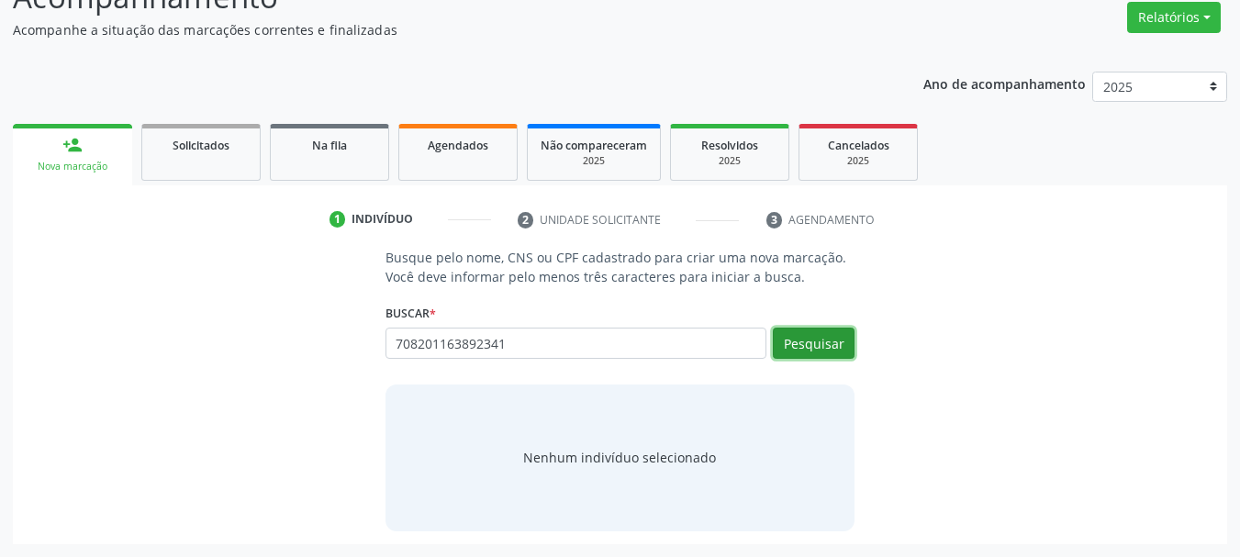
click at [802, 353] on button "Pesquisar" at bounding box center [814, 343] width 82 height 31
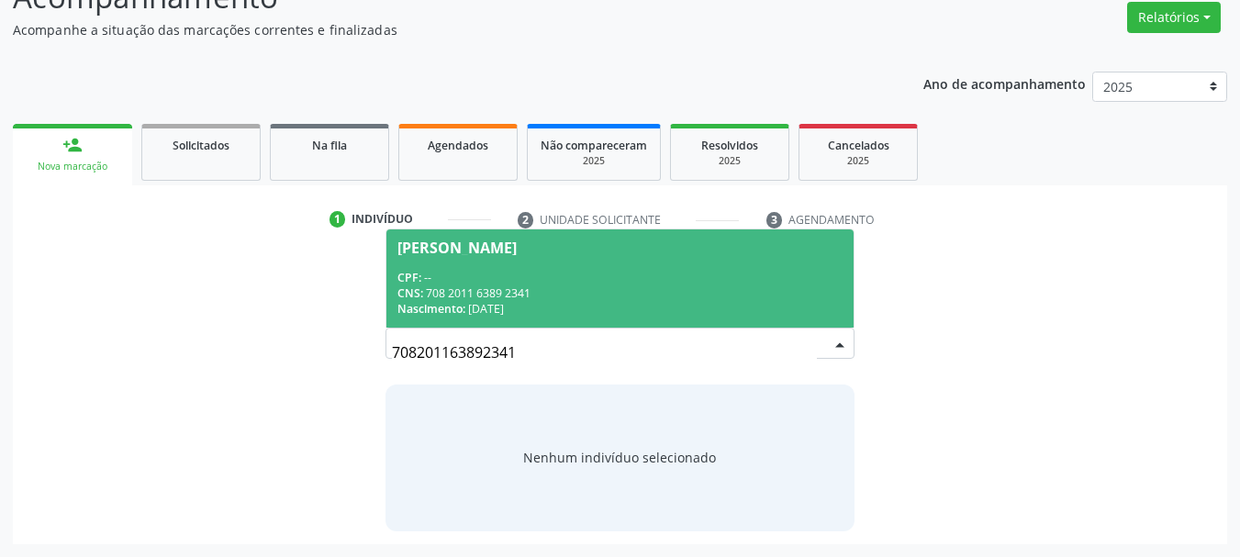
click at [533, 272] on div "CPF: --" at bounding box center [620, 278] width 446 height 16
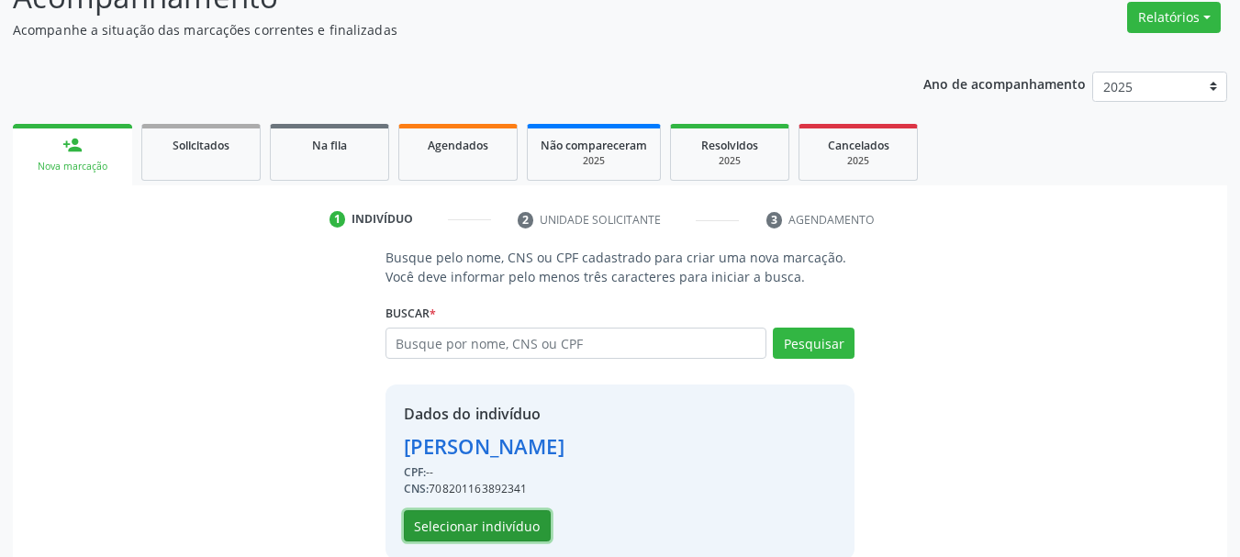
click at [492, 522] on button "Selecionar indivíduo" at bounding box center [477, 525] width 147 height 31
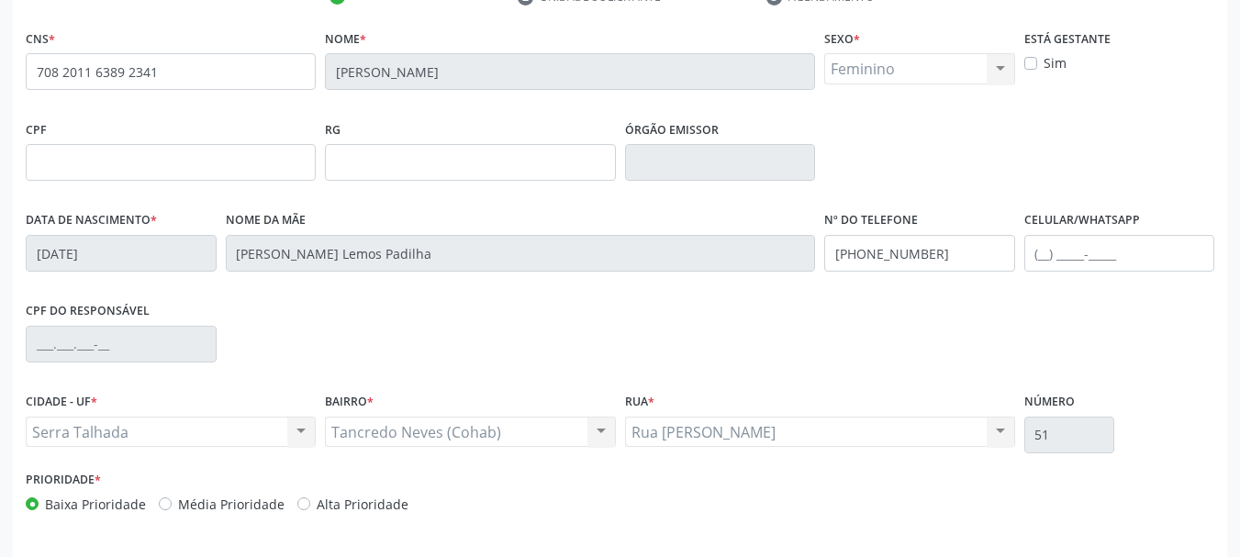
scroll to position [426, 0]
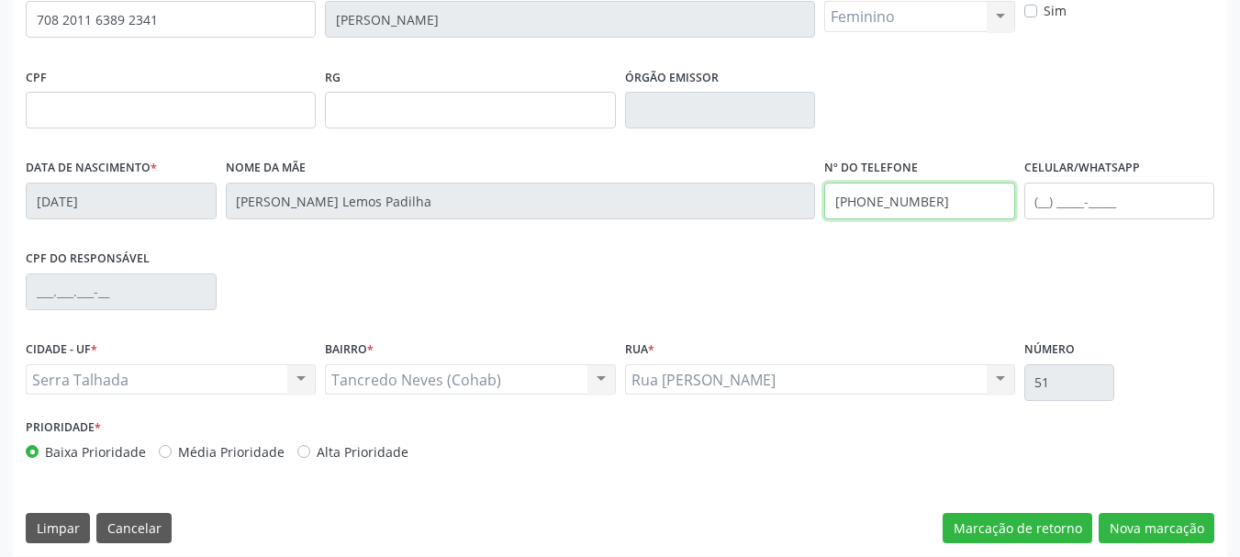
drag, startPoint x: 970, startPoint y: 199, endPoint x: 708, endPoint y: 245, distance: 266.4
click at [704, 246] on div "CNS * 708 2011 6389 2341 Nome * Julianna Ellen Padilha Basilio Sexo * Feminino …" at bounding box center [620, 222] width 1188 height 501
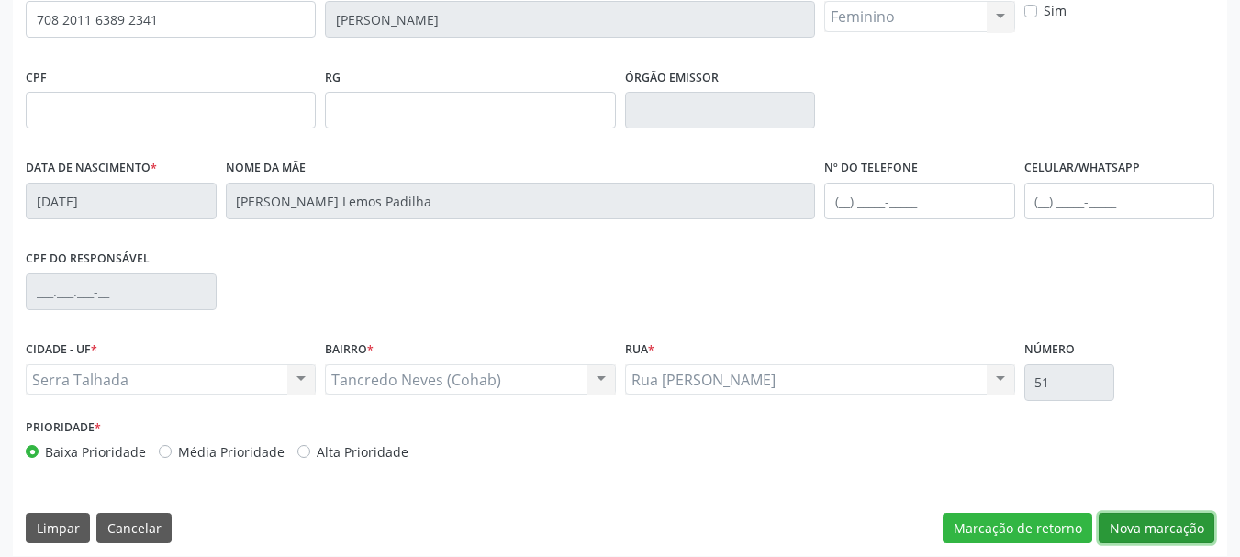
click at [1153, 533] on button "Nova marcação" at bounding box center [1156, 528] width 116 height 31
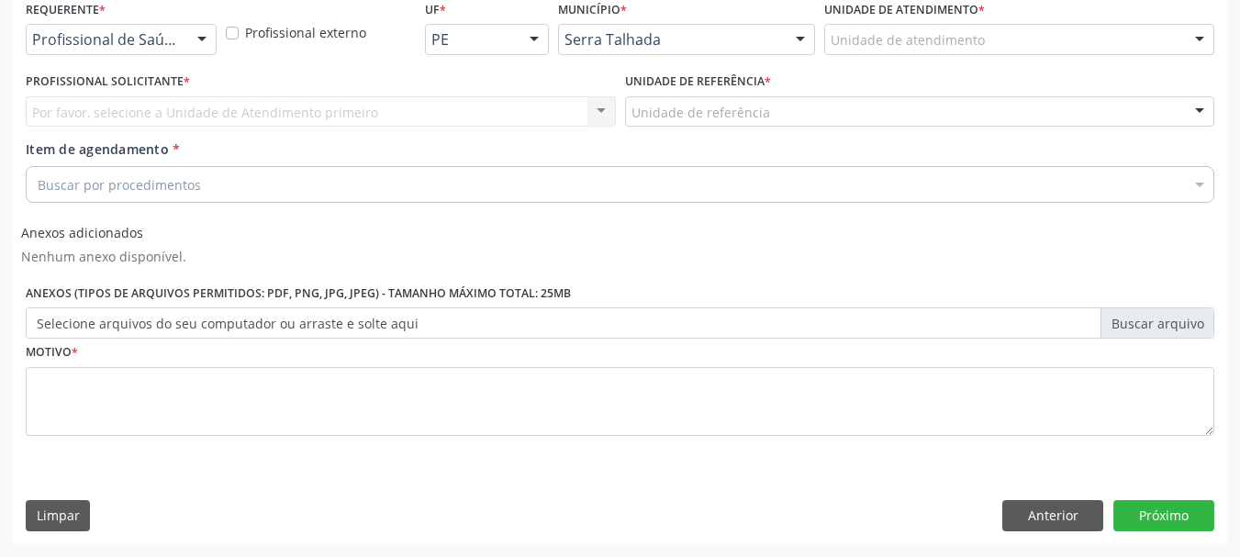
scroll to position [403, 0]
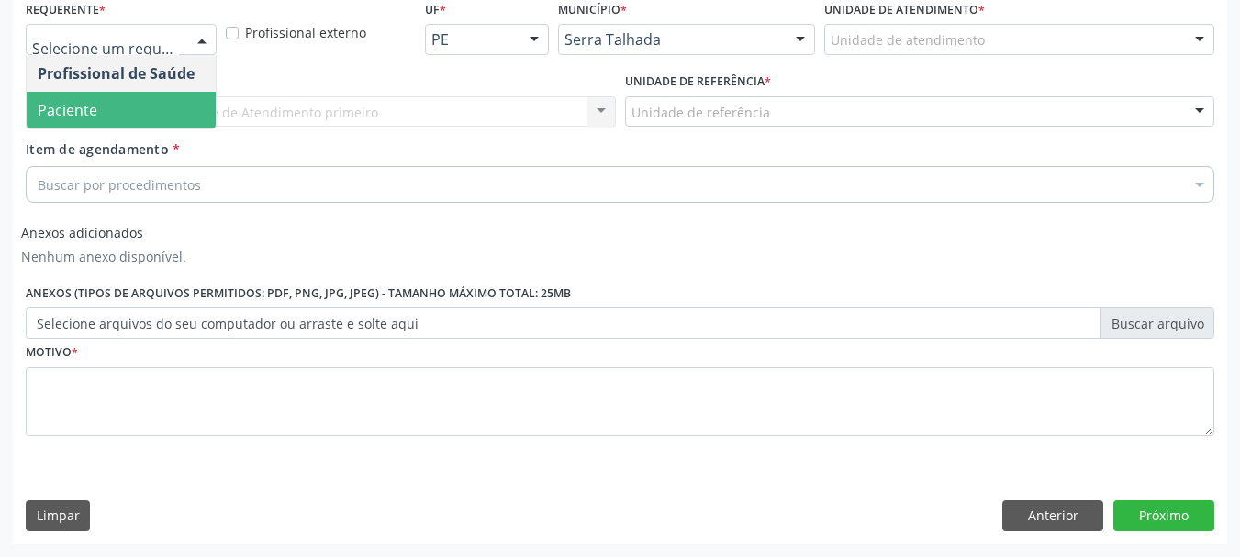
click at [86, 106] on span "Paciente" at bounding box center [68, 110] width 60 height 20
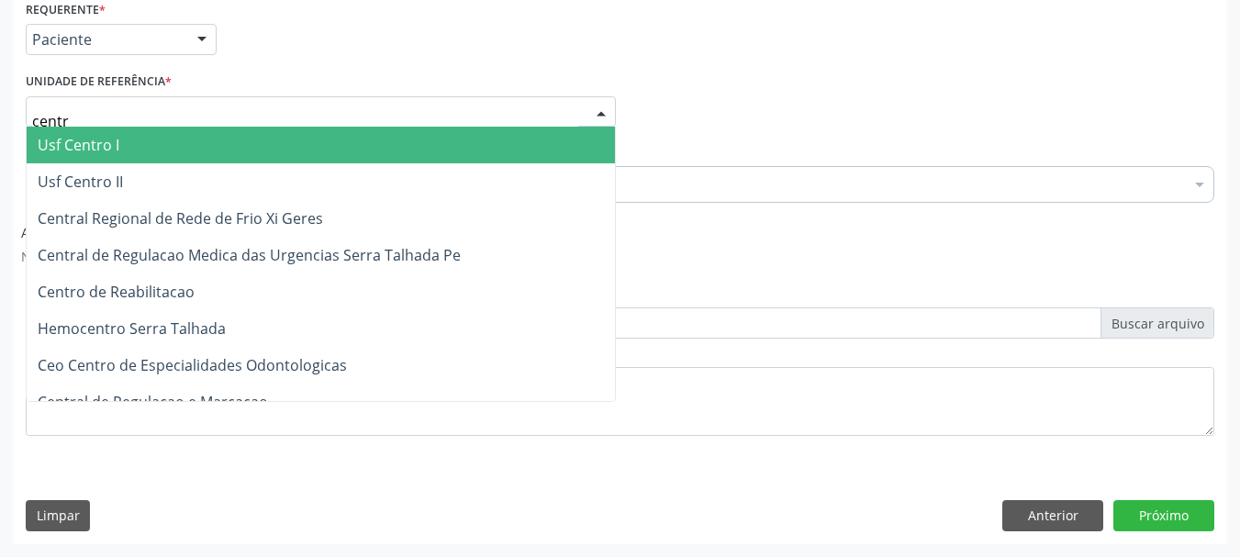
type input "centro"
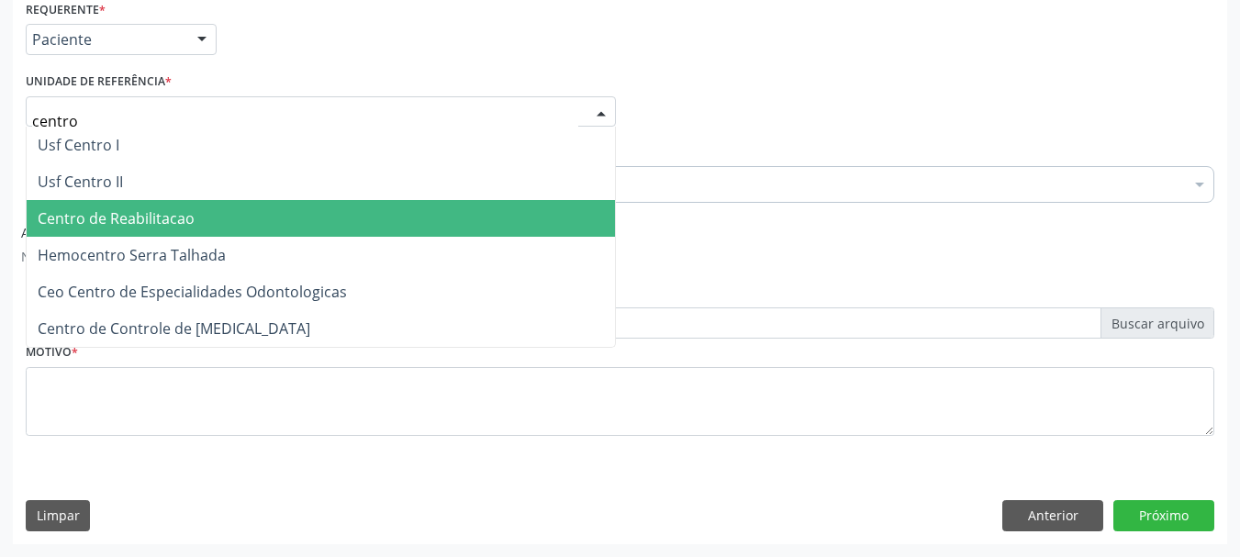
drag, startPoint x: 133, startPoint y: 202, endPoint x: 125, endPoint y: 210, distance: 11.7
click at [134, 201] on span "Centro de Reabilitacao" at bounding box center [321, 218] width 588 height 37
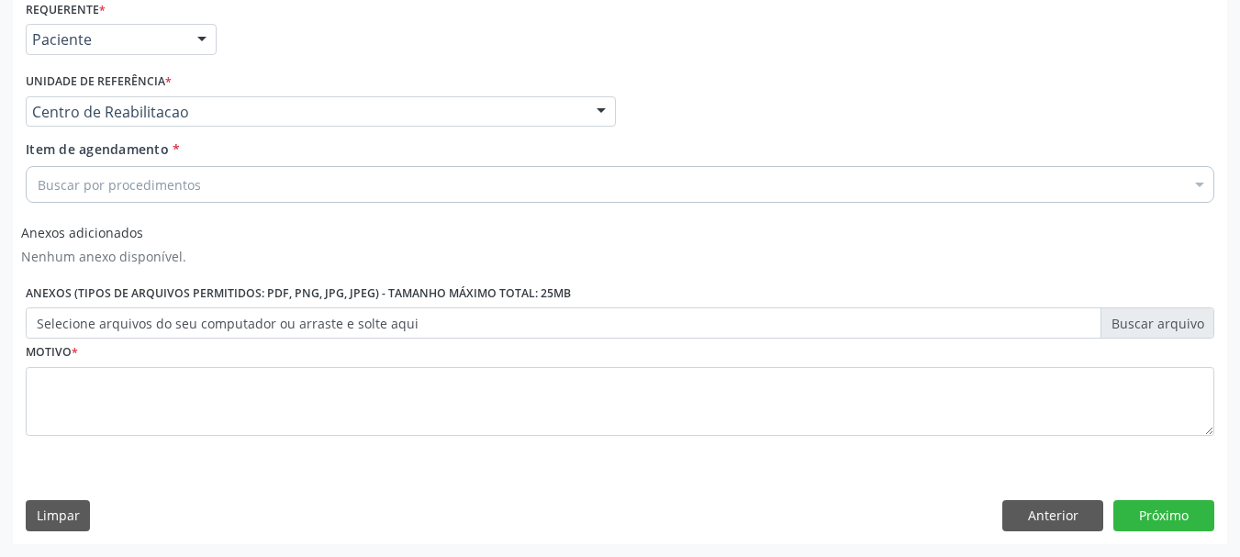
click at [117, 195] on div "Buscar por procedimentos" at bounding box center [620, 184] width 1188 height 37
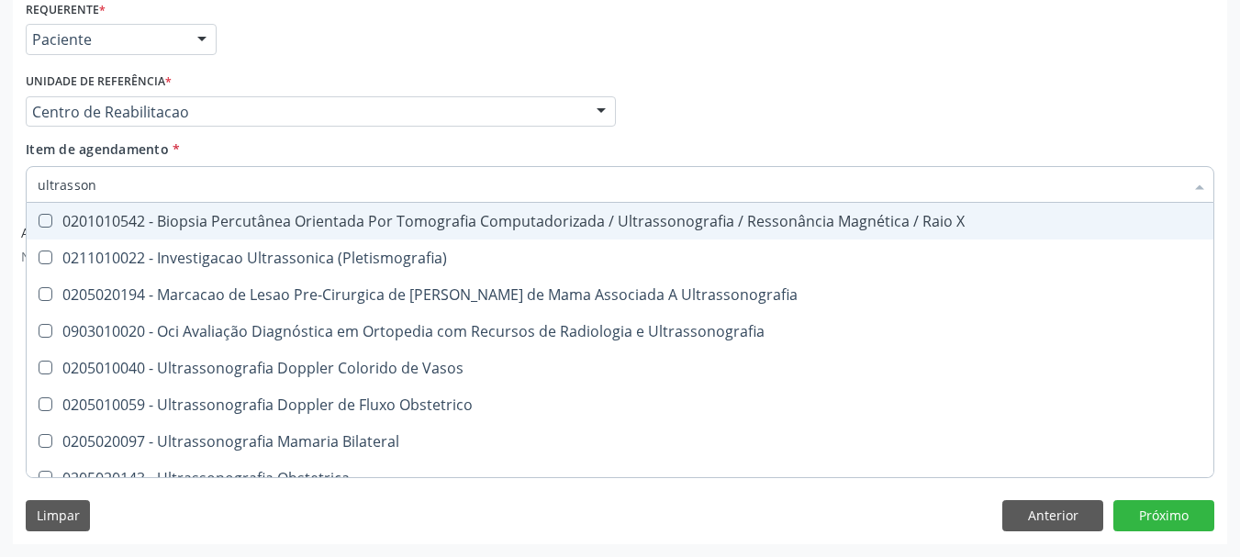
type input "ultrassono"
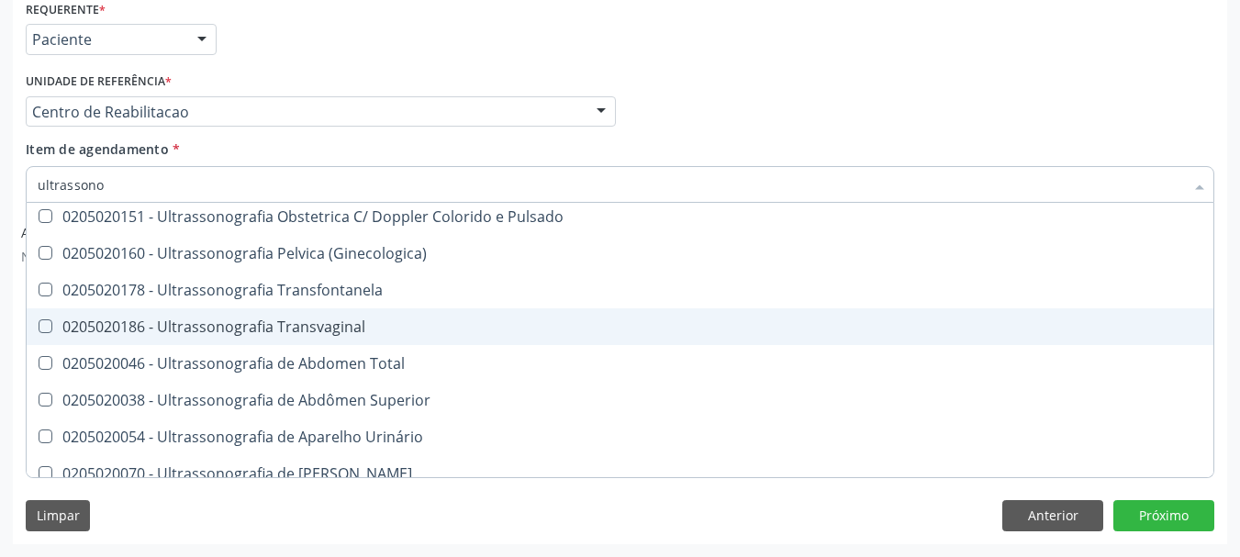
scroll to position [275, 0]
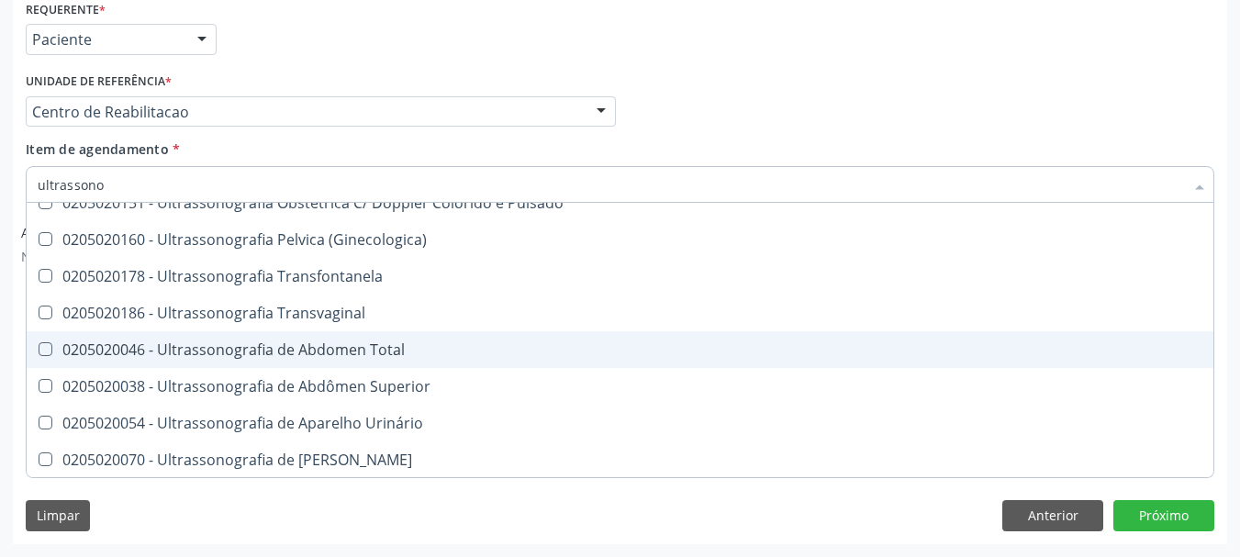
click at [344, 357] on div "0205020046 - Ultrassonografia de Abdomen Total" at bounding box center [620, 349] width 1164 height 15
checkbox Total "true"
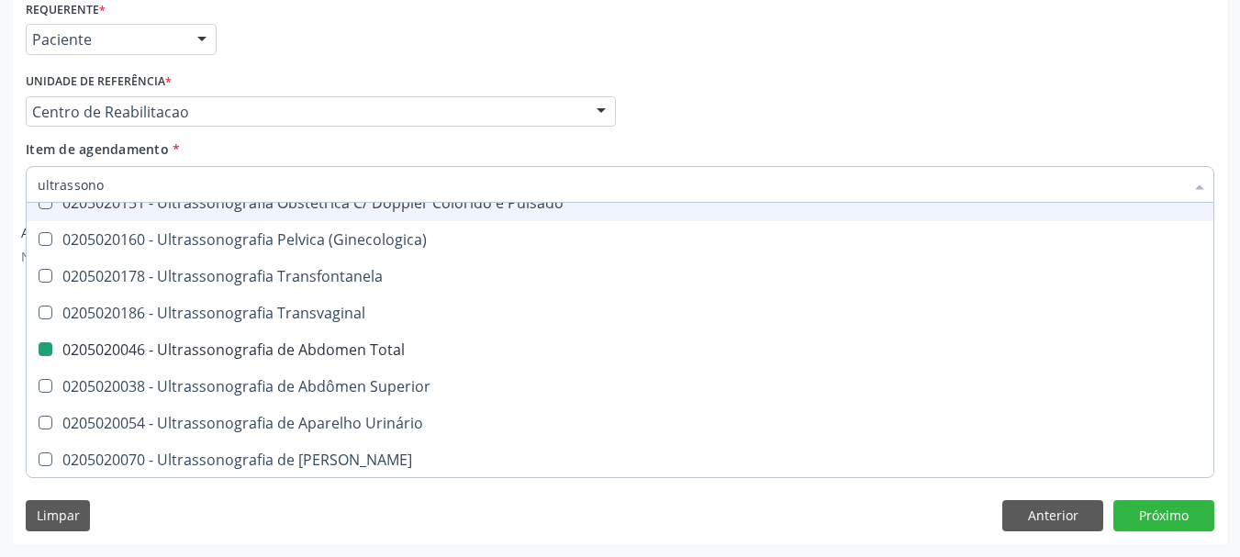
click at [741, 102] on div "Profissional Solicitante Por favor, selecione a Unidade de Atendimento primeiro…" at bounding box center [620, 104] width 1198 height 72
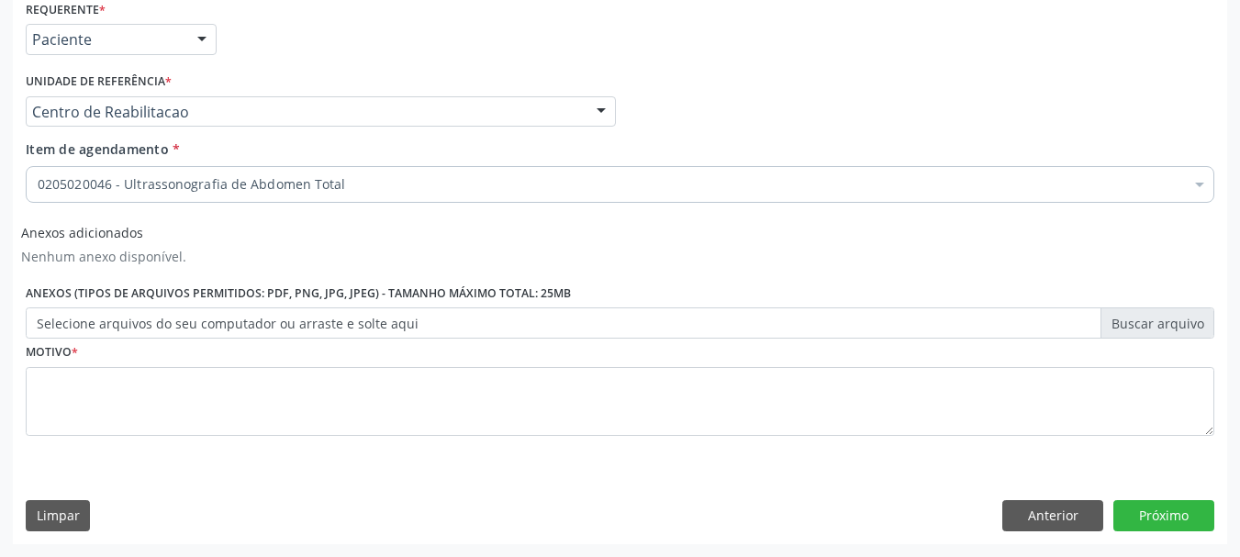
scroll to position [0, 0]
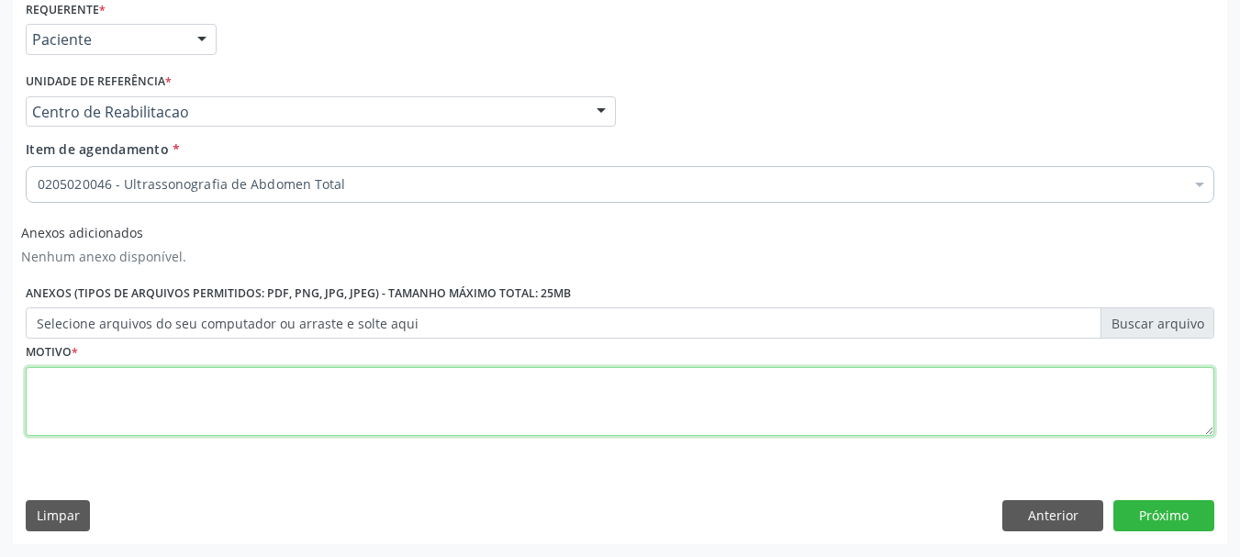
click at [135, 420] on textarea at bounding box center [620, 402] width 1188 height 70
type textarea "..."
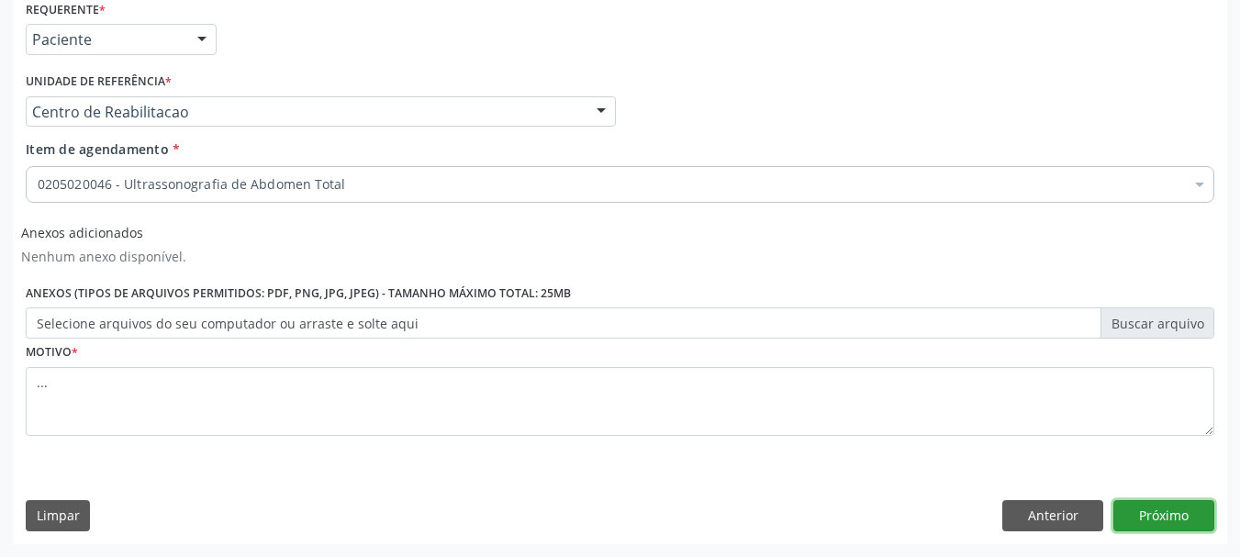
click at [1201, 522] on button "Próximo" at bounding box center [1163, 515] width 101 height 31
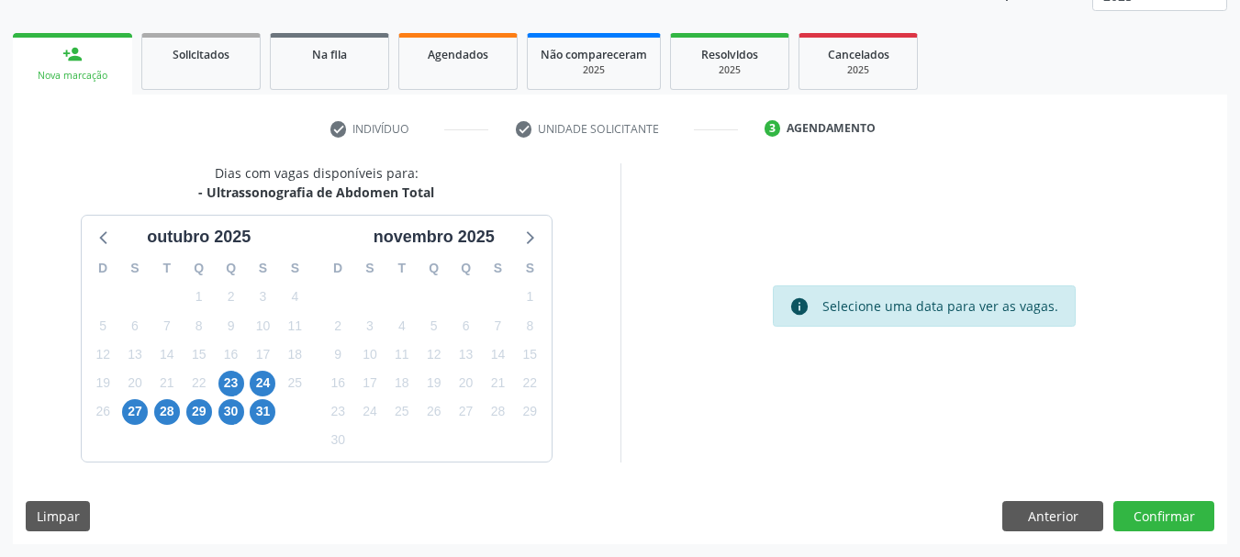
click at [127, 425] on div "27" at bounding box center [135, 411] width 26 height 28
click at [133, 412] on span "27" at bounding box center [135, 412] width 26 height 26
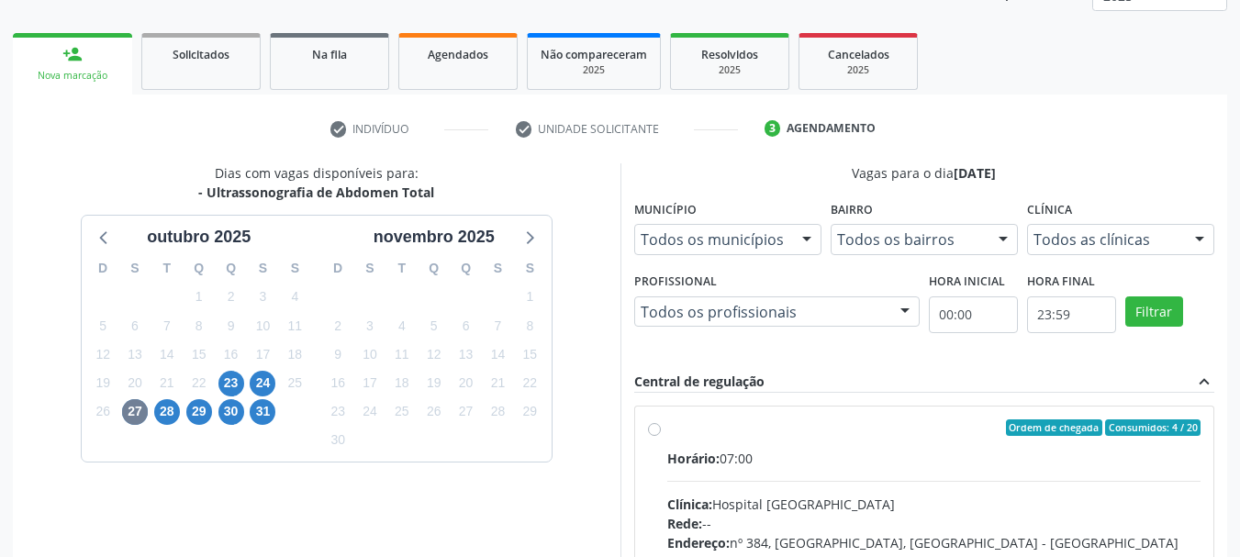
drag, startPoint x: 658, startPoint y: 430, endPoint x: 715, endPoint y: 407, distance: 61.7
click at [667, 432] on label "Ordem de chegada Consumidos: 4 / 20 Horário: 07:00 Clínica: Hospital Sao Franci…" at bounding box center [934, 560] width 534 height 282
click at [655, 432] on input "Ordem de chegada Consumidos: 4 / 20 Horário: 07:00 Clínica: Hospital Sao Franci…" at bounding box center [654, 427] width 13 height 17
radio input "true"
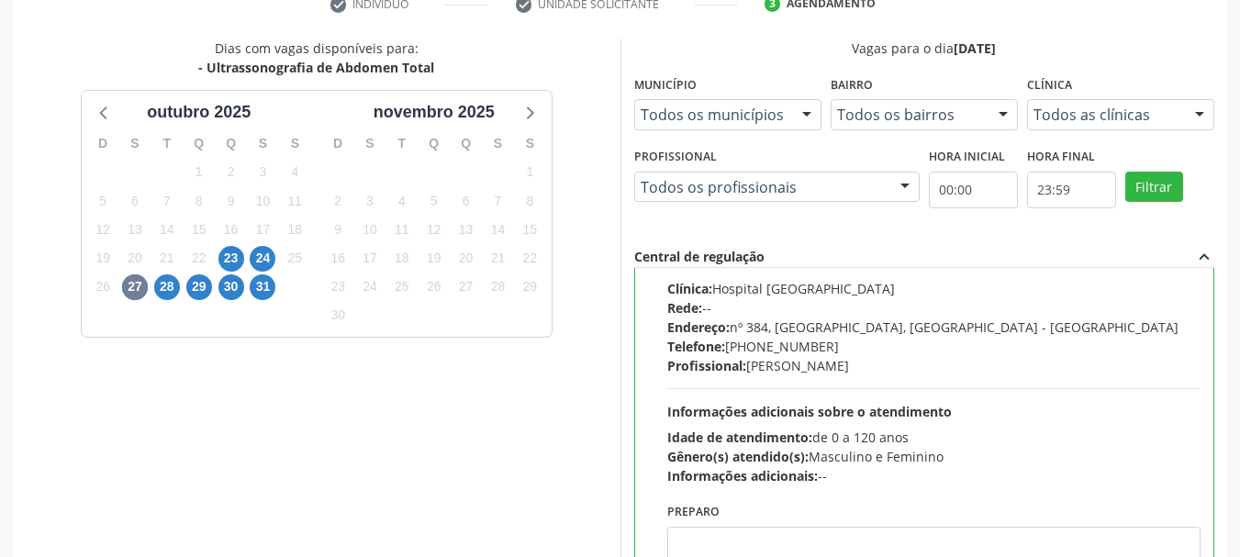
scroll to position [540, 0]
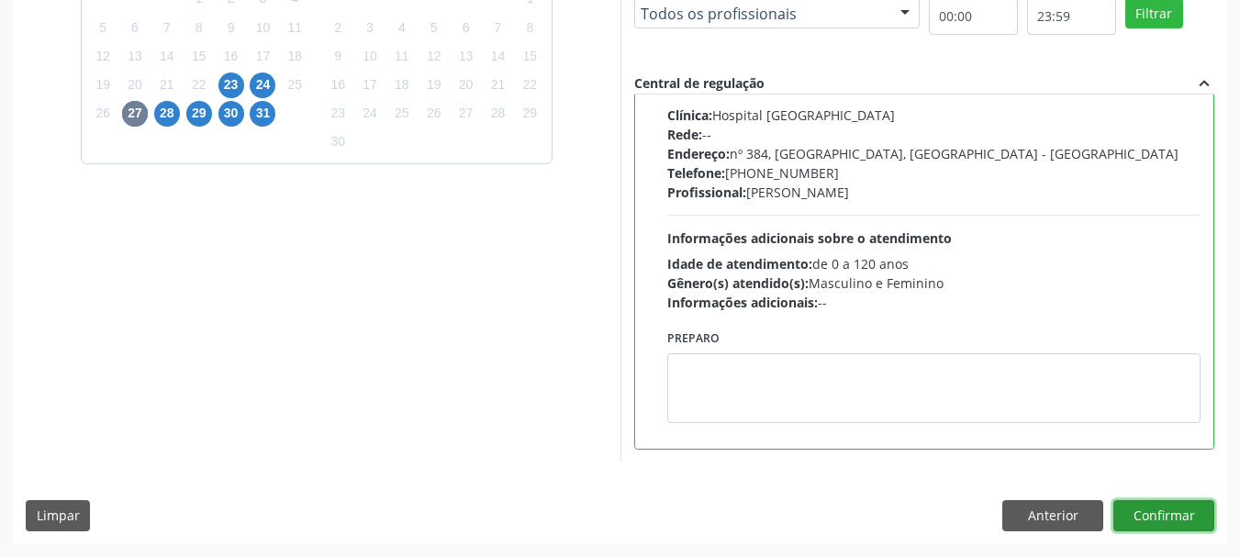
click at [1176, 507] on button "Confirmar" at bounding box center [1163, 515] width 101 height 31
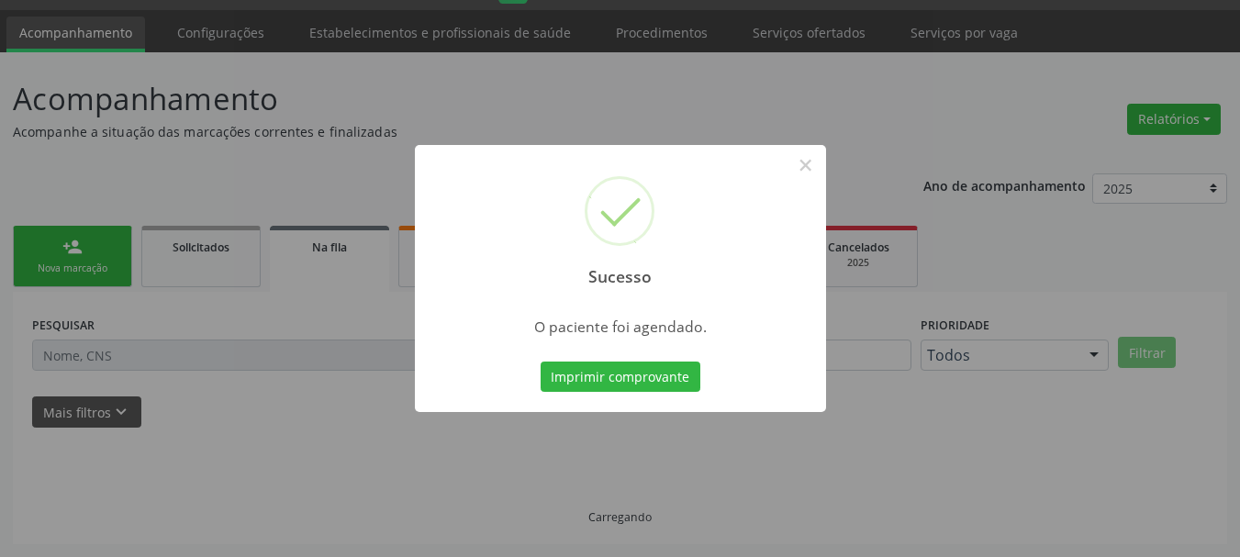
scroll to position [49, 0]
click at [614, 373] on button "Imprimir comprovante" at bounding box center [620, 377] width 160 height 31
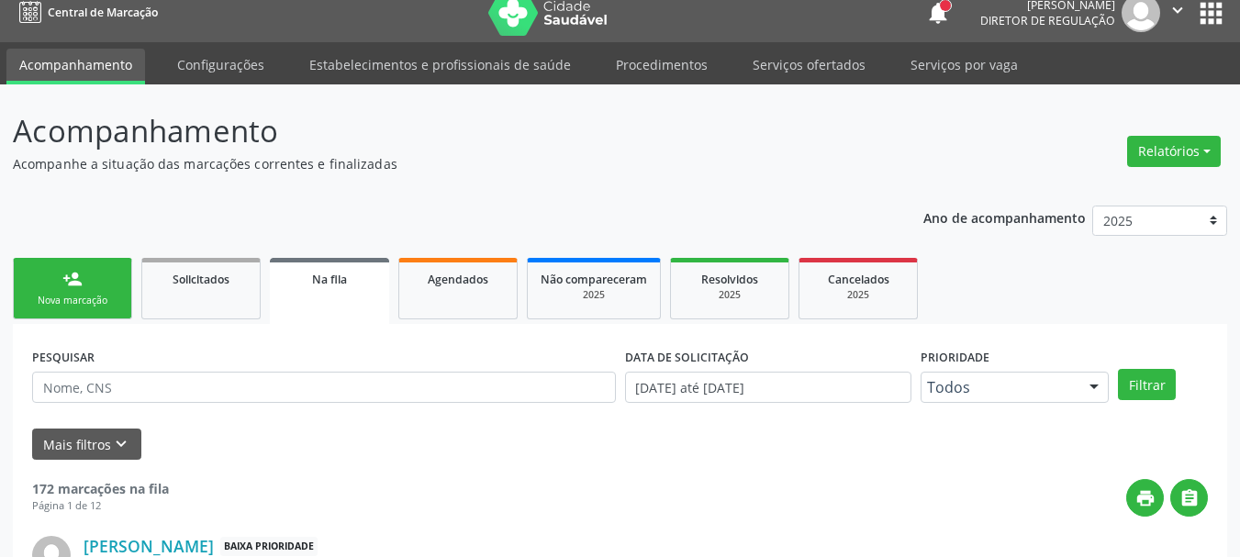
scroll to position [0, 0]
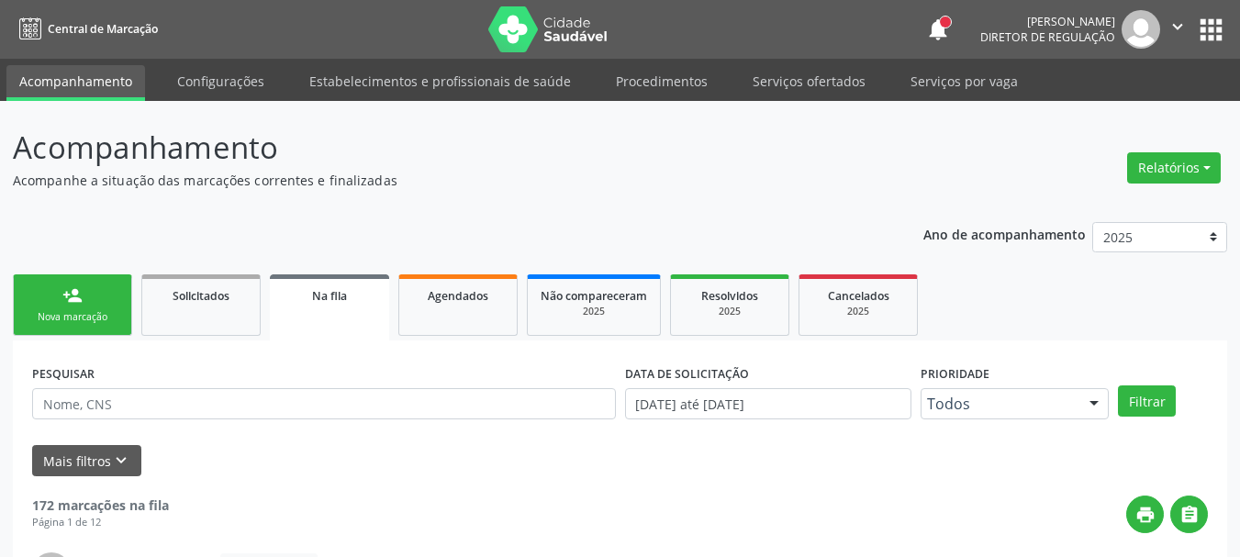
click at [1203, 17] on button "apps" at bounding box center [1211, 30] width 32 height 32
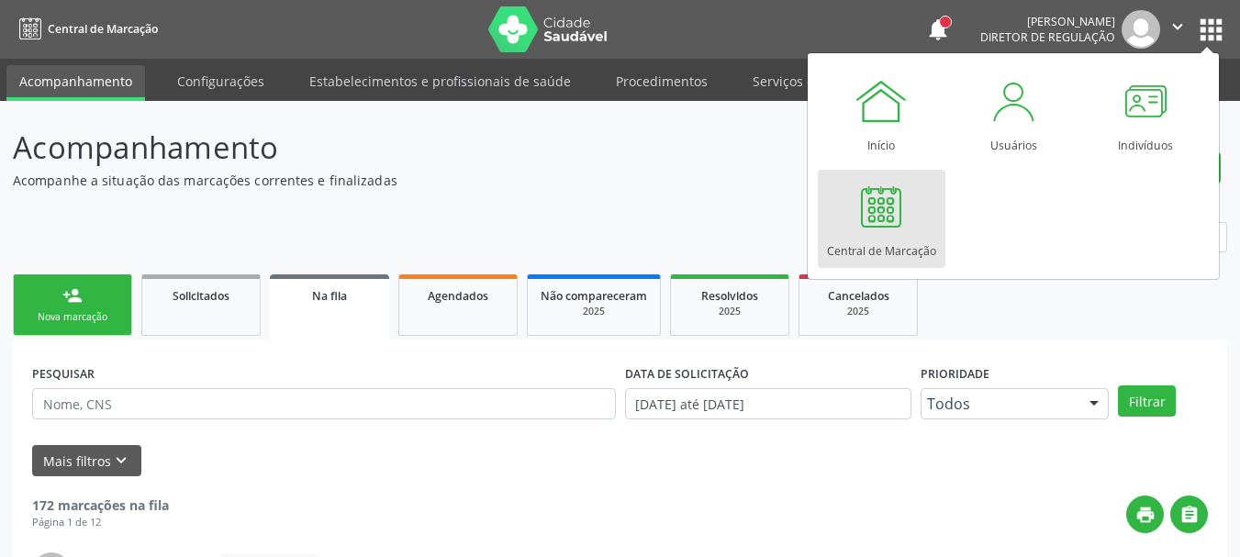
drag, startPoint x: 897, startPoint y: 239, endPoint x: 872, endPoint y: 233, distance: 26.3
click at [896, 238] on div "Central de Marcação" at bounding box center [881, 246] width 109 height 25
